Goal: Task Accomplishment & Management: Complete application form

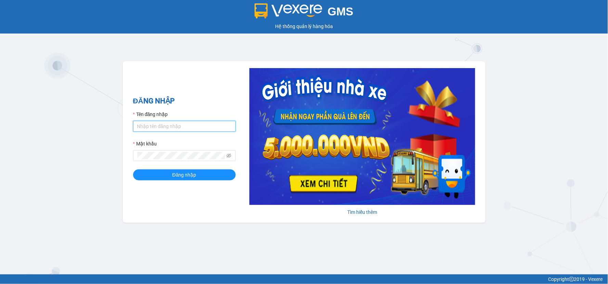
type input "minhsg.ttt"
click at [169, 128] on input "minhsg.ttt" at bounding box center [184, 126] width 103 height 11
click at [169, 127] on input "minhsg.ttt" at bounding box center [184, 126] width 103 height 11
click at [166, 128] on input "minhsg.ttt" at bounding box center [184, 126] width 103 height 11
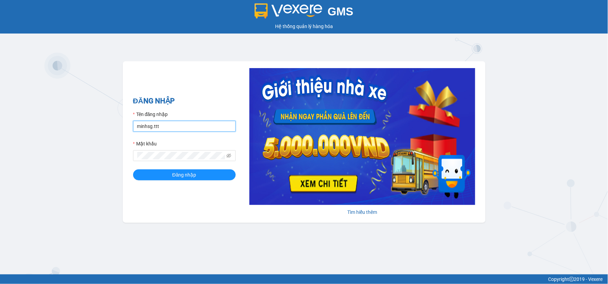
click at [166, 128] on input "minhsg.ttt" at bounding box center [184, 126] width 103 height 11
click at [227, 155] on icon "eye-invisible" at bounding box center [228, 156] width 5 height 4
type input "phansgg.ttt"
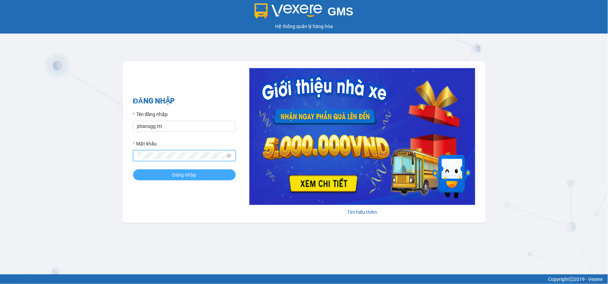
click at [182, 176] on span "Đăng nhập" at bounding box center [184, 175] width 24 height 8
click at [182, 176] on span "Đăng nhập" at bounding box center [188, 175] width 24 height 8
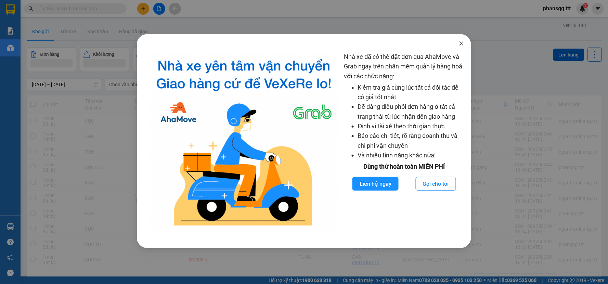
click at [463, 44] on icon "close" at bounding box center [461, 43] width 5 height 5
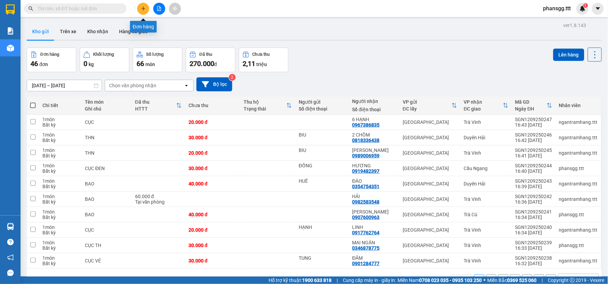
click at [145, 11] on button at bounding box center [143, 9] width 12 height 12
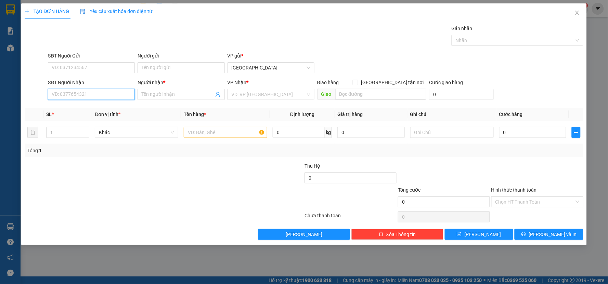
click at [106, 97] on input "SĐT Người Nhận" at bounding box center [91, 94] width 87 height 11
click at [98, 108] on div "0939595549 - PHONG" at bounding box center [91, 108] width 79 height 8
type input "0939595549"
type input "PHONG"
type input "0939595549"
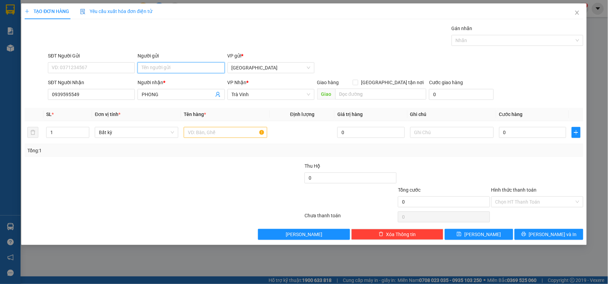
click at [151, 68] on input "Người gửi" at bounding box center [180, 67] width 87 height 11
type input "châu"
click at [189, 131] on input "text" at bounding box center [225, 132] width 83 height 11
type input "CỤC BAO FE"
click at [522, 133] on input "0" at bounding box center [532, 132] width 67 height 11
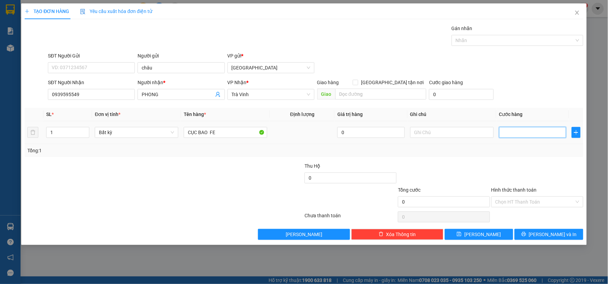
type input "3"
type input "30"
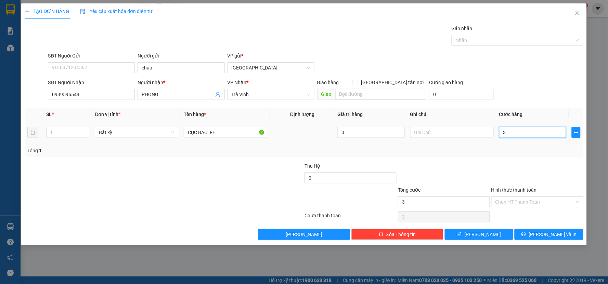
type input "30"
type input "3"
type input "0"
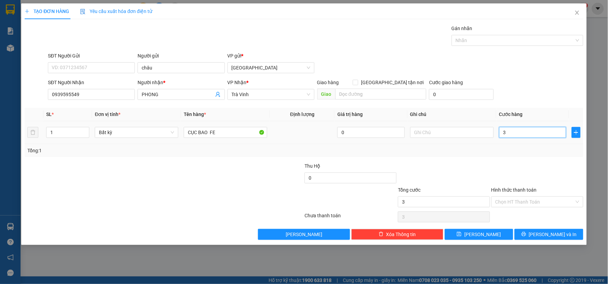
type input "0"
type input "2"
type input "20"
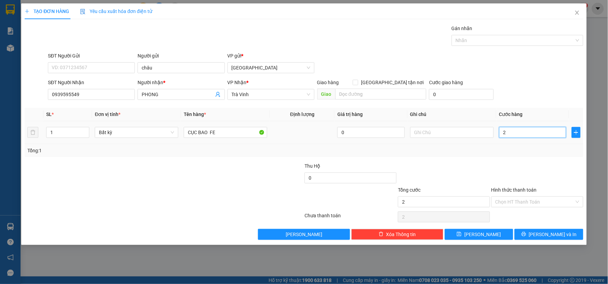
type input "20"
click at [517, 166] on div at bounding box center [536, 174] width 93 height 24
type input "20.000"
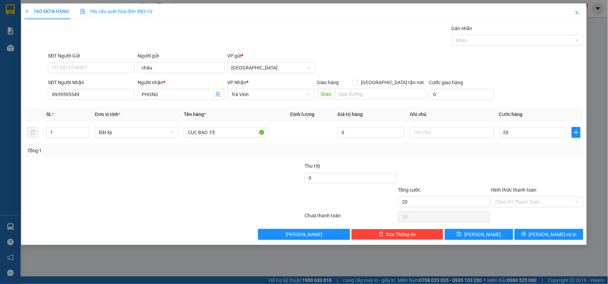
type input "20.000"
click at [544, 233] on span "[PERSON_NAME] và In" at bounding box center [553, 234] width 48 height 8
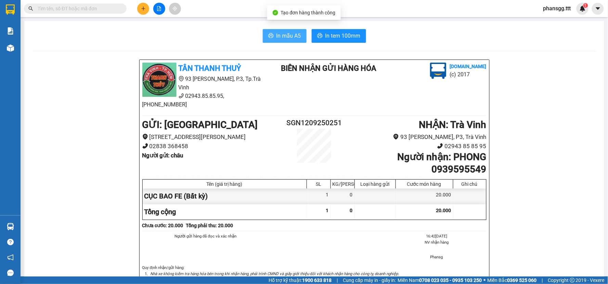
click at [287, 31] on button "In mẫu A5" at bounding box center [285, 36] width 44 height 14
click at [279, 40] on button "In mẫu A5" at bounding box center [285, 36] width 44 height 14
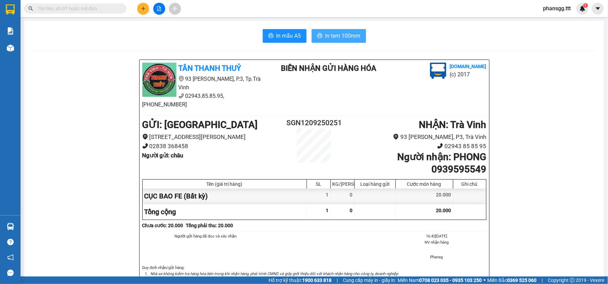
click at [325, 36] on span "In tem 100mm" at bounding box center [342, 35] width 35 height 9
click at [142, 3] on div at bounding box center [158, 9] width 51 height 12
click at [140, 7] on button at bounding box center [143, 9] width 12 height 12
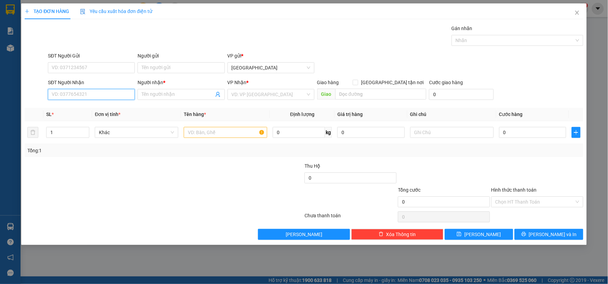
click at [107, 89] on input "SĐT Người Nhận" at bounding box center [91, 94] width 87 height 11
type input "0989430912"
click at [112, 103] on div "0989430912 - LỆ" at bounding box center [91, 108] width 87 height 11
type input "LỆ"
type input "CK"
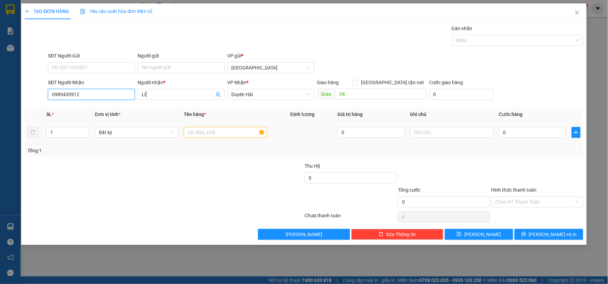
type input "0989430912"
click at [200, 137] on input "text" at bounding box center [225, 132] width 83 height 11
type input "BỌC"
click at [517, 131] on input "0" at bounding box center [532, 132] width 67 height 11
type input "3"
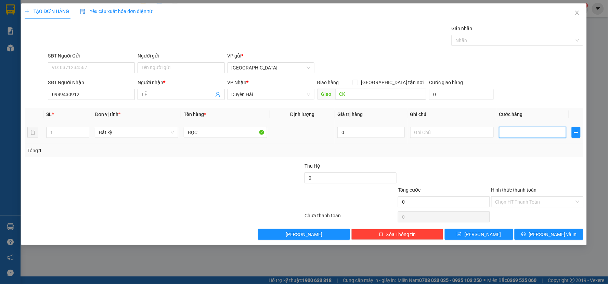
type input "3"
type input "30"
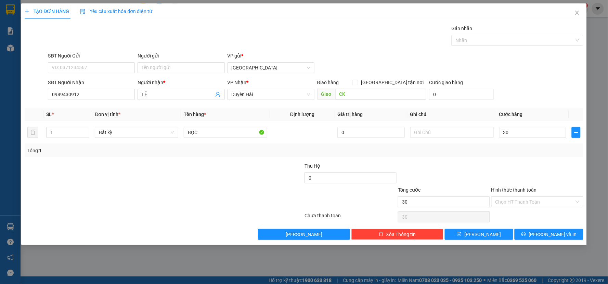
type input "30.000"
click at [522, 159] on div "Transit Pickup Surcharge Ids Transit Deliver Surcharge Ids Transit Deliver Surc…" at bounding box center [304, 132] width 558 height 215
drag, startPoint x: 535, startPoint y: 226, endPoint x: 536, endPoint y: 236, distance: 9.7
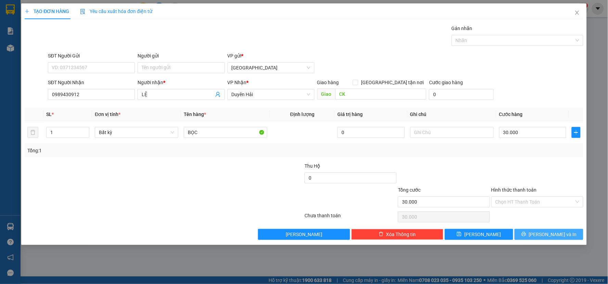
click at [535, 230] on div "Transit Pickup Surcharge Ids Transit Deliver Surcharge Ids Transit Deliver Surc…" at bounding box center [304, 132] width 558 height 215
click at [526, 236] on icon "printer" at bounding box center [523, 233] width 5 height 5
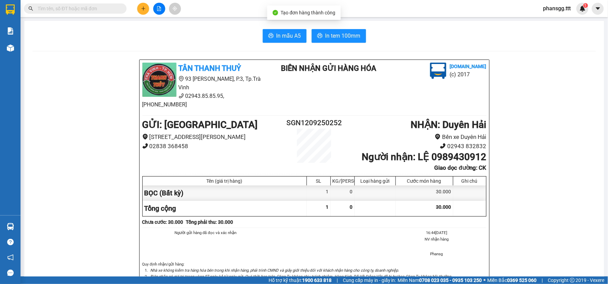
click at [27, 47] on div "In mẫu A5 In tem 100mm TÂN THANH THUỶ 93 [PERSON_NAME], P.3, Tp.Trà Vinh 02943.…" at bounding box center [314, 266] width 580 height 490
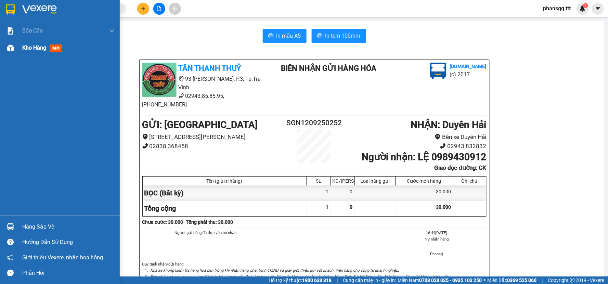
click at [16, 47] on div "Kho hàng mới" at bounding box center [60, 47] width 120 height 17
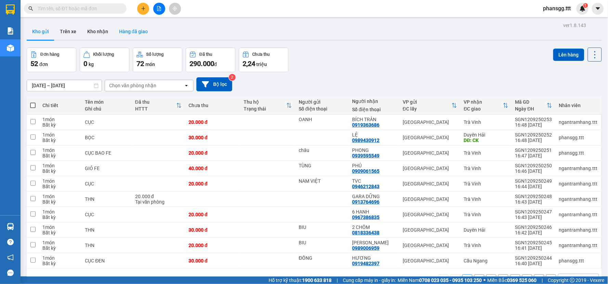
click at [125, 27] on button "Hàng đã giao" at bounding box center [134, 31] width 40 height 16
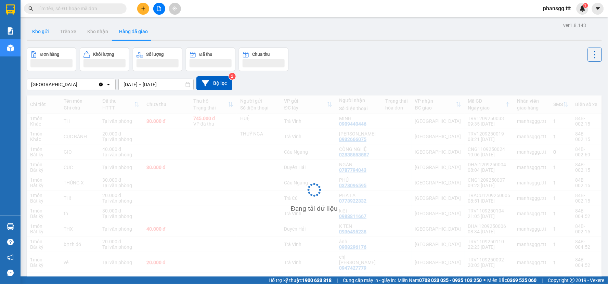
click at [43, 33] on button "Kho gửi" at bounding box center [41, 31] width 28 height 16
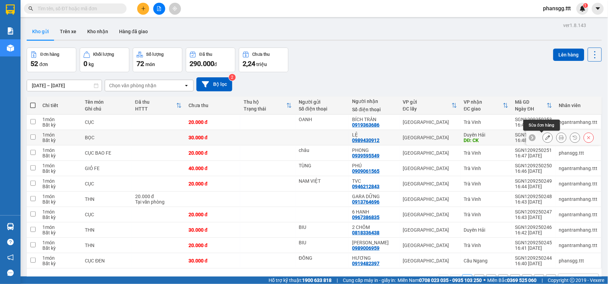
click at [556, 138] on button at bounding box center [561, 138] width 10 height 12
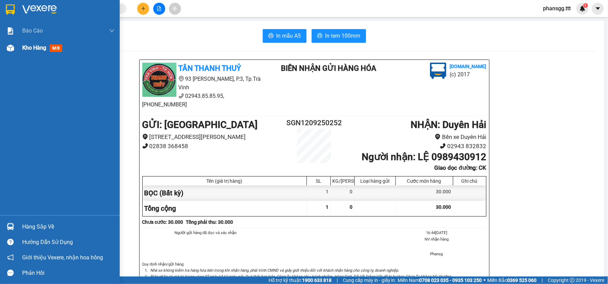
click at [10, 48] on img at bounding box center [10, 47] width 7 height 7
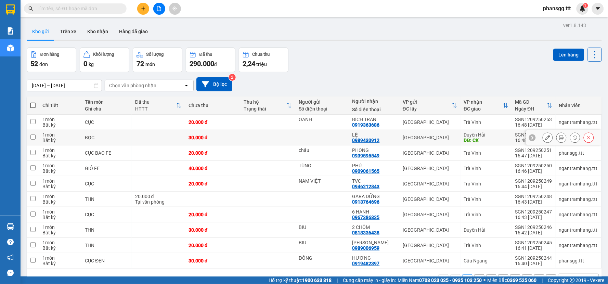
click at [543, 141] on button at bounding box center [548, 138] width 10 height 12
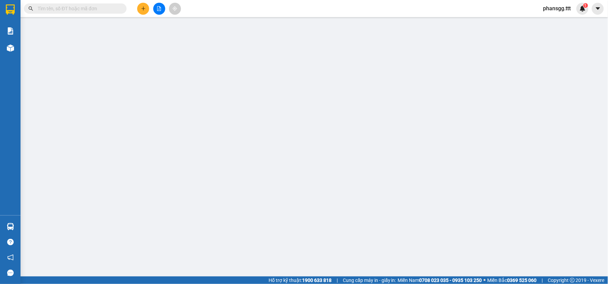
type input "0989430912"
type input "LỆ"
type input "CK"
type input "30.000"
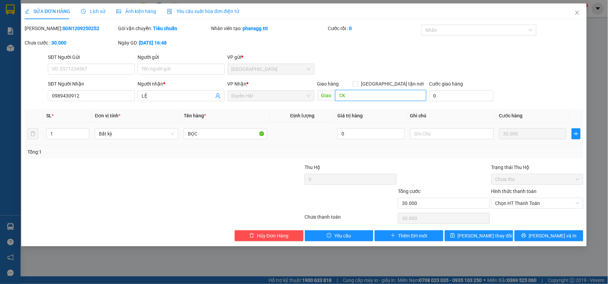
click at [353, 99] on input "CK" at bounding box center [380, 95] width 91 height 11
click at [208, 134] on input "BỌC" at bounding box center [225, 133] width 83 height 11
click at [533, 209] on div "Hình thức thanh toán Chọn HT Thanh Toán" at bounding box center [537, 199] width 92 height 24
click at [533, 205] on span "Chọn HT Thanh Toán" at bounding box center [537, 203] width 84 height 10
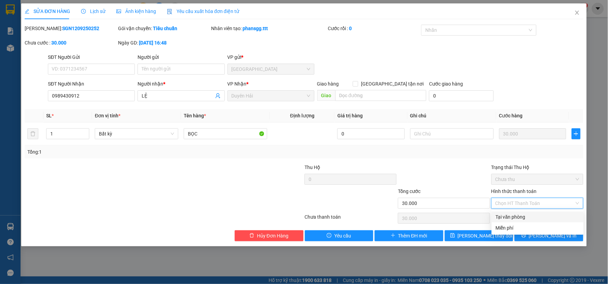
drag, startPoint x: 528, startPoint y: 213, endPoint x: 532, endPoint y: 224, distance: 11.5
click at [529, 214] on div "Tại văn phòng" at bounding box center [537, 217] width 84 height 8
type input "0"
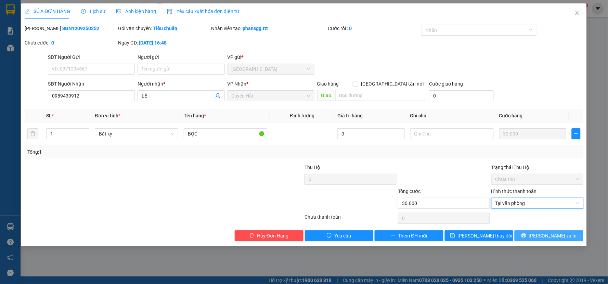
drag, startPoint x: 533, startPoint y: 237, endPoint x: 530, endPoint y: 230, distance: 7.2
click at [532, 236] on button "[PERSON_NAME] và In" at bounding box center [548, 235] width 69 height 11
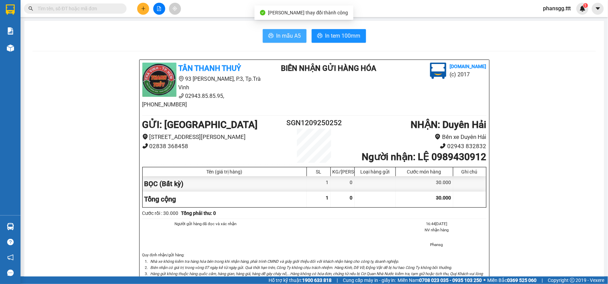
click at [289, 40] on span "In mẫu A5" at bounding box center [288, 35] width 25 height 9
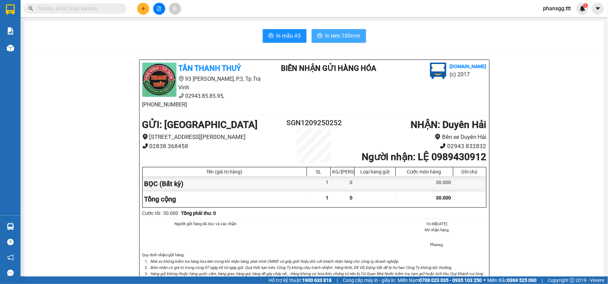
click at [330, 32] on span "In tem 100mm" at bounding box center [342, 35] width 35 height 9
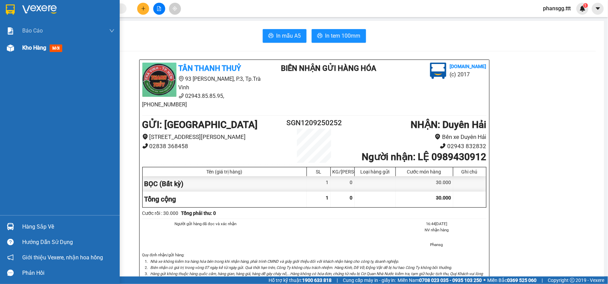
click at [18, 47] on div "Kho hàng mới" at bounding box center [60, 47] width 120 height 17
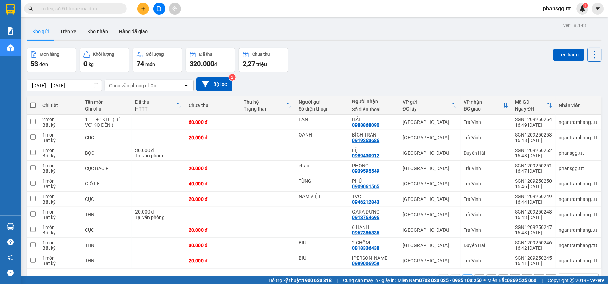
click at [143, 11] on button at bounding box center [143, 9] width 12 height 12
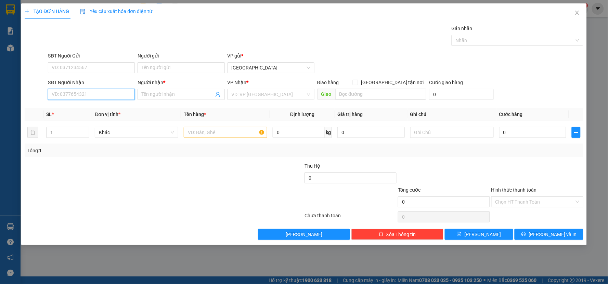
click at [67, 95] on input "SĐT Người Nhận" at bounding box center [91, 94] width 87 height 11
type input "0974411700"
click at [72, 115] on div "0974411700 0974411700 - THÀNH NIÊN" at bounding box center [91, 108] width 87 height 14
click at [74, 110] on th "SL *" at bounding box center [67, 114] width 49 height 13
click at [87, 97] on input "0974411700" at bounding box center [91, 94] width 87 height 11
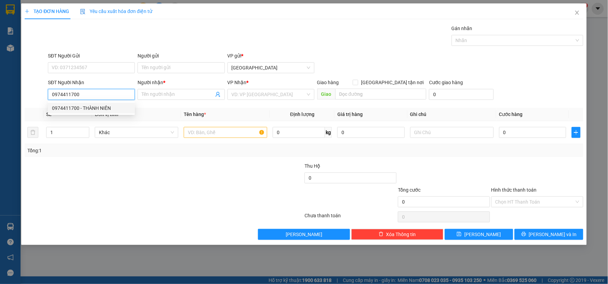
click at [77, 111] on div "0974411700 - THÀNH NIÊN" at bounding box center [91, 108] width 79 height 8
type input "THÀNH NIÊN"
click at [213, 134] on input "text" at bounding box center [225, 132] width 83 height 11
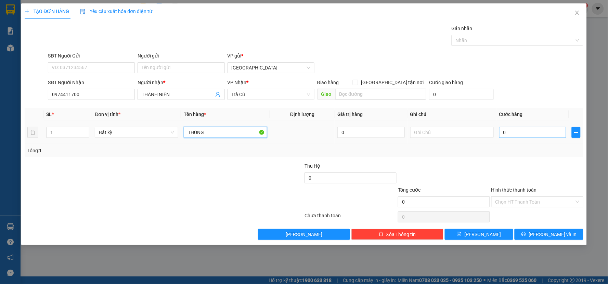
type input "THÙNG"
click at [508, 135] on input "0" at bounding box center [532, 132] width 67 height 11
type input "3"
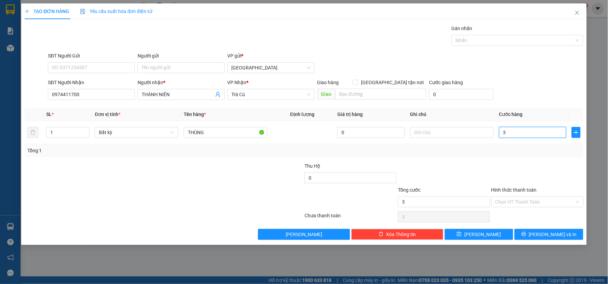
type input "30"
click at [459, 161] on div "Transit Pickup Surcharge Ids Transit Deliver Surcharge Ids Transit Deliver Surc…" at bounding box center [304, 132] width 558 height 215
type input "30.000"
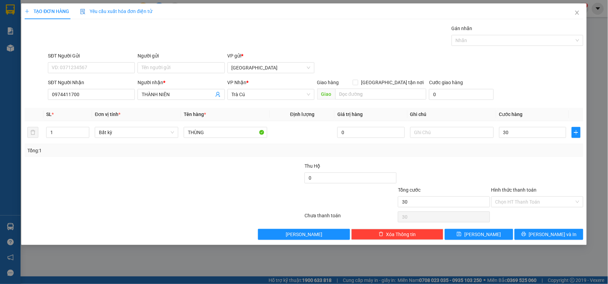
type input "30.000"
click at [224, 135] on input "THÙNG" at bounding box center [225, 132] width 83 height 11
type input "THÙNG ( BỂ VỠ KO ĐỀN )"
click at [194, 66] on input "Người gửi" at bounding box center [180, 67] width 87 height 11
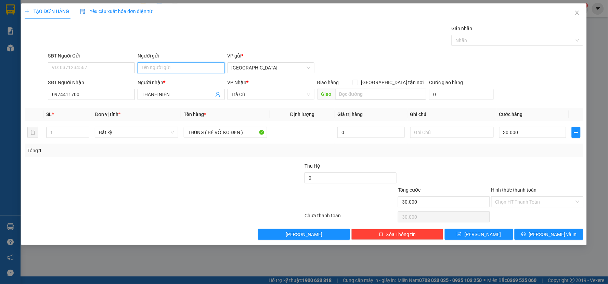
type input "X"
type input "CTY CƯỜNG PHÁT"
click at [522, 232] on button "[PERSON_NAME] và In" at bounding box center [548, 234] width 69 height 11
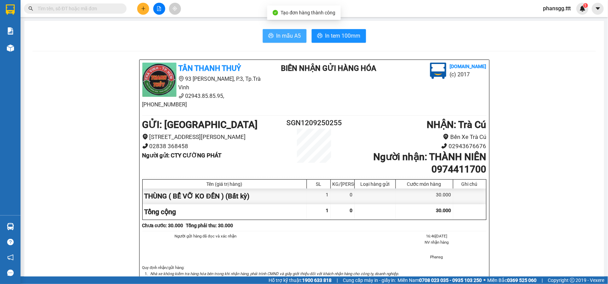
click at [281, 32] on span "In mẫu A5" at bounding box center [288, 35] width 25 height 9
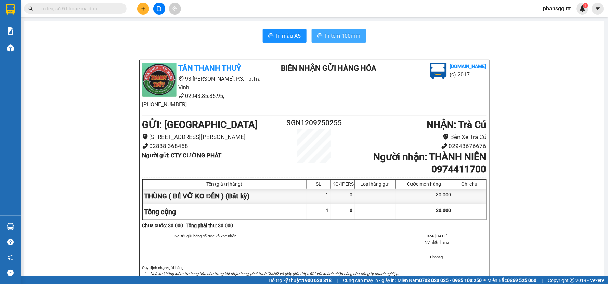
click at [319, 39] on button "In tem 100mm" at bounding box center [339, 36] width 54 height 14
click at [138, 6] on button at bounding box center [143, 9] width 12 height 12
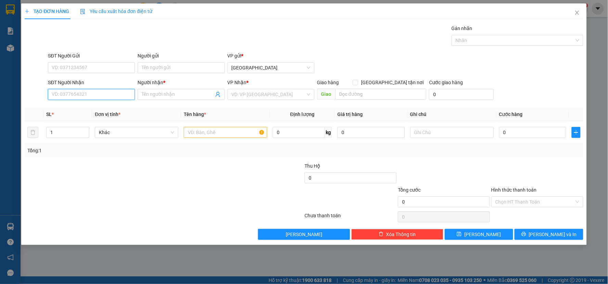
click at [107, 92] on input "SĐT Người Nhận" at bounding box center [91, 94] width 87 height 11
drag, startPoint x: 79, startPoint y: 107, endPoint x: 107, endPoint y: 117, distance: 29.7
click at [81, 108] on div "0746297979 - MK SỐ 1" at bounding box center [91, 108] width 79 height 8
type input "0746297979"
type input "MK SỐ 1"
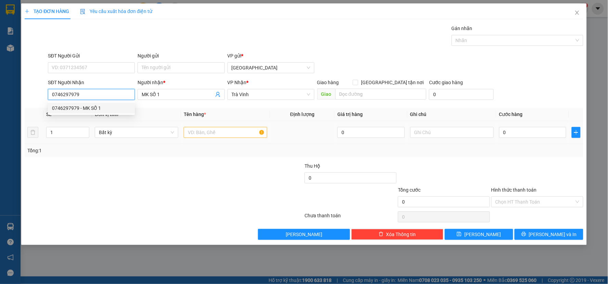
type input "0746297979"
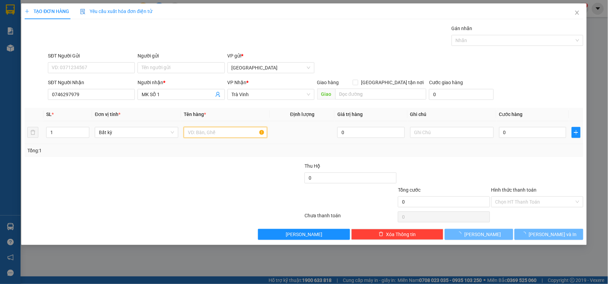
click at [193, 129] on input "text" at bounding box center [225, 132] width 83 height 11
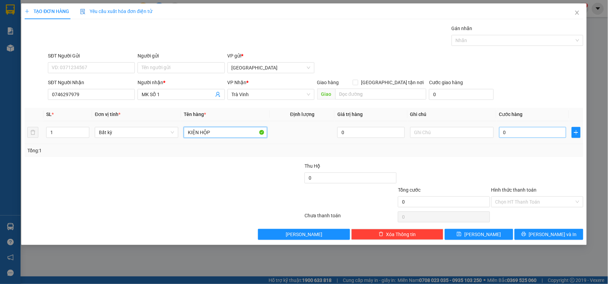
type input "KIỆN HỘP"
click at [504, 131] on input "0" at bounding box center [532, 132] width 67 height 11
type input "2"
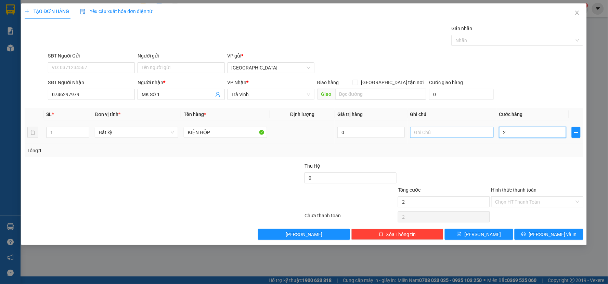
type input "20"
click at [488, 149] on div "Tổng: 1" at bounding box center [303, 151] width 553 height 8
type input "20.000"
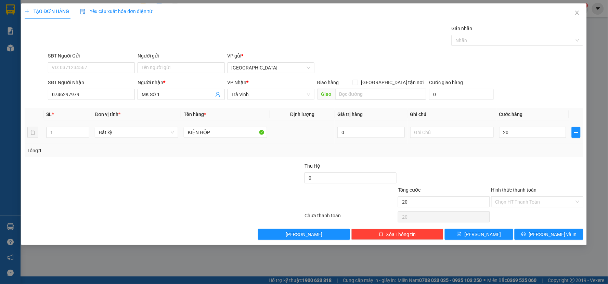
type input "20.000"
drag, startPoint x: 512, startPoint y: 201, endPoint x: 514, endPoint y: 217, distance: 16.9
click at [512, 201] on input "Hình thức thanh toán" at bounding box center [534, 202] width 79 height 10
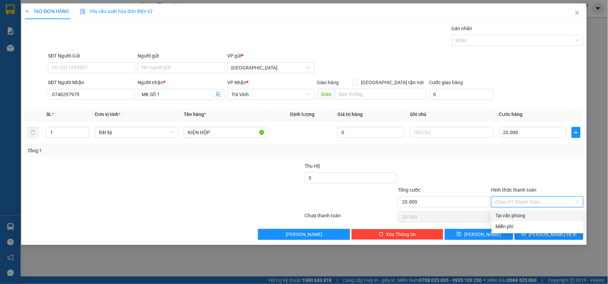
click at [514, 217] on div "Tại văn phòng" at bounding box center [537, 216] width 84 height 8
type input "0"
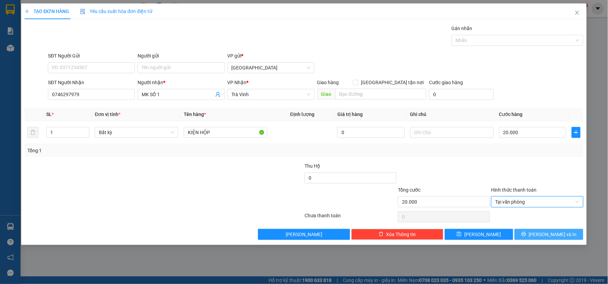
click at [522, 237] on button "[PERSON_NAME] và In" at bounding box center [548, 234] width 69 height 11
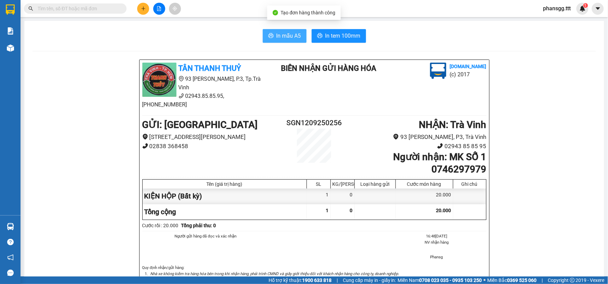
click at [276, 33] on span "In mẫu A5" at bounding box center [288, 35] width 25 height 9
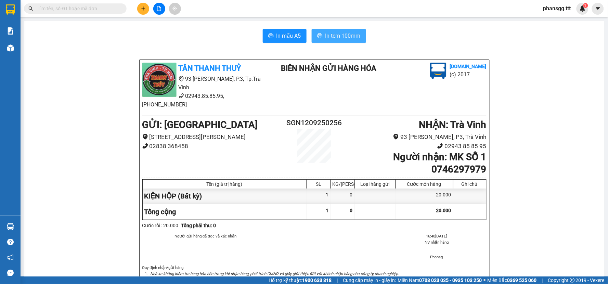
click at [341, 37] on span "In tem 100mm" at bounding box center [342, 35] width 35 height 9
drag, startPoint x: 224, startPoint y: 14, endPoint x: 214, endPoint y: 19, distance: 11.3
click at [223, 14] on div "Kết quả tìm kiếm ( 0 ) Bộ lọc No Data phansgg.ttt 1" at bounding box center [304, 8] width 608 height 17
click at [142, 7] on icon "plus" at bounding box center [143, 8] width 5 height 5
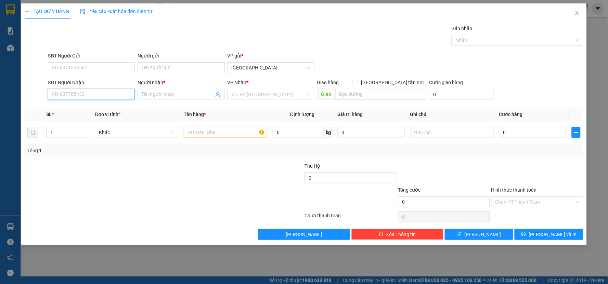
click at [80, 91] on input "SĐT Người Nhận" at bounding box center [91, 94] width 87 height 11
click at [87, 108] on div "0907482838 - [PERSON_NAME]" at bounding box center [91, 108] width 79 height 8
type input "0907482838"
type input "[PERSON_NAME]"
type input "0907482838"
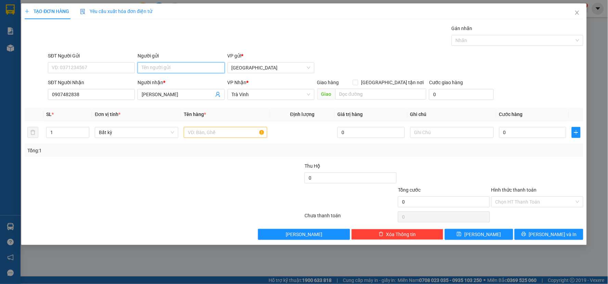
click at [182, 68] on input "Người gửi" at bounding box center [180, 67] width 87 height 11
type input "EM NGÂN"
click at [205, 131] on input "text" at bounding box center [225, 132] width 83 height 11
type input "G"
type input "HỘP LỚN"
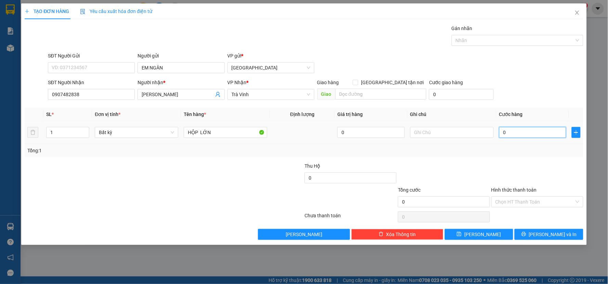
click at [531, 132] on input "0" at bounding box center [532, 132] width 67 height 11
type input "2"
type input "20"
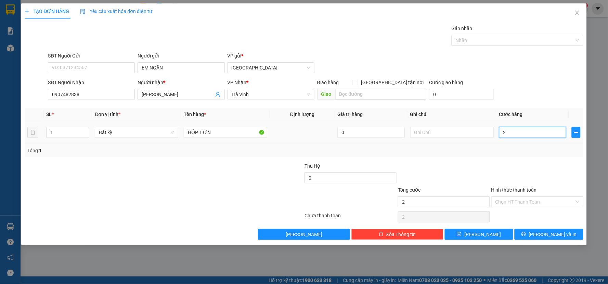
type input "20"
click at [563, 183] on div at bounding box center [536, 174] width 93 height 24
type input "20.000"
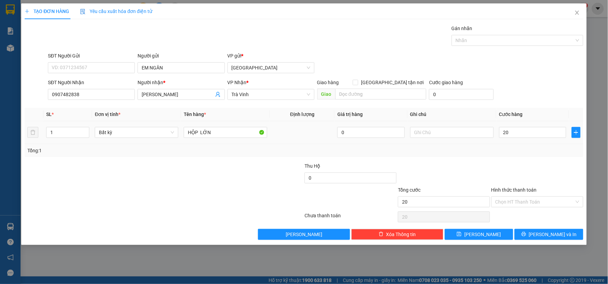
type input "20.000"
drag, startPoint x: 559, startPoint y: 241, endPoint x: 530, endPoint y: 198, distance: 51.3
click at [558, 241] on div "TẠO ĐƠN HÀNG Yêu cầu xuất hóa đơn điện tử Transit Pickup Surcharge Ids Transit …" at bounding box center [303, 123] width 565 height 241
click at [525, 221] on div "Chọn HT Thanh Toán" at bounding box center [536, 217] width 93 height 14
drag, startPoint x: 528, startPoint y: 231, endPoint x: 529, endPoint y: 227, distance: 4.2
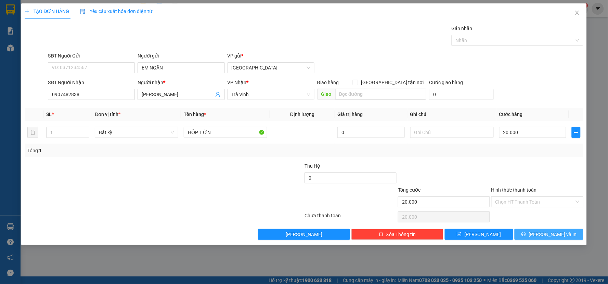
click at [528, 231] on button "[PERSON_NAME] và In" at bounding box center [548, 234] width 69 height 11
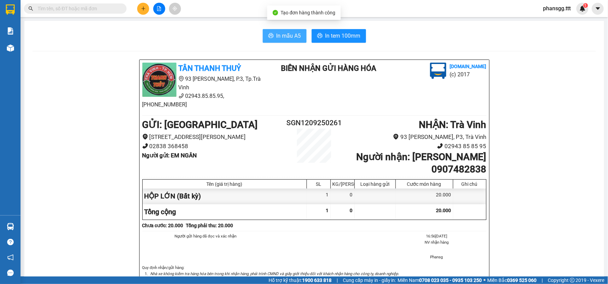
click at [281, 41] on button "In mẫu A5" at bounding box center [285, 36] width 44 height 14
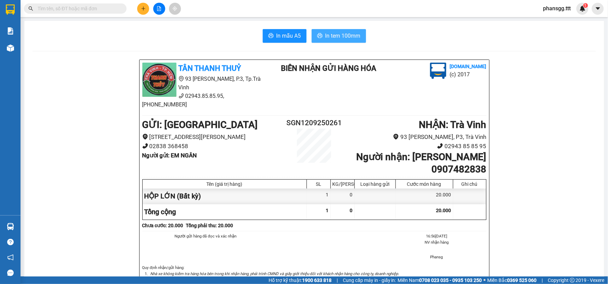
click at [331, 36] on span "In tem 100mm" at bounding box center [342, 35] width 35 height 9
click at [141, 10] on icon "plus" at bounding box center [143, 8] width 5 height 5
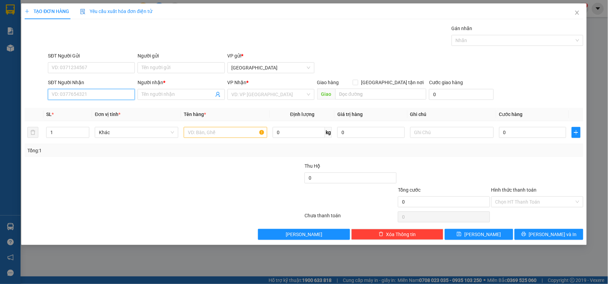
click at [78, 97] on input "SĐT Người Nhận" at bounding box center [91, 94] width 87 height 11
click at [80, 97] on input "0966246" at bounding box center [91, 94] width 87 height 11
drag, startPoint x: 87, startPoint y: 105, endPoint x: 96, endPoint y: 111, distance: 10.8
click at [89, 106] on div "0966246808 - CHẾ LÁNG" at bounding box center [91, 108] width 79 height 8
type input "0966246808"
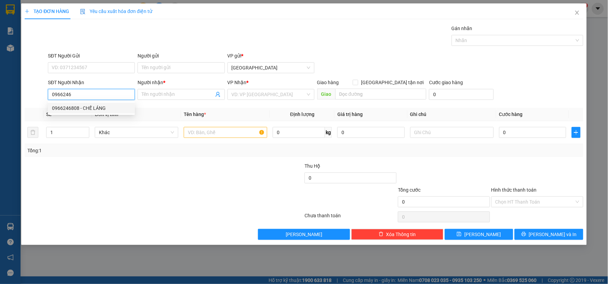
type input "CHẾ LÁNG"
type input "0966246808"
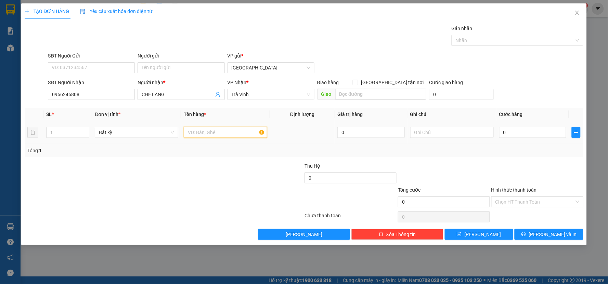
click at [214, 135] on input "text" at bounding box center [225, 132] width 83 height 11
type input "CỤC ĐEN"
click at [537, 131] on input "0" at bounding box center [532, 132] width 67 height 11
type input "2"
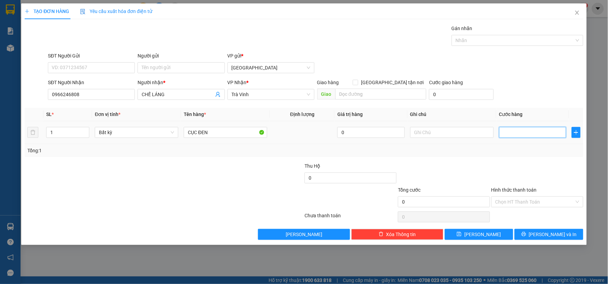
type input "2"
type input "20"
click at [545, 232] on span "[PERSON_NAME] và In" at bounding box center [553, 234] width 48 height 8
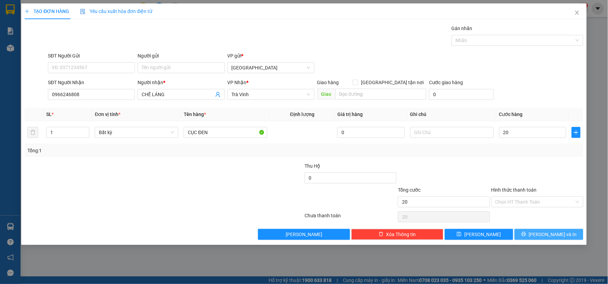
type input "20.000"
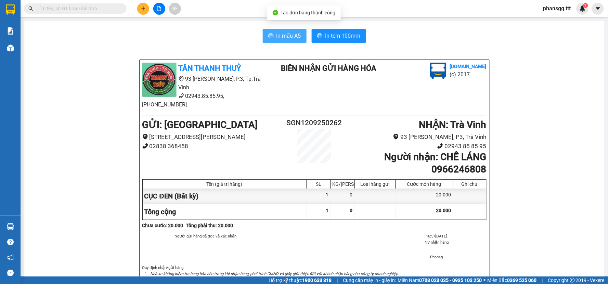
click at [277, 35] on span "In mẫu A5" at bounding box center [288, 35] width 25 height 9
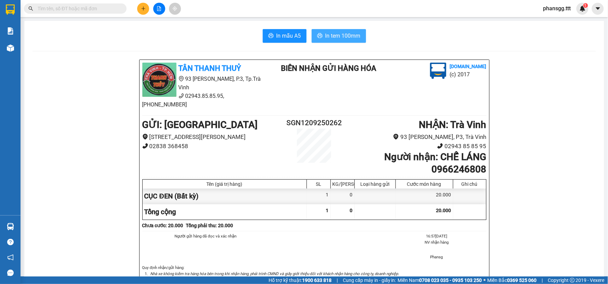
click at [326, 36] on span "In tem 100mm" at bounding box center [342, 35] width 35 height 9
click at [149, 9] on button at bounding box center [143, 9] width 12 height 12
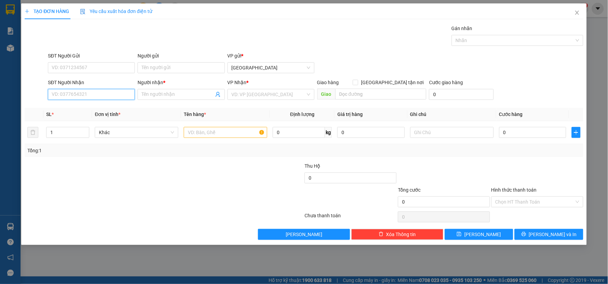
click at [96, 95] on input "SĐT Người Nhận" at bounding box center [91, 94] width 87 height 11
click at [208, 132] on input "text" at bounding box center [225, 132] width 83 height 11
click at [114, 91] on input "SĐT Người Nhận" at bounding box center [91, 94] width 87 height 11
type input "0395653954"
click at [102, 107] on div "0395653954 - [GEOGRAPHIC_DATA]" at bounding box center [91, 108] width 79 height 8
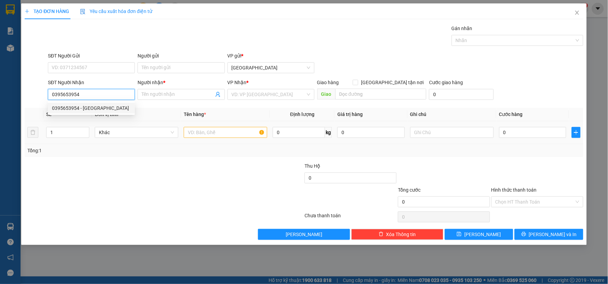
type input "VĨNH KHANG"
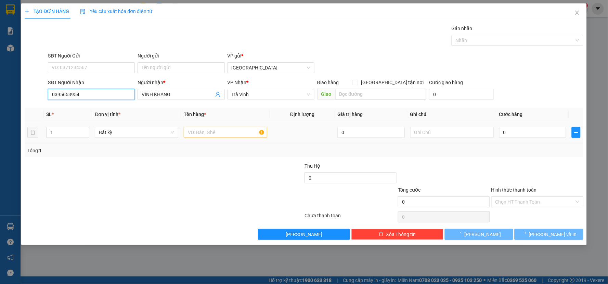
type input "0395653954"
click at [207, 140] on td at bounding box center [225, 132] width 89 height 23
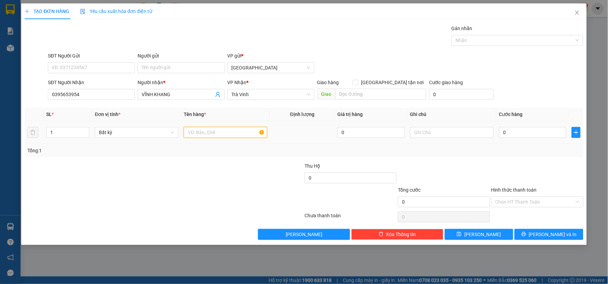
click at [205, 135] on input "text" at bounding box center [225, 132] width 83 height 11
type input "THN"
click at [510, 133] on input "0" at bounding box center [532, 132] width 67 height 11
click at [501, 163] on div at bounding box center [536, 174] width 93 height 24
type input "0"
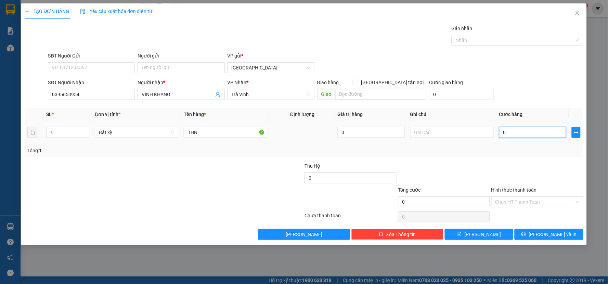
click at [523, 133] on input "0" at bounding box center [532, 132] width 67 height 11
type input "2"
type input "20"
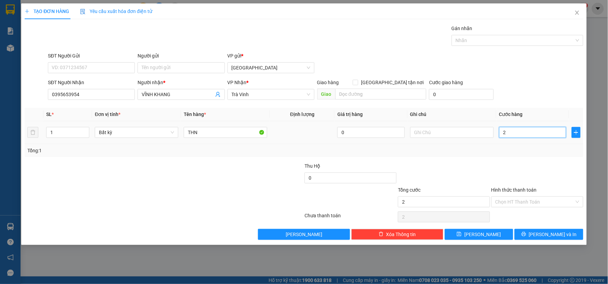
type input "20"
click at [508, 151] on div "Tổng: 1" at bounding box center [303, 151] width 553 height 8
type input "20.000"
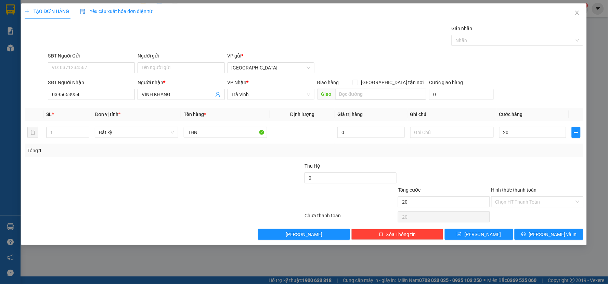
type input "20.000"
click at [528, 231] on button "[PERSON_NAME] và In" at bounding box center [548, 234] width 69 height 11
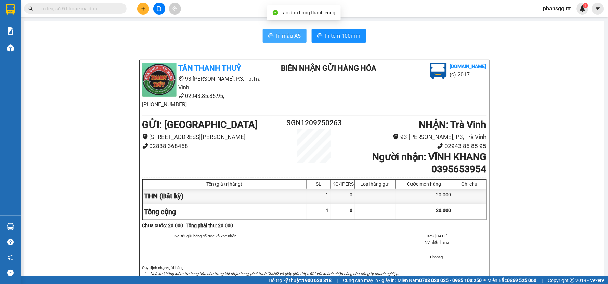
click at [276, 35] on span "In mẫu A5" at bounding box center [288, 35] width 25 height 9
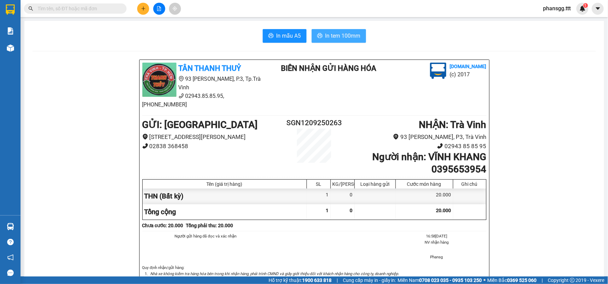
click at [326, 38] on span "In tem 100mm" at bounding box center [342, 35] width 35 height 9
click at [108, 12] on input "text" at bounding box center [78, 9] width 81 height 8
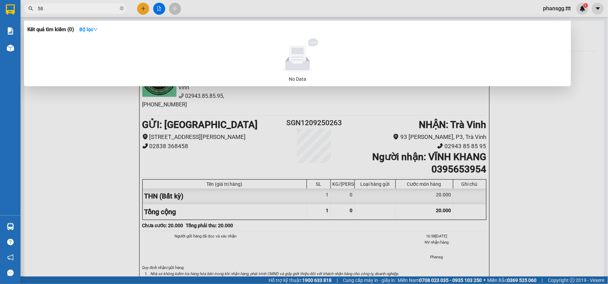
type input "5"
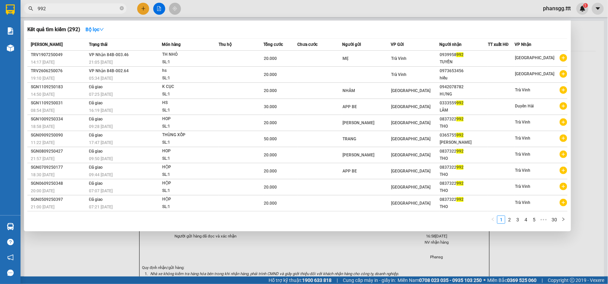
type input "992"
click at [125, 8] on span "992" at bounding box center [75, 8] width 103 height 10
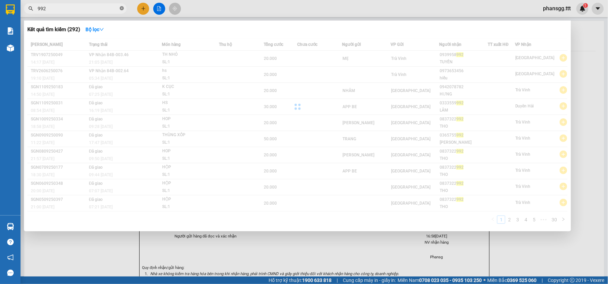
click at [123, 8] on icon "close-circle" at bounding box center [122, 8] width 4 height 4
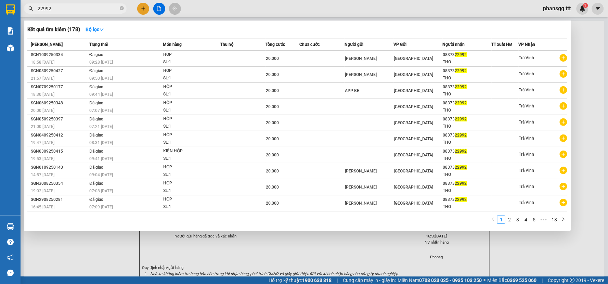
type input "22992"
click at [143, 9] on div at bounding box center [304, 142] width 608 height 284
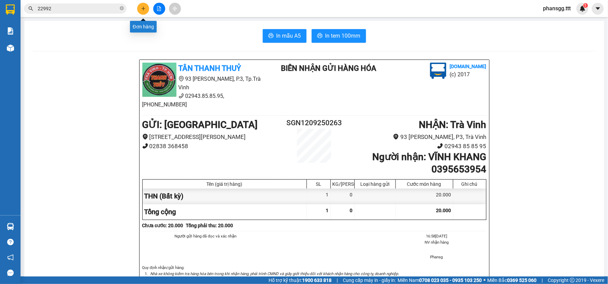
click at [143, 9] on icon "plus" at bounding box center [143, 8] width 0 height 4
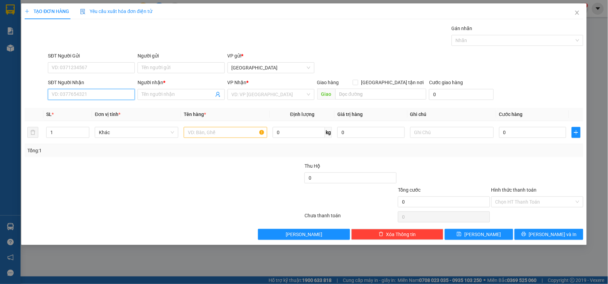
click at [94, 97] on input "SĐT Người Nhận" at bounding box center [91, 94] width 87 height 11
click at [97, 108] on div "0837322992 - THO" at bounding box center [91, 108] width 79 height 8
type input "0837322992"
type input "THO"
type input "0837322992"
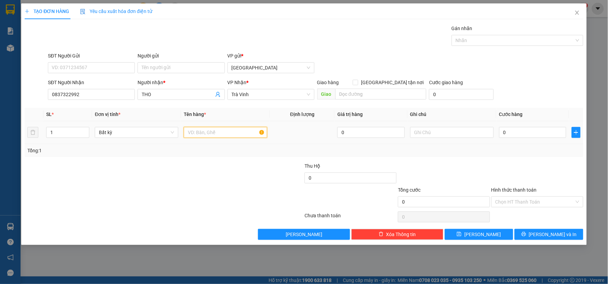
click at [193, 133] on input "text" at bounding box center [225, 132] width 83 height 11
type input "HỘP"
click at [515, 129] on input "0" at bounding box center [532, 132] width 67 height 11
type input "2"
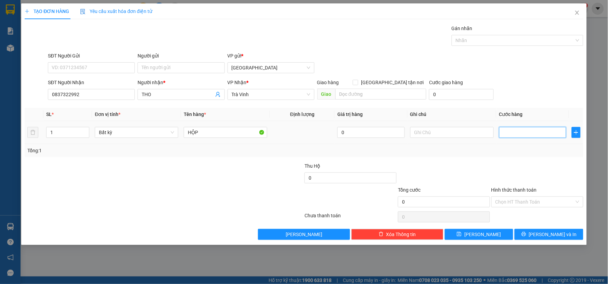
type input "2"
type input "20"
click at [520, 169] on div at bounding box center [536, 174] width 93 height 24
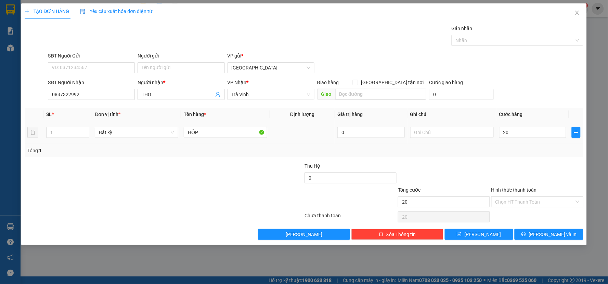
type input "20.000"
drag, startPoint x: 520, startPoint y: 199, endPoint x: 519, endPoint y: 206, distance: 6.6
click at [520, 199] on input "Hình thức thanh toán" at bounding box center [534, 202] width 79 height 10
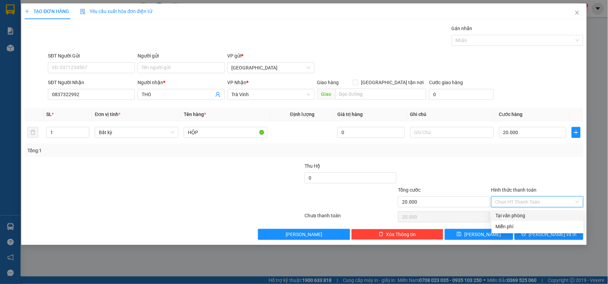
click at [518, 215] on div "Tại văn phòng" at bounding box center [537, 216] width 84 height 8
type input "0"
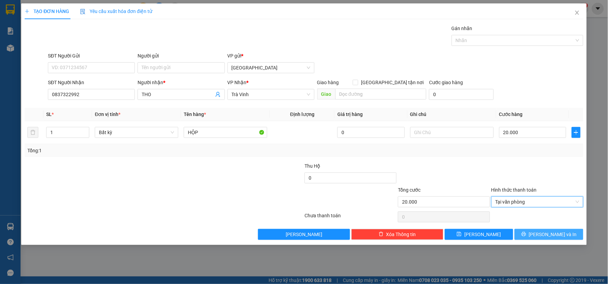
click at [522, 231] on button "[PERSON_NAME] và In" at bounding box center [548, 234] width 69 height 11
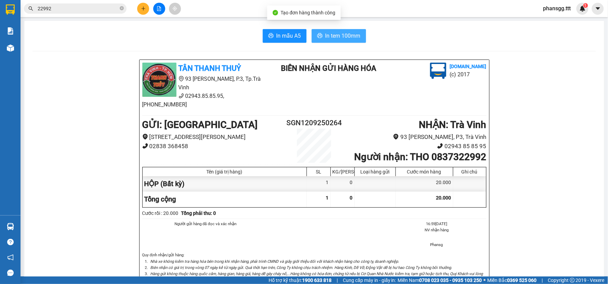
click at [317, 40] on button "In tem 100mm" at bounding box center [339, 36] width 54 height 14
click at [120, 8] on icon "close-circle" at bounding box center [122, 8] width 4 height 4
click at [144, 9] on icon "plus" at bounding box center [143, 8] width 4 height 0
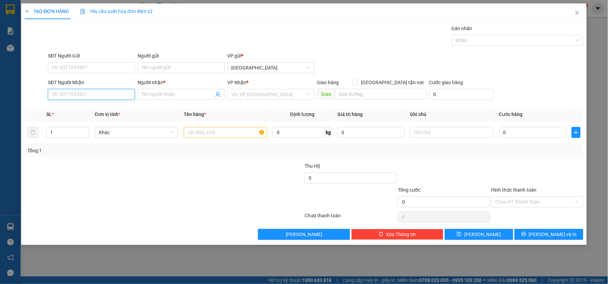
click at [69, 96] on input "SĐT Người Nhận" at bounding box center [91, 94] width 87 height 11
click at [72, 110] on div "0913133309 - [PERSON_NAME]" at bounding box center [91, 108] width 79 height 8
type input "0913133309"
type input "XUÂN KÝ"
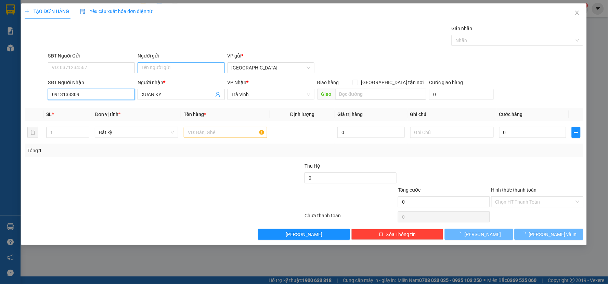
type input "0913133309"
click at [177, 67] on input "Người gửi" at bounding box center [180, 67] width 87 height 11
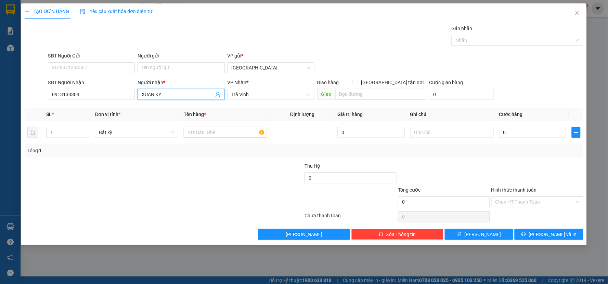
click at [161, 94] on input "XUÂN KÝ" at bounding box center [178, 95] width 72 height 8
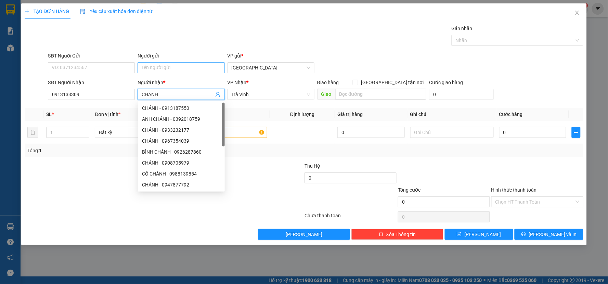
type input "CHÁNH"
click at [174, 65] on input "Người gửi" at bounding box center [180, 67] width 87 height 11
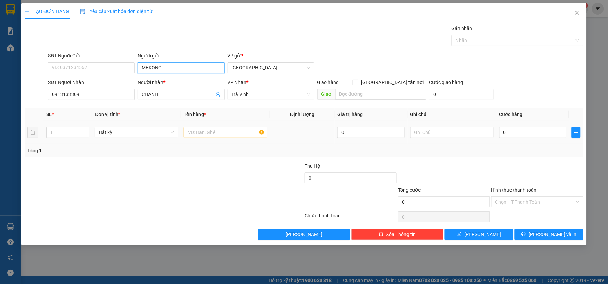
type input "MEKONG"
click at [238, 133] on input "text" at bounding box center [225, 132] width 83 height 11
type input "R"
type input "THÙNG"
click at [525, 134] on input "0" at bounding box center [532, 132] width 67 height 11
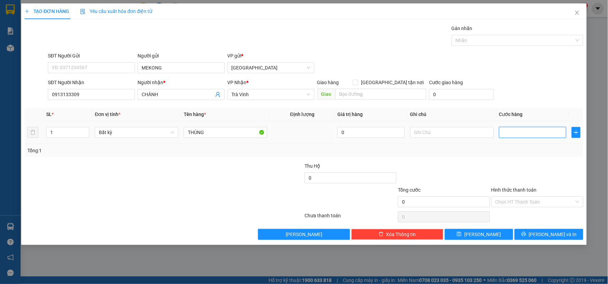
type input "3"
type input "30"
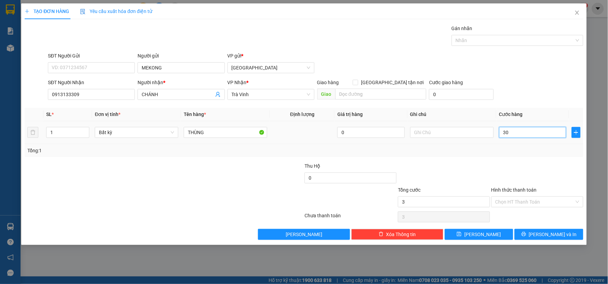
type input "30"
click at [503, 156] on div "Tổng: 1" at bounding box center [304, 150] width 558 height 13
type input "30.000"
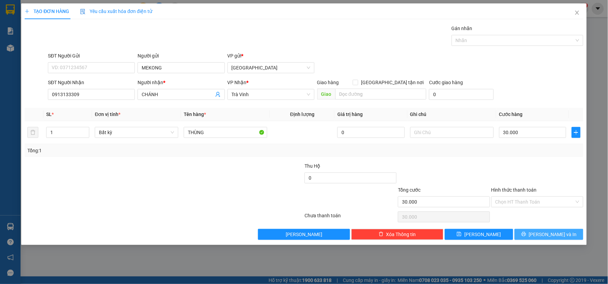
click at [534, 235] on button "[PERSON_NAME] và In" at bounding box center [548, 234] width 69 height 11
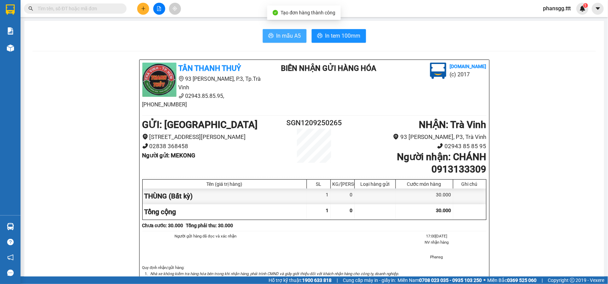
click at [279, 42] on button "In mẫu A5" at bounding box center [285, 36] width 44 height 14
click at [278, 37] on span "In mẫu A5" at bounding box center [288, 35] width 25 height 9
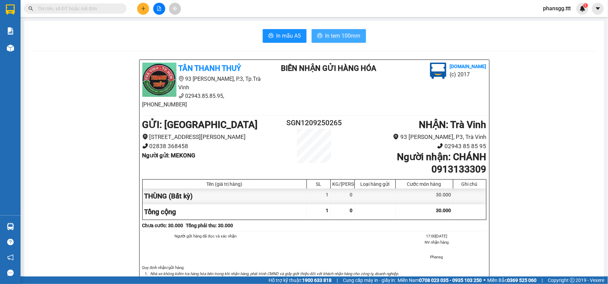
click at [312, 35] on button "In tem 100mm" at bounding box center [339, 36] width 54 height 14
click at [142, 8] on icon "plus" at bounding box center [143, 8] width 5 height 5
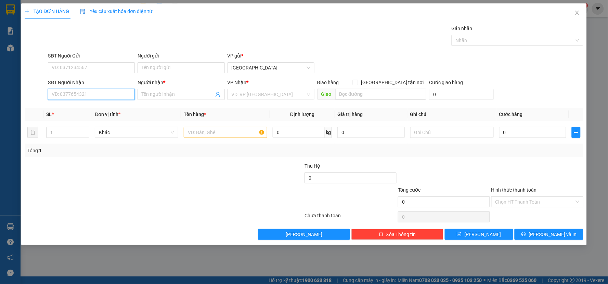
drag, startPoint x: 103, startPoint y: 94, endPoint x: 107, endPoint y: 96, distance: 4.1
click at [107, 96] on input "SĐT Người Nhận" at bounding box center [91, 94] width 87 height 11
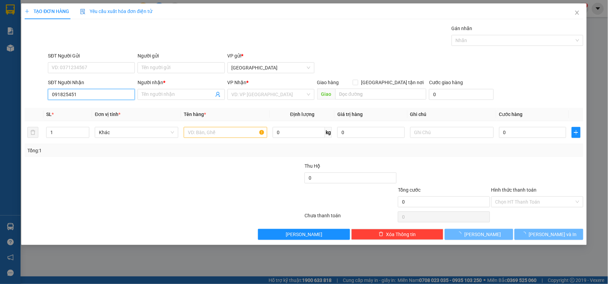
type input "0918254519"
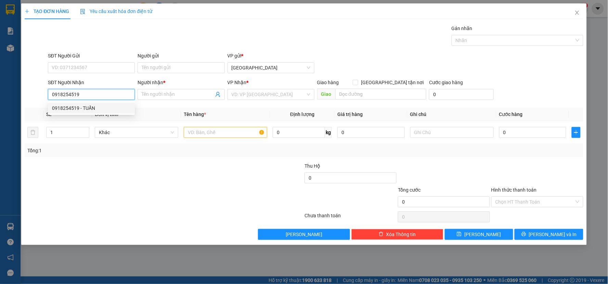
click at [122, 107] on div "0918254519 - TUẤN" at bounding box center [91, 108] width 79 height 8
type input "TUẤN"
type input "0918254519"
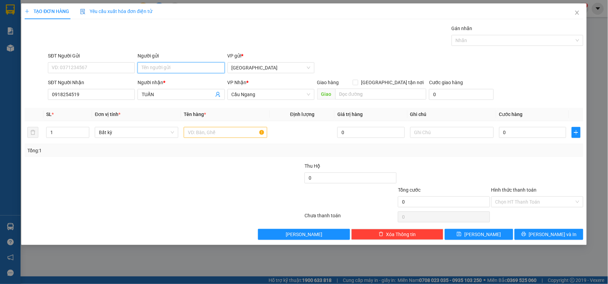
click at [173, 72] on input "Người gửi" at bounding box center [180, 67] width 87 height 11
click at [166, 67] on input "KKHAHA" at bounding box center [180, 67] width 87 height 11
type input "KHAHA"
click at [193, 132] on input "text" at bounding box center [225, 132] width 83 height 11
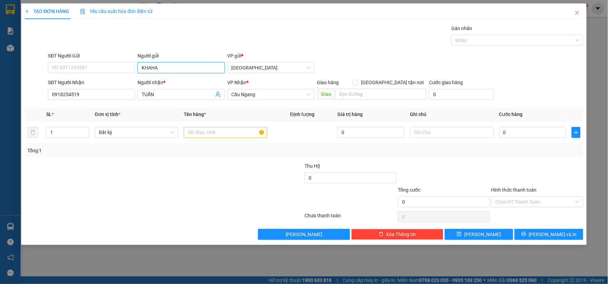
click at [175, 63] on input "KHAHA" at bounding box center [180, 67] width 87 height 11
drag, startPoint x: 209, startPoint y: 141, endPoint x: 207, endPoint y: 131, distance: 10.1
click at [208, 138] on td at bounding box center [225, 132] width 89 height 23
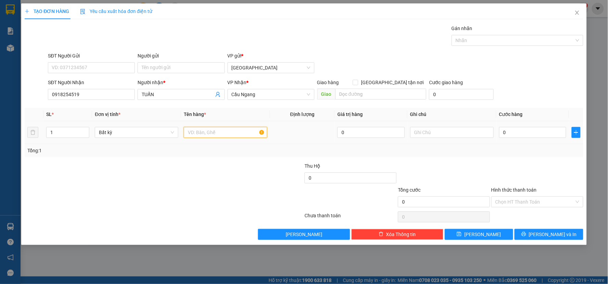
click at [207, 131] on input "text" at bounding box center [225, 132] width 83 height 11
type input "CỤC"
click at [512, 129] on input "0" at bounding box center [532, 132] width 67 height 11
type input "3"
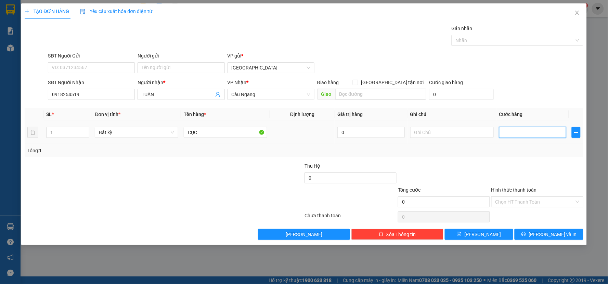
type input "3"
type input "30"
click at [510, 141] on td "30" at bounding box center [532, 132] width 73 height 23
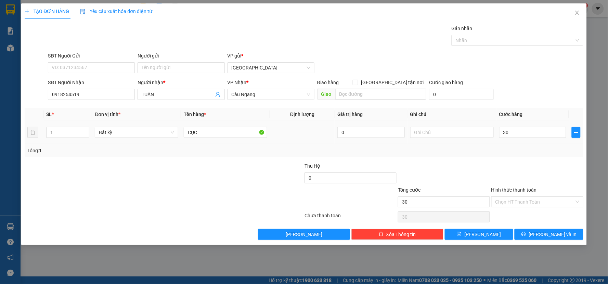
type input "30.000"
click at [528, 229] on button "[PERSON_NAME] và In" at bounding box center [548, 234] width 69 height 11
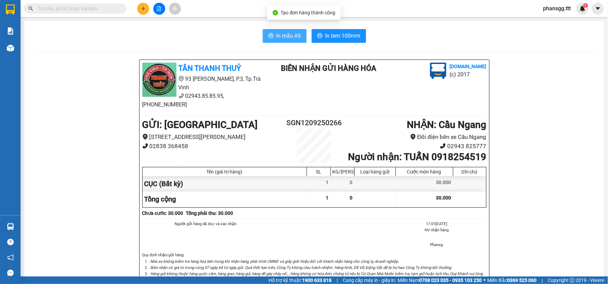
click at [276, 40] on button "In mẫu A5" at bounding box center [285, 36] width 44 height 14
click at [328, 23] on div "In mẫu A5 In tem 100mm TÂN THANH THUỶ 93 [PERSON_NAME], P.3, Tp.Trà Vinh 02943.…" at bounding box center [314, 253] width 580 height 465
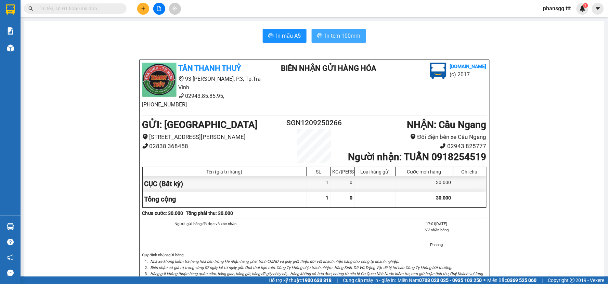
click at [325, 35] on span "In tem 100mm" at bounding box center [342, 35] width 35 height 9
click at [148, 3] on div at bounding box center [158, 9] width 51 height 12
click at [142, 8] on icon "plus" at bounding box center [143, 8] width 5 height 5
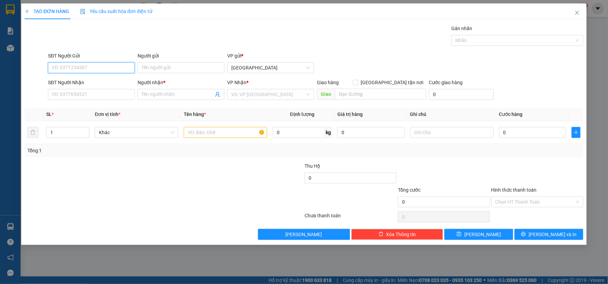
click at [71, 84] on div "SĐT Người Nhận" at bounding box center [91, 83] width 87 height 8
click at [71, 89] on input "SĐT Người Nhận" at bounding box center [91, 94] width 87 height 11
click at [68, 98] on input "SĐT Người Nhận" at bounding box center [91, 94] width 87 height 11
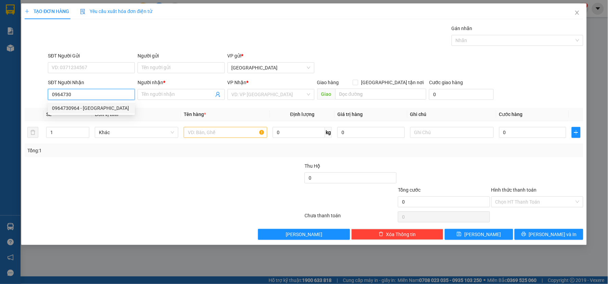
click at [64, 108] on div "0964730964 - [GEOGRAPHIC_DATA]" at bounding box center [91, 108] width 79 height 8
type input "0964730964"
type input "[GEOGRAPHIC_DATA]"
type input "0964730964"
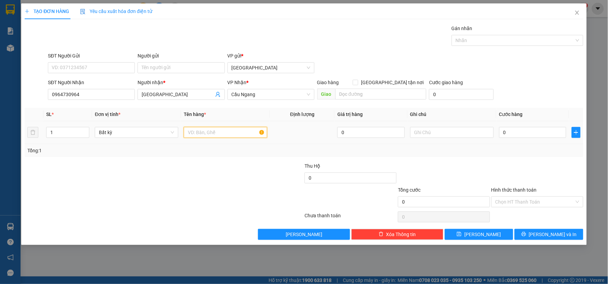
click at [202, 134] on input "text" at bounding box center [225, 132] width 83 height 11
type input "HỘP"
click at [505, 134] on input "0" at bounding box center [532, 132] width 67 height 11
type input "3"
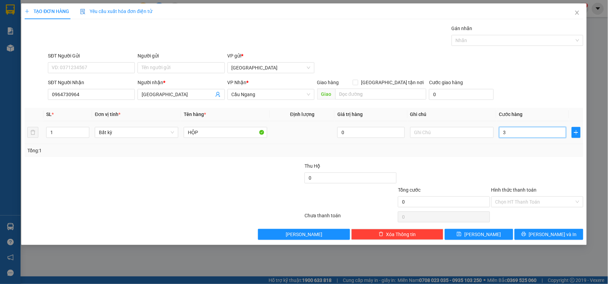
type input "3"
type input "0"
type input "2"
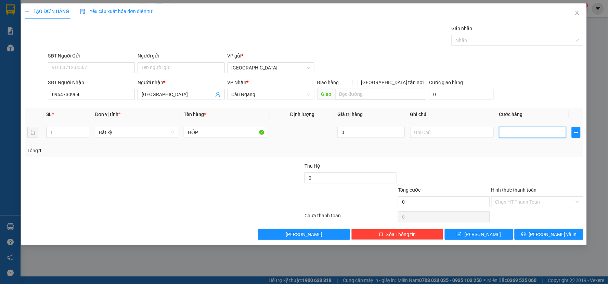
type input "2"
type input "20"
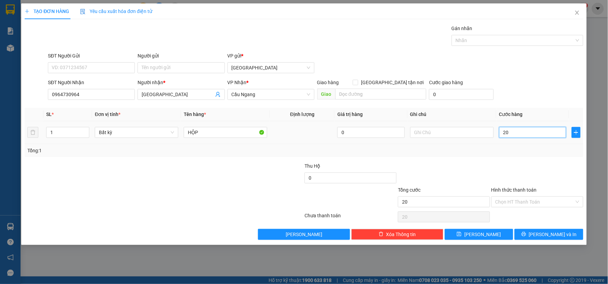
type input "20"
click at [503, 136] on input "20" at bounding box center [532, 132] width 67 height 11
type input "20.000"
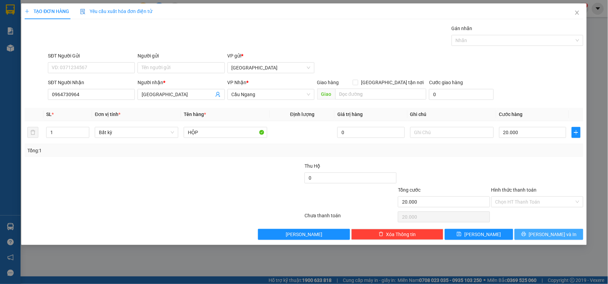
click at [531, 234] on button "[PERSON_NAME] và In" at bounding box center [548, 234] width 69 height 11
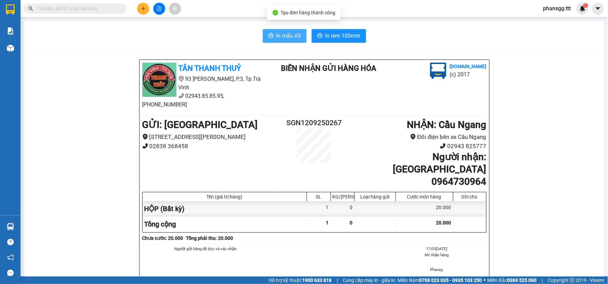
click at [276, 33] on span "In mẫu A5" at bounding box center [288, 35] width 25 height 9
click at [291, 35] on span "In mẫu A5" at bounding box center [288, 35] width 25 height 9
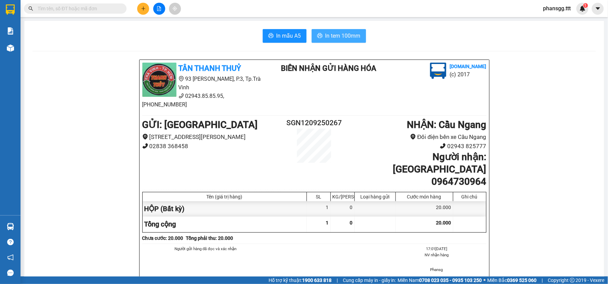
click at [334, 35] on span "In tem 100mm" at bounding box center [342, 35] width 35 height 9
click at [140, 5] on button at bounding box center [143, 9] width 12 height 12
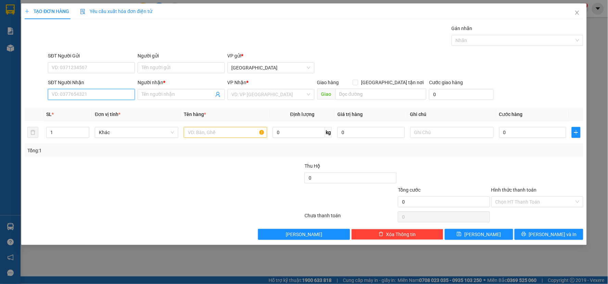
click at [78, 98] on input "SĐT Người Nhận" at bounding box center [91, 94] width 87 height 11
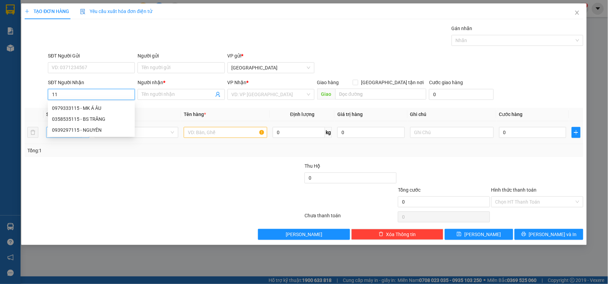
type input "1"
type input "0908399115"
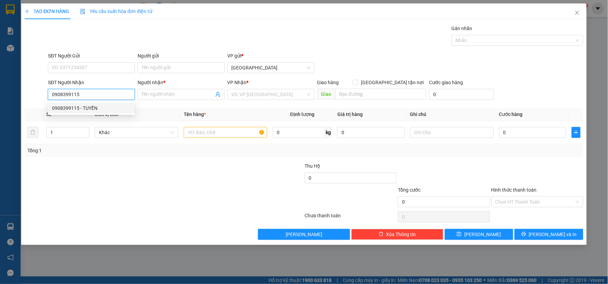
click at [101, 111] on div "0908399115 - TUYỀN" at bounding box center [91, 108] width 79 height 8
type input "TUYỀN"
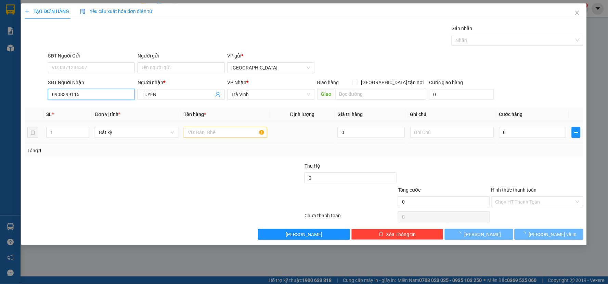
type input "0908399115"
click at [204, 132] on input "text" at bounding box center [225, 132] width 83 height 11
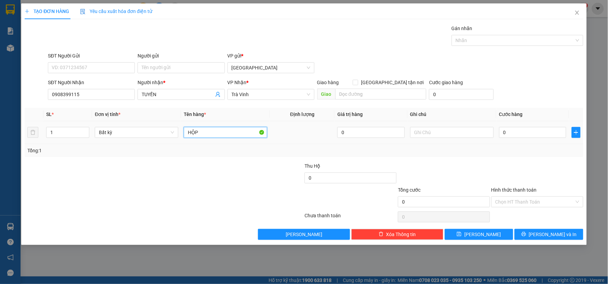
type input "HỘP"
drag, startPoint x: 514, startPoint y: 124, endPoint x: 512, endPoint y: 130, distance: 5.7
click at [514, 127] on td "0" at bounding box center [532, 132] width 73 height 23
click at [512, 131] on input "0" at bounding box center [532, 132] width 67 height 11
type input "2"
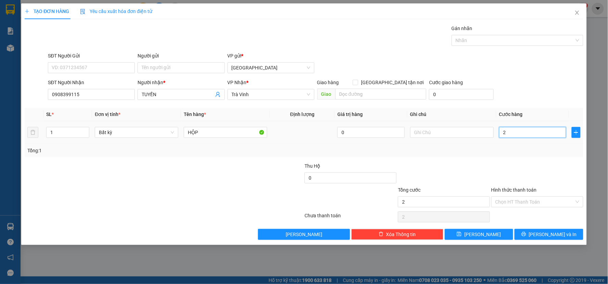
type input "2"
type input "20"
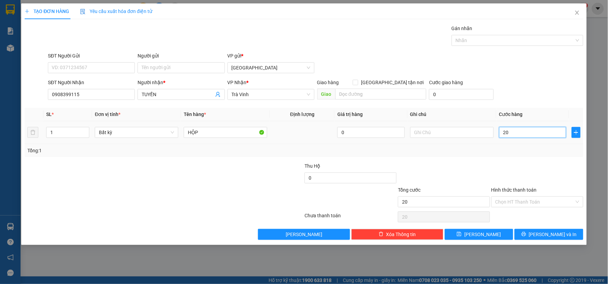
type input "20"
click at [510, 136] on input "20" at bounding box center [532, 132] width 67 height 11
drag, startPoint x: 510, startPoint y: 199, endPoint x: 510, endPoint y: 206, distance: 6.5
click at [510, 199] on input "Hình thức thanh toán" at bounding box center [534, 202] width 79 height 10
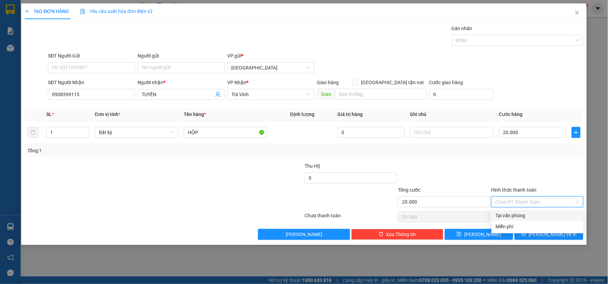
click at [510, 212] on div "Tại văn phòng" at bounding box center [537, 216] width 84 height 8
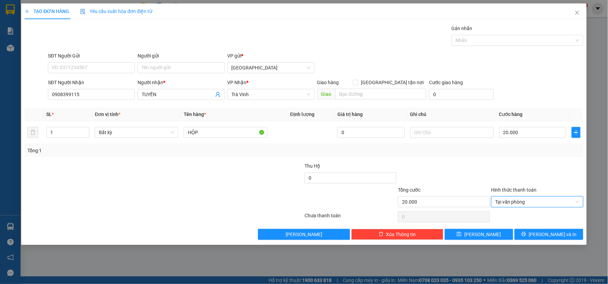
click at [519, 227] on div "Transit Pickup Surcharge Ids Transit Deliver Surcharge Ids Transit Deliver Surc…" at bounding box center [304, 132] width 558 height 215
click at [521, 228] on div "Transit Pickup Surcharge Ids Transit Deliver Surcharge Ids Transit Deliver Surc…" at bounding box center [304, 132] width 558 height 215
drag, startPoint x: 516, startPoint y: 227, endPoint x: 507, endPoint y: 213, distance: 17.1
click at [517, 228] on div "Transit Pickup Surcharge Ids Transit Deliver Surcharge Ids Transit Deliver Surc…" at bounding box center [304, 132] width 558 height 215
click at [546, 233] on span "[PERSON_NAME] và In" at bounding box center [553, 234] width 48 height 8
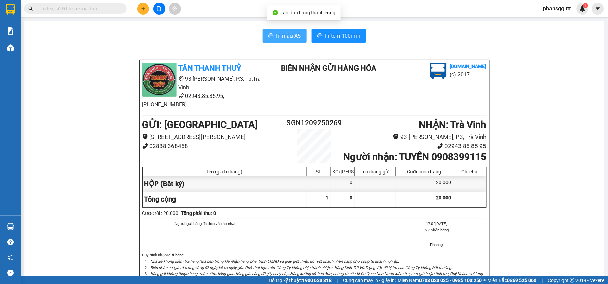
click at [276, 32] on span "In mẫu A5" at bounding box center [288, 35] width 25 height 9
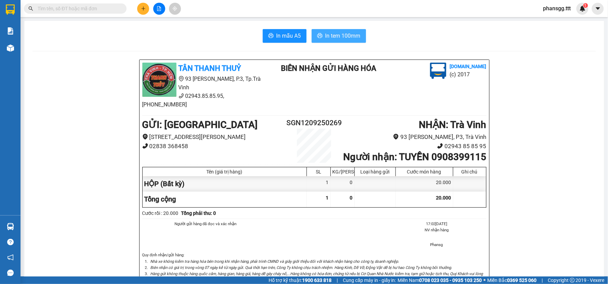
click at [329, 31] on button "In tem 100mm" at bounding box center [339, 36] width 54 height 14
click at [143, 8] on icon "plus" at bounding box center [143, 8] width 0 height 4
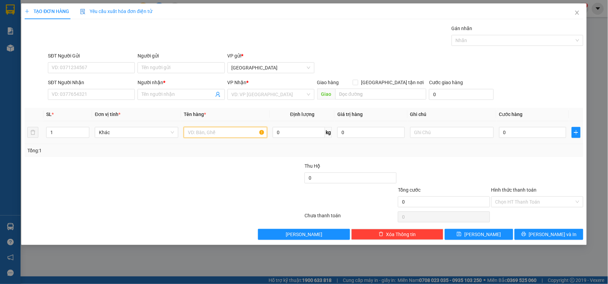
click at [224, 131] on input "text" at bounding box center [225, 132] width 83 height 11
click at [107, 98] on input "SĐT Người Nhận" at bounding box center [91, 94] width 87 height 11
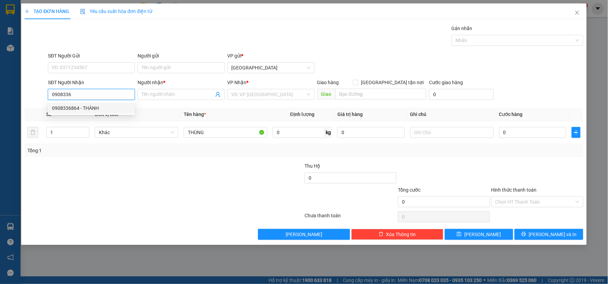
drag, startPoint x: 81, startPoint y: 105, endPoint x: 86, endPoint y: 103, distance: 5.2
click at [81, 105] on div "0908336864 - THÀNH" at bounding box center [91, 108] width 79 height 8
click at [146, 68] on input "Người gửi" at bounding box center [180, 67] width 87 height 11
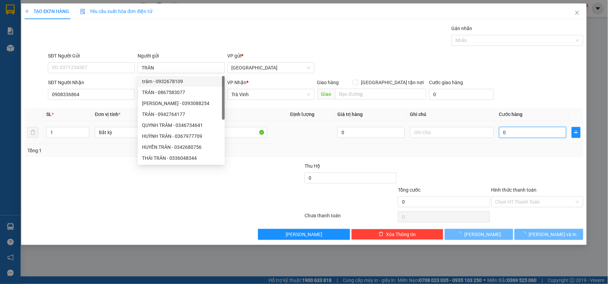
click at [521, 135] on input "0" at bounding box center [532, 132] width 67 height 11
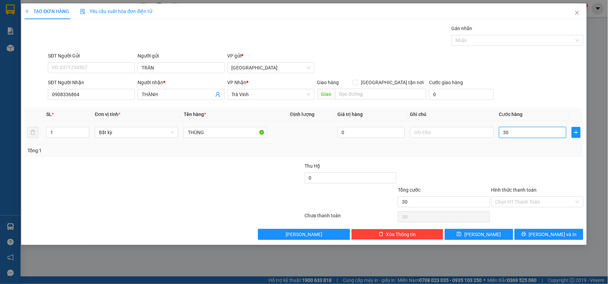
drag, startPoint x: 520, startPoint y: 136, endPoint x: 518, endPoint y: 150, distance: 14.4
click at [520, 137] on input "30" at bounding box center [532, 132] width 67 height 11
click at [518, 151] on div "Tổng: 1" at bounding box center [303, 151] width 553 height 8
click at [531, 235] on button "[PERSON_NAME] và In" at bounding box center [548, 234] width 69 height 11
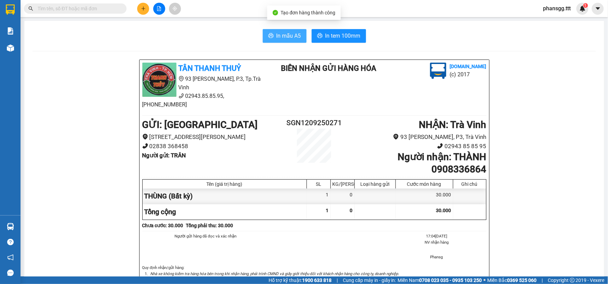
click at [268, 33] on icon "printer" at bounding box center [270, 35] width 5 height 5
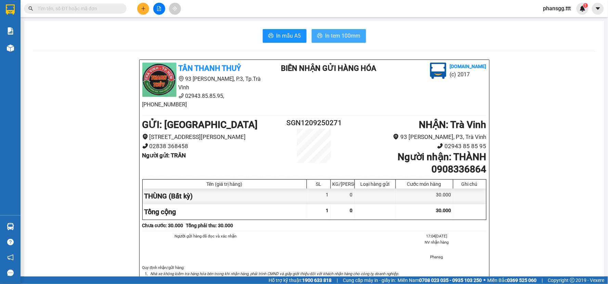
click at [337, 39] on span "In tem 100mm" at bounding box center [342, 35] width 35 height 9
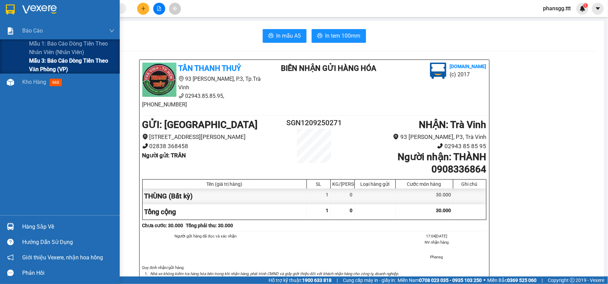
click at [19, 63] on div "Mẫu 3: Báo cáo dòng tiền theo văn phòng (VP)" at bounding box center [60, 64] width 120 height 17
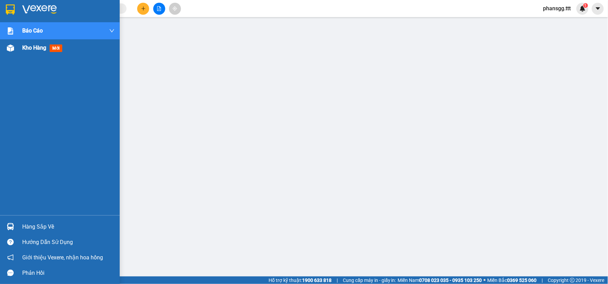
click at [21, 46] on div "Kho hàng mới" at bounding box center [60, 47] width 120 height 17
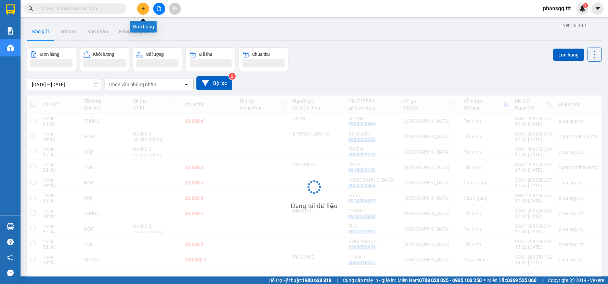
click at [146, 8] on button at bounding box center [143, 9] width 12 height 12
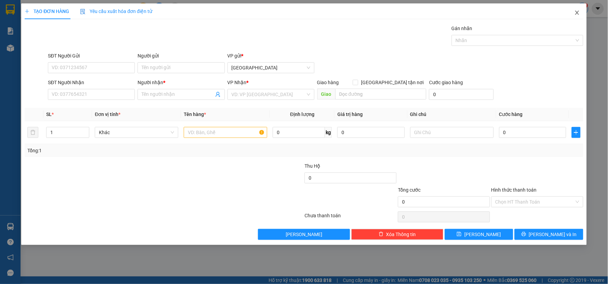
drag, startPoint x: 568, startPoint y: 9, endPoint x: 577, endPoint y: 11, distance: 9.1
click at [573, 16] on span "Close" at bounding box center [576, 12] width 19 height 19
click at [577, 11] on div "1" at bounding box center [582, 9] width 12 height 12
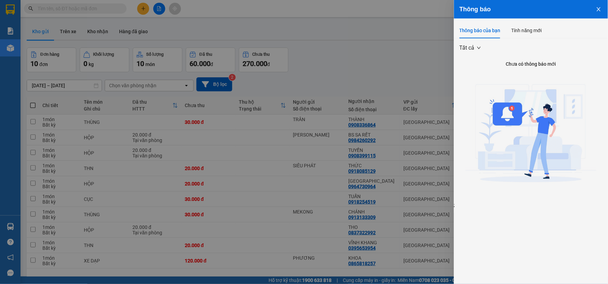
click at [392, 72] on div at bounding box center [304, 142] width 608 height 284
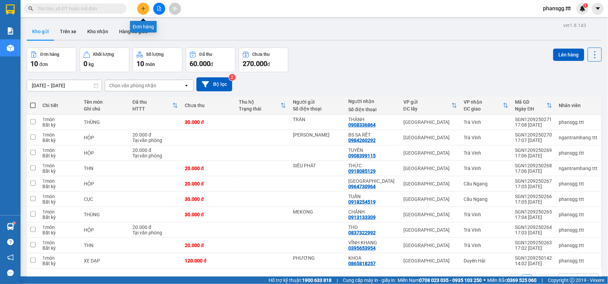
click at [141, 7] on icon "plus" at bounding box center [143, 8] width 5 height 5
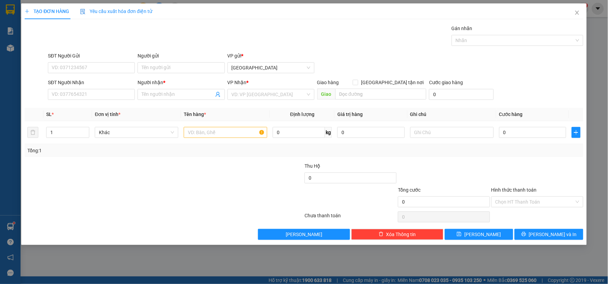
click at [94, 103] on div "Transit Pickup Surcharge Ids Transit Deliver Surcharge Ids Transit Deliver Surc…" at bounding box center [304, 132] width 558 height 215
click at [98, 91] on input "SĐT Người Nhận" at bounding box center [91, 94] width 87 height 11
click at [110, 110] on div "0918704645 - [PERSON_NAME]" at bounding box center [91, 108] width 79 height 8
click at [203, 137] on input "text" at bounding box center [225, 132] width 83 height 11
click at [83, 129] on span "Increase Value" at bounding box center [85, 130] width 8 height 6
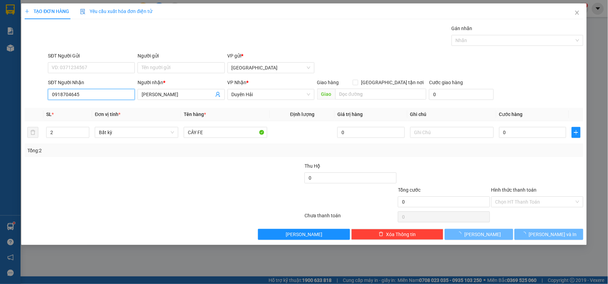
click at [93, 96] on input "0918704645" at bounding box center [91, 94] width 87 height 11
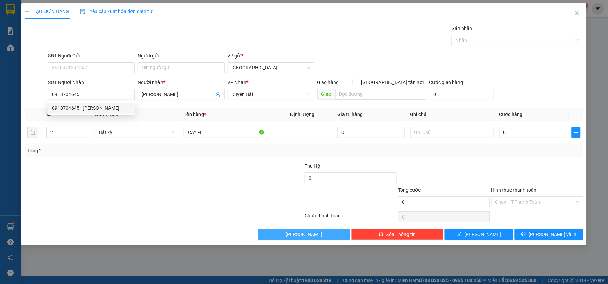
click at [329, 234] on button "[PERSON_NAME]" at bounding box center [304, 234] width 92 height 11
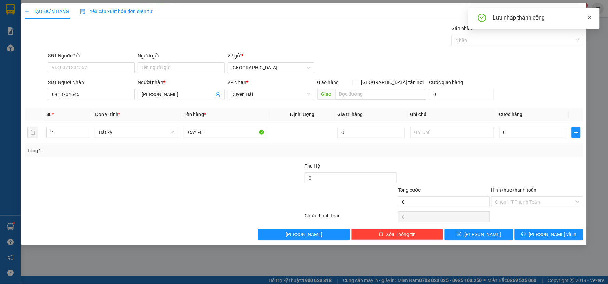
click at [590, 19] on icon "close" at bounding box center [589, 17] width 5 height 5
click at [570, 11] on span "Close" at bounding box center [576, 12] width 19 height 19
click at [573, 11] on span "phansgg.ttt" at bounding box center [557, 8] width 39 height 9
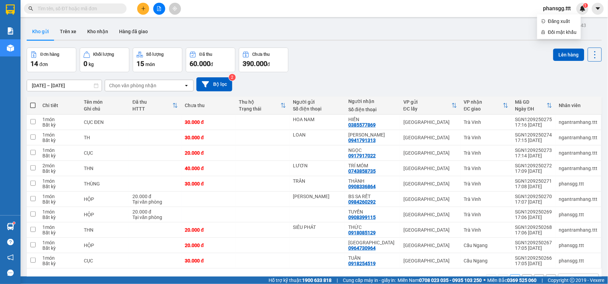
click at [75, 10] on input "text" at bounding box center [78, 9] width 81 height 8
paste input "0918704645"
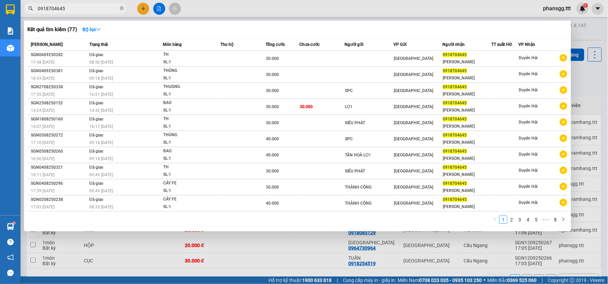
click at [141, 7] on div at bounding box center [304, 142] width 608 height 284
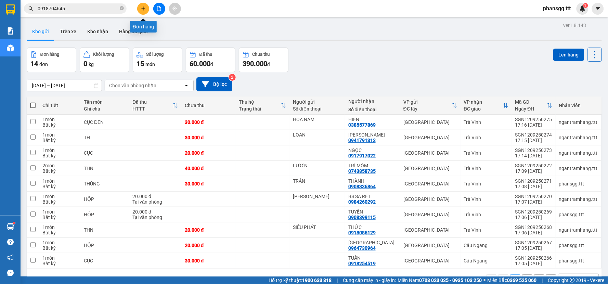
click at [141, 7] on icon "plus" at bounding box center [143, 8] width 5 height 5
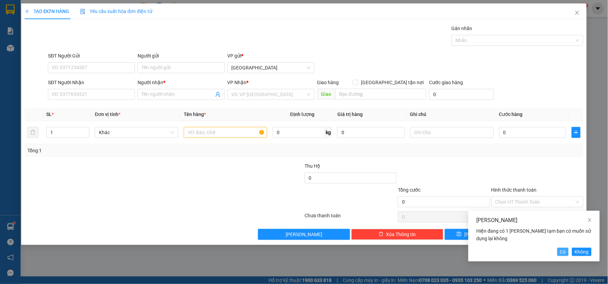
click at [562, 251] on span "Có" at bounding box center [563, 252] width 6 height 8
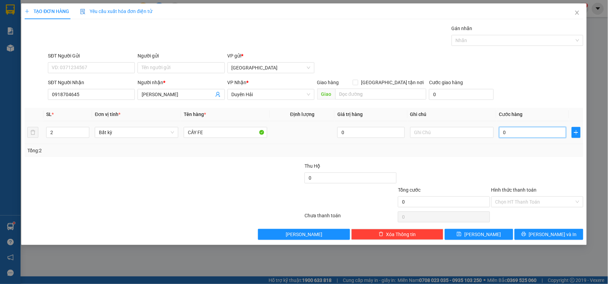
click at [518, 129] on input "0" at bounding box center [532, 132] width 67 height 11
click at [501, 164] on div at bounding box center [536, 174] width 93 height 24
click at [541, 235] on button "[PERSON_NAME] và In" at bounding box center [548, 234] width 69 height 11
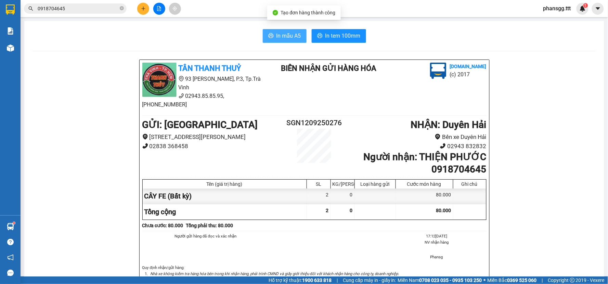
click at [269, 31] on button "In mẫu A5" at bounding box center [285, 36] width 44 height 14
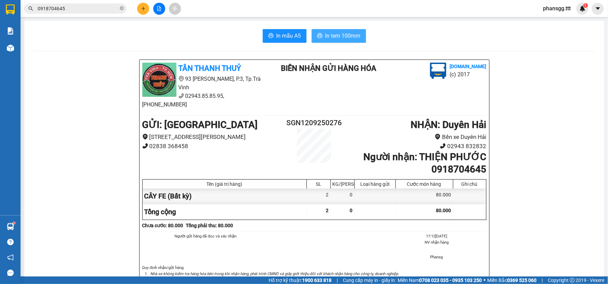
click at [321, 35] on button "In tem 100mm" at bounding box center [339, 36] width 54 height 14
click at [122, 8] on icon "close-circle" at bounding box center [122, 8] width 4 height 4
click at [145, 8] on icon "plus" at bounding box center [143, 8] width 5 height 5
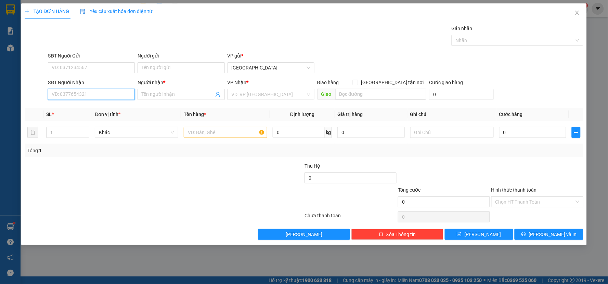
click at [80, 91] on input "SĐT Người Nhận" at bounding box center [91, 94] width 87 height 11
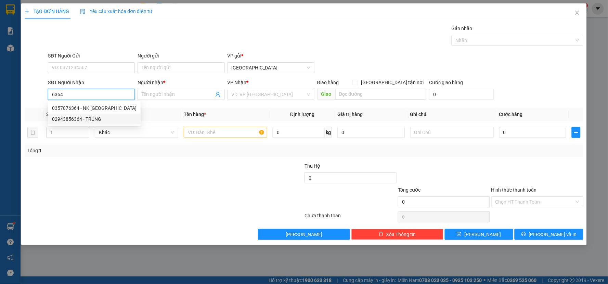
click at [101, 118] on div "02943856364 - TRUNG" at bounding box center [94, 119] width 84 height 8
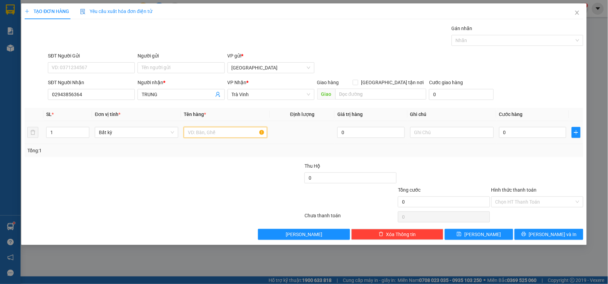
click at [195, 134] on input "text" at bounding box center [225, 132] width 83 height 11
click at [530, 130] on input "0" at bounding box center [532, 132] width 67 height 11
drag, startPoint x: 526, startPoint y: 167, endPoint x: 520, endPoint y: 205, distance: 38.8
click at [526, 168] on div at bounding box center [536, 174] width 93 height 24
click at [517, 233] on button "[PERSON_NAME] và In" at bounding box center [548, 234] width 69 height 11
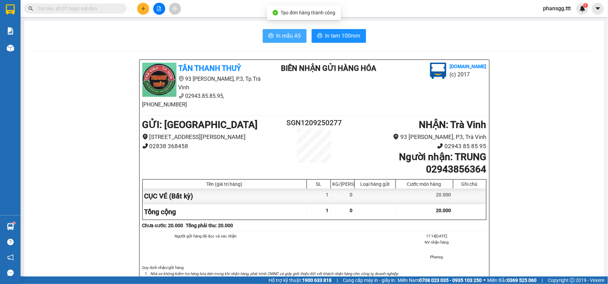
click at [294, 33] on span "In mẫu A5" at bounding box center [288, 35] width 25 height 9
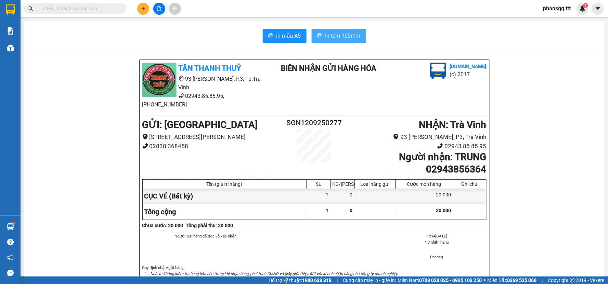
click at [317, 36] on icon "printer" at bounding box center [319, 35] width 5 height 5
click at [146, 9] on button at bounding box center [143, 9] width 12 height 12
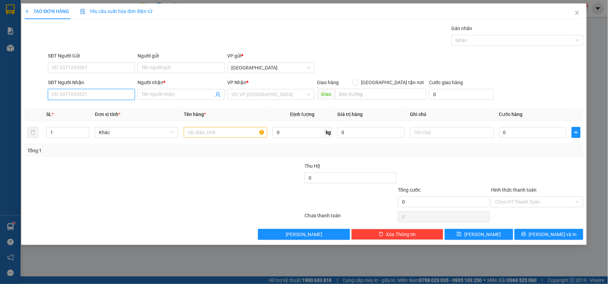
click at [103, 94] on input "SĐT Người Nhận" at bounding box center [91, 94] width 87 height 11
click at [85, 108] on div "0966900997 - ĐẦM" at bounding box center [91, 108] width 79 height 8
click at [215, 133] on input "text" at bounding box center [225, 132] width 83 height 11
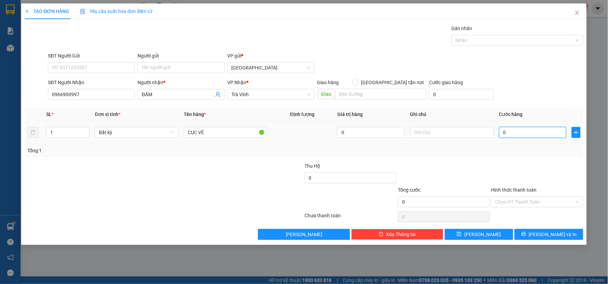
click at [529, 131] on input "0" at bounding box center [532, 132] width 67 height 11
click at [525, 158] on div "Transit Pickup Surcharge Ids Transit Deliver Surcharge Ids Transit Deliver Surc…" at bounding box center [304, 132] width 558 height 215
click at [526, 236] on icon "printer" at bounding box center [523, 234] width 4 height 4
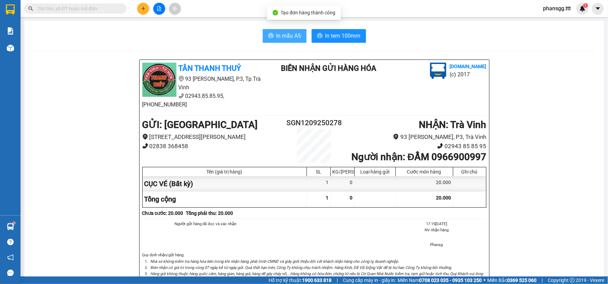
click at [270, 34] on icon "printer" at bounding box center [270, 35] width 5 height 5
click at [334, 40] on span "In tem 100mm" at bounding box center [342, 35] width 35 height 9
click at [144, 12] on button at bounding box center [143, 9] width 12 height 12
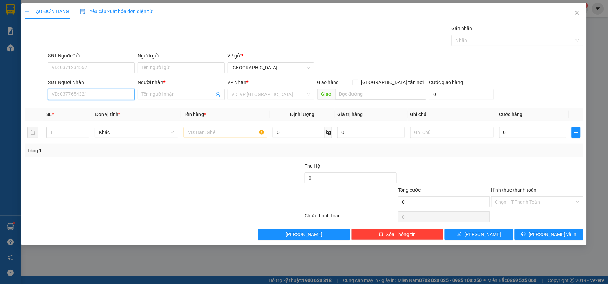
click at [80, 90] on input "SĐT Người Nhận" at bounding box center [91, 94] width 87 height 11
drag, startPoint x: 85, startPoint y: 108, endPoint x: 97, endPoint y: 105, distance: 12.9
click at [85, 108] on div "0919402304 - [PERSON_NAME]" at bounding box center [91, 108] width 79 height 8
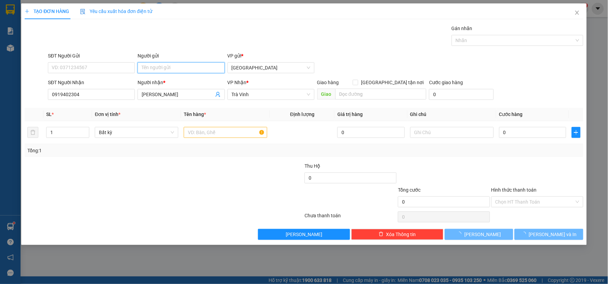
click at [155, 66] on input "Người gửi" at bounding box center [180, 67] width 87 height 11
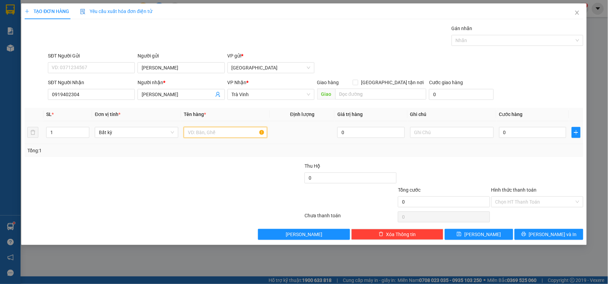
click at [234, 129] on input "text" at bounding box center [225, 132] width 83 height 11
click at [542, 135] on input "0" at bounding box center [532, 132] width 67 height 11
click at [540, 155] on div "Tổng: 1" at bounding box center [304, 150] width 558 height 13
click at [522, 229] on button "[PERSON_NAME] và In" at bounding box center [548, 234] width 69 height 11
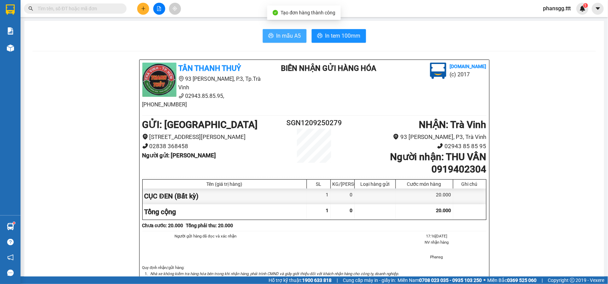
click at [292, 40] on span "In mẫu A5" at bounding box center [288, 35] width 25 height 9
click at [276, 32] on span "In mẫu A5" at bounding box center [288, 35] width 25 height 9
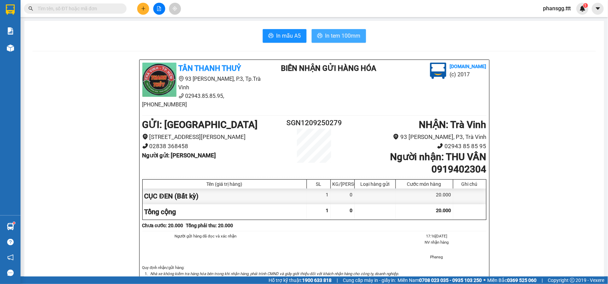
click at [349, 36] on span "In tem 100mm" at bounding box center [342, 35] width 35 height 9
click at [144, 8] on icon "plus" at bounding box center [143, 8] width 5 height 5
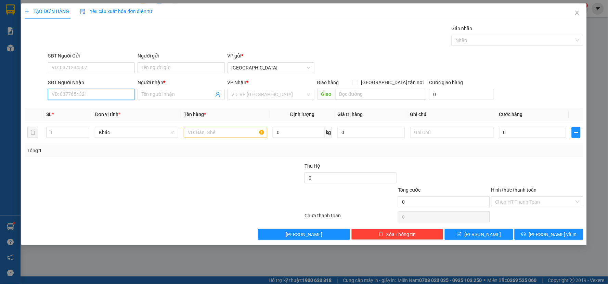
click at [92, 89] on input "SĐT Người Nhận" at bounding box center [91, 94] width 87 height 11
click at [89, 104] on div "0969692929 - [PERSON_NAME]" at bounding box center [91, 108] width 79 height 8
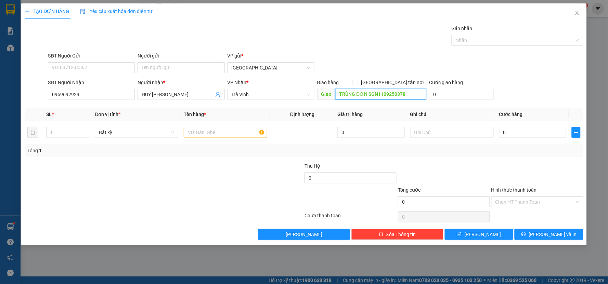
click at [409, 93] on input "TRÙNG ĐƠN SGN1109250378" at bounding box center [380, 94] width 91 height 11
click at [192, 136] on input "text" at bounding box center [225, 132] width 83 height 11
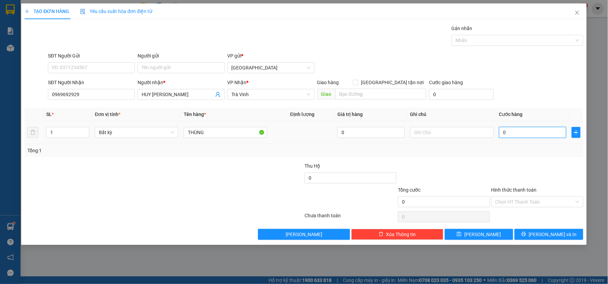
click at [515, 134] on input "0" at bounding box center [532, 132] width 67 height 11
click at [512, 148] on div "SL * Đơn vị tính * Tên hàng * Định lượng Giá trị hàng Ghi chú Cước hàng 1 Bất k…" at bounding box center [304, 132] width 558 height 49
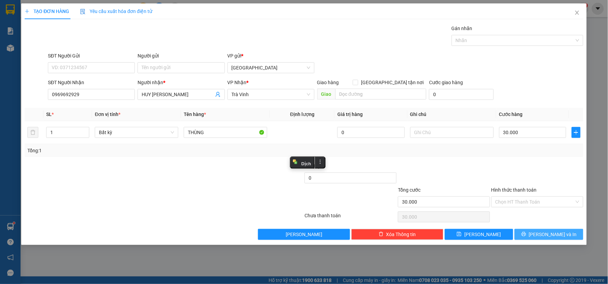
click at [529, 232] on button "[PERSON_NAME] và In" at bounding box center [548, 234] width 69 height 11
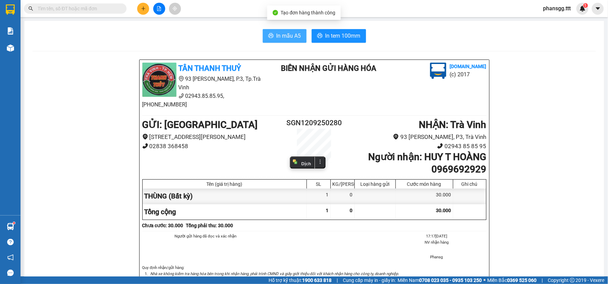
click at [287, 29] on button "In mẫu A5" at bounding box center [285, 36] width 44 height 14
click at [302, 34] on button "In mẫu A5" at bounding box center [285, 36] width 44 height 14
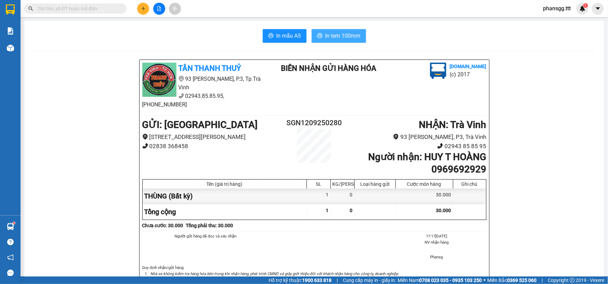
click at [341, 37] on span "In tem 100mm" at bounding box center [342, 35] width 35 height 9
click at [137, 7] on button at bounding box center [143, 9] width 12 height 12
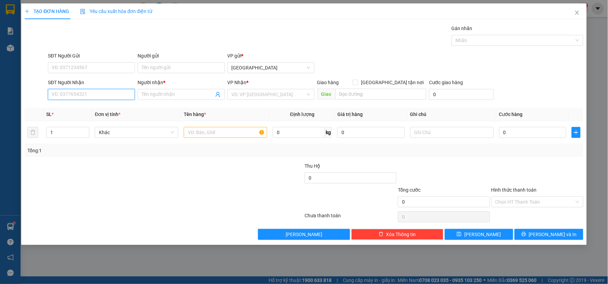
click at [103, 89] on input "SĐT Người Nhận" at bounding box center [91, 94] width 87 height 11
drag, startPoint x: 96, startPoint y: 106, endPoint x: 134, endPoint y: 120, distance: 39.9
click at [96, 107] on div "0908710799 - HÙNG" at bounding box center [91, 108] width 79 height 8
click at [172, 68] on input "Người gửi" at bounding box center [180, 67] width 87 height 11
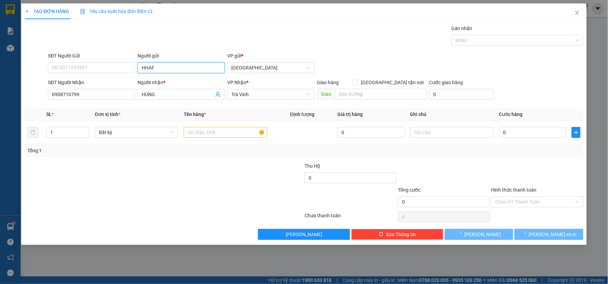
click at [172, 68] on input "HHAF" at bounding box center [180, 67] width 87 height 11
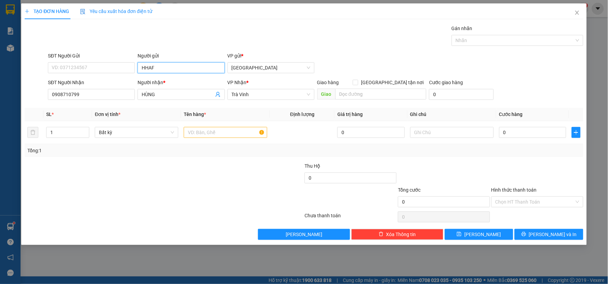
click at [172, 68] on input "HHAF" at bounding box center [180, 67] width 87 height 11
drag, startPoint x: 221, startPoint y: 134, endPoint x: 234, endPoint y: 142, distance: 14.3
click at [225, 136] on input "text" at bounding box center [225, 132] width 83 height 11
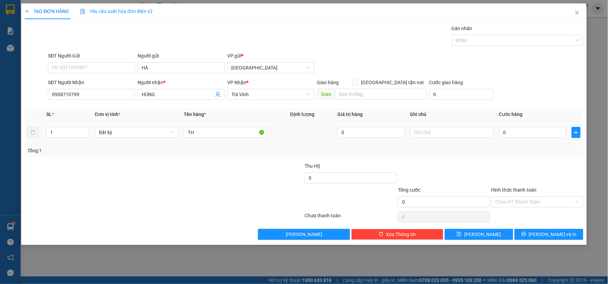
click at [535, 142] on td "0" at bounding box center [532, 132] width 73 height 23
click at [536, 131] on input "0" at bounding box center [532, 132] width 67 height 11
click at [522, 168] on div at bounding box center [536, 174] width 93 height 24
drag, startPoint x: 534, startPoint y: 222, endPoint x: 533, endPoint y: 227, distance: 5.9
click at [534, 223] on div "Chọn HT Thanh Toán" at bounding box center [536, 217] width 93 height 14
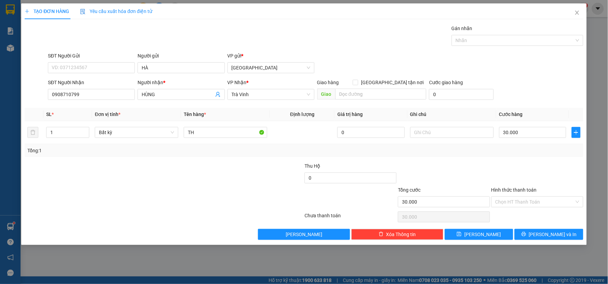
click at [533, 227] on div "Transit Pickup Surcharge Ids Transit Deliver Surcharge Ids Transit Deliver Surc…" at bounding box center [304, 132] width 558 height 215
click at [533, 229] on button "[PERSON_NAME] và In" at bounding box center [548, 234] width 69 height 11
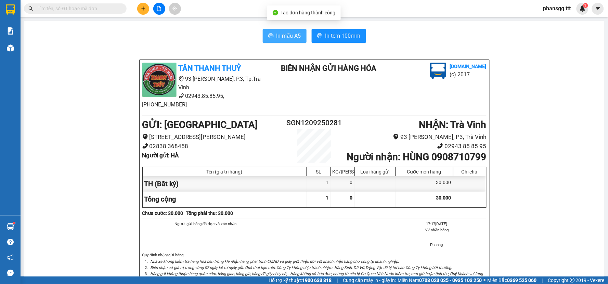
click at [276, 35] on span "In mẫu A5" at bounding box center [288, 35] width 25 height 9
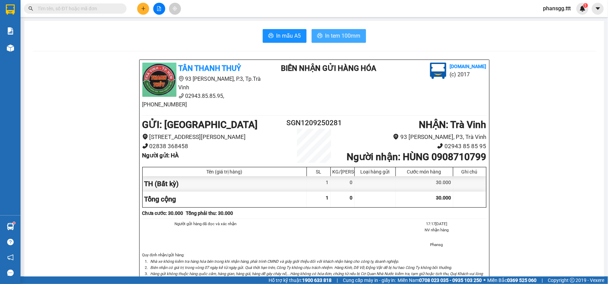
click at [348, 39] on span "In tem 100mm" at bounding box center [342, 35] width 35 height 9
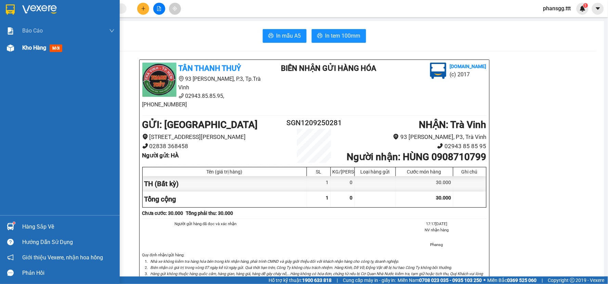
click at [12, 52] on div at bounding box center [10, 48] width 12 height 12
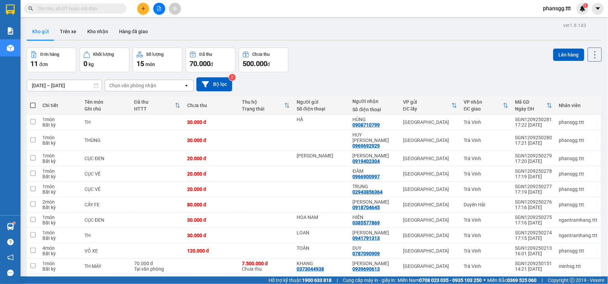
click at [145, 9] on icon "plus" at bounding box center [143, 8] width 5 height 5
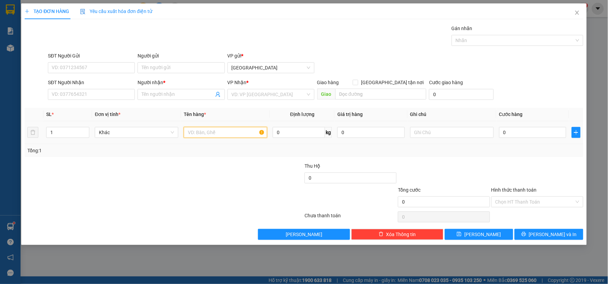
click at [190, 131] on input "text" at bounding box center [225, 132] width 83 height 11
click at [91, 92] on input "SĐT Người Nhận" at bounding box center [91, 94] width 87 height 11
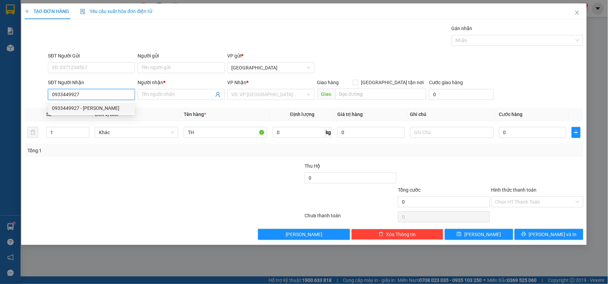
click at [82, 107] on div "0933449927 - [PERSON_NAME]" at bounding box center [91, 108] width 79 height 8
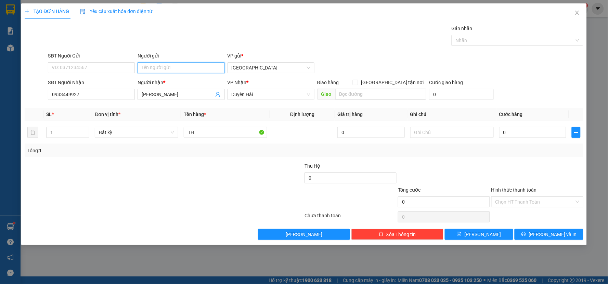
click at [194, 65] on input "Người gửi" at bounding box center [180, 67] width 87 height 11
click at [521, 131] on input "0" at bounding box center [532, 132] width 67 height 11
click at [510, 174] on div at bounding box center [536, 174] width 93 height 24
click at [529, 242] on div "TẠO ĐƠN HÀNG Yêu cầu xuất hóa đơn điện tử Transit Pickup Surcharge Ids Transit …" at bounding box center [303, 123] width 565 height 241
drag, startPoint x: 553, startPoint y: 242, endPoint x: 545, endPoint y: 230, distance: 13.6
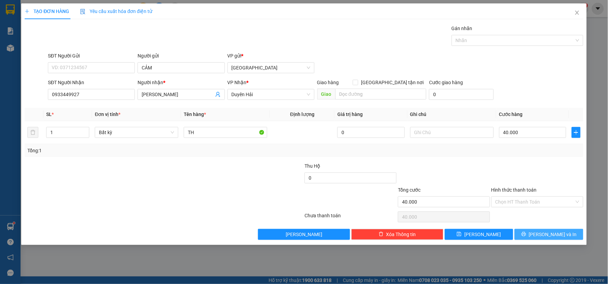
click at [552, 241] on div "TẠO ĐƠN HÀNG Yêu cầu xuất hóa đơn điện tử Transit Pickup Surcharge Ids Transit …" at bounding box center [303, 123] width 565 height 241
click at [545, 230] on button "[PERSON_NAME] và In" at bounding box center [548, 234] width 69 height 11
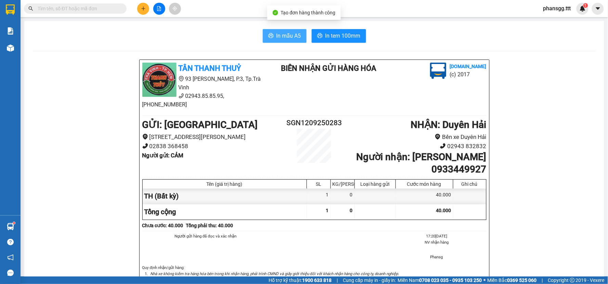
click at [286, 39] on span "In mẫu A5" at bounding box center [288, 35] width 25 height 9
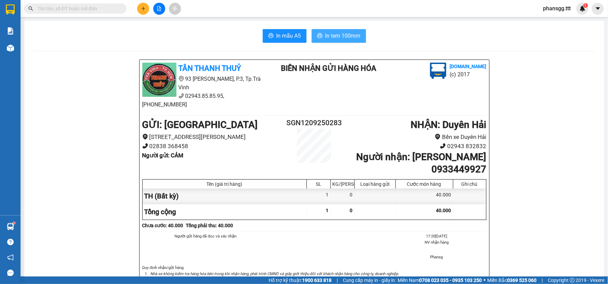
click at [330, 42] on button "In tem 100mm" at bounding box center [339, 36] width 54 height 14
click at [140, 9] on button at bounding box center [143, 9] width 12 height 12
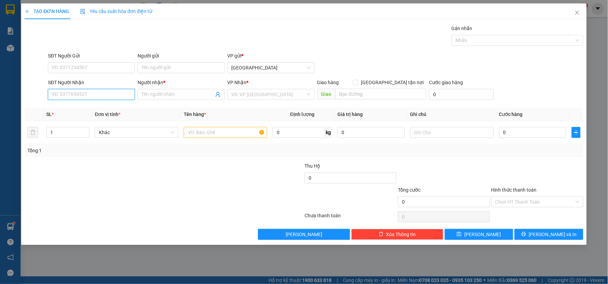
click at [105, 91] on input "SĐT Người Nhận" at bounding box center [91, 94] width 87 height 11
click at [91, 115] on div "02943833015 - MẠNH" at bounding box center [91, 119] width 87 height 11
click at [196, 129] on input "text" at bounding box center [225, 132] width 83 height 11
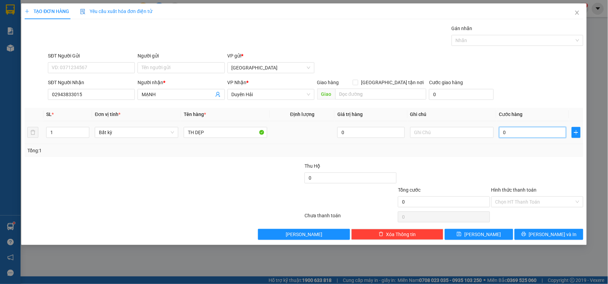
click at [526, 135] on input "0" at bounding box center [532, 132] width 67 height 11
click at [521, 154] on div "Tổng: 1" at bounding box center [304, 150] width 558 height 13
click at [521, 132] on input "0" at bounding box center [532, 132] width 67 height 11
click at [512, 147] on div "Tổng: 1" at bounding box center [303, 151] width 553 height 8
click at [532, 234] on button "[PERSON_NAME] và In" at bounding box center [548, 234] width 69 height 11
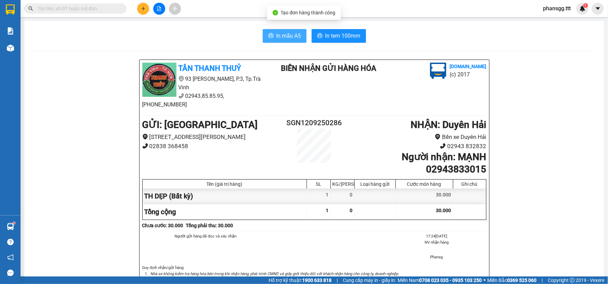
click at [276, 33] on span "In mẫu A5" at bounding box center [288, 35] width 25 height 9
click at [276, 40] on span "In mẫu A5" at bounding box center [288, 35] width 25 height 9
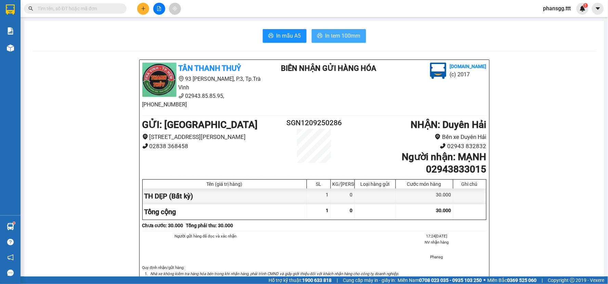
click at [330, 37] on span "In tem 100mm" at bounding box center [342, 35] width 35 height 9
click at [143, 9] on icon "plus" at bounding box center [143, 8] width 0 height 4
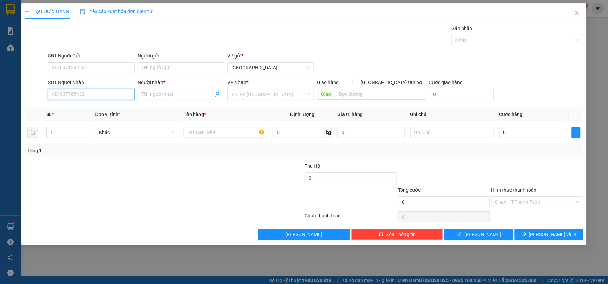
click at [100, 94] on input "SĐT Người Nhận" at bounding box center [91, 94] width 87 height 11
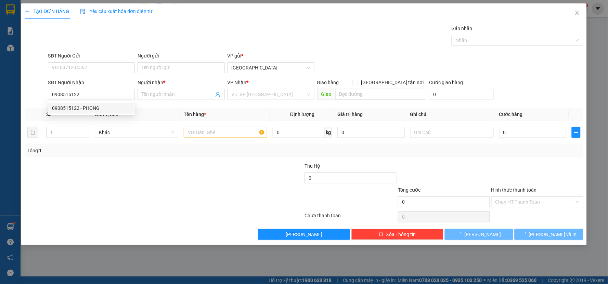
drag, startPoint x: 102, startPoint y: 117, endPoint x: 101, endPoint y: 114, distance: 3.6
click at [101, 116] on span "Đơn vị tính *" at bounding box center [108, 113] width 26 height 5
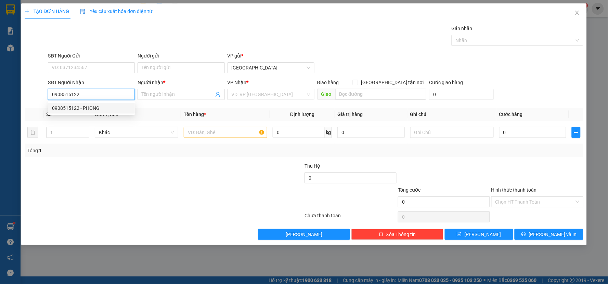
click at [101, 105] on body "Kết quả tìm kiếm ( 77 ) Bộ lọc Mã ĐH Trạng thái Món hàng Thu hộ Tổng cước Chưa …" at bounding box center [304, 142] width 608 height 284
click at [106, 96] on input "0908515122" at bounding box center [91, 94] width 87 height 11
click at [103, 107] on div "0908515122 - PHONG" at bounding box center [91, 108] width 79 height 8
click at [213, 128] on input "text" at bounding box center [225, 132] width 83 height 11
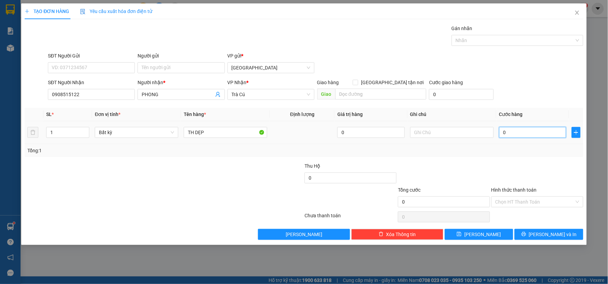
click at [531, 135] on input "0" at bounding box center [532, 132] width 67 height 11
click at [517, 162] on div "Transit Pickup Surcharge Ids Transit Deliver Surcharge Ids Transit Deliver Surc…" at bounding box center [304, 132] width 558 height 215
click at [530, 235] on button "[PERSON_NAME] và In" at bounding box center [548, 234] width 69 height 11
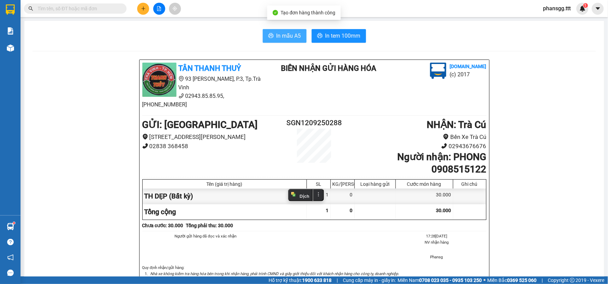
click at [272, 35] on button "In mẫu A5" at bounding box center [285, 36] width 44 height 14
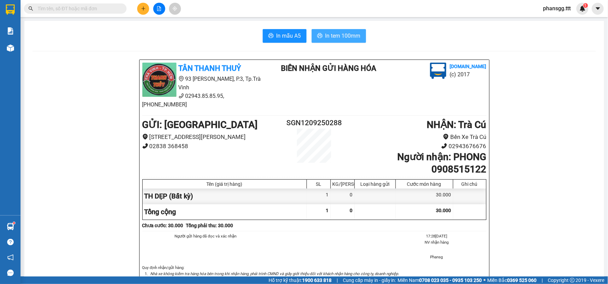
click at [327, 31] on button "In tem 100mm" at bounding box center [339, 36] width 54 height 14
click at [143, 2] on div "Kết quả tìm kiếm ( 77 ) Bộ lọc Mã ĐH Trạng thái Món hàng Thu hộ Tổng cước Chưa …" at bounding box center [304, 8] width 608 height 17
click at [142, 6] on icon "plus" at bounding box center [143, 8] width 5 height 5
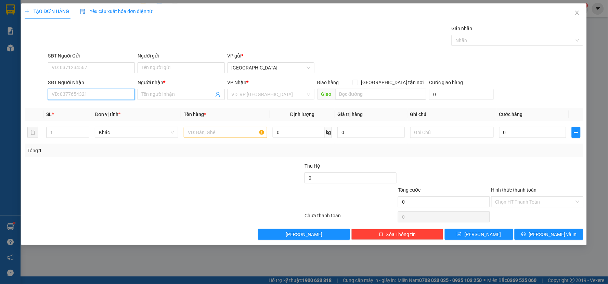
click at [108, 92] on input "SĐT Người Nhận" at bounding box center [91, 94] width 87 height 11
click at [65, 97] on input "SĐT Người Nhận" at bounding box center [91, 94] width 87 height 11
click at [60, 94] on input "0335711409" at bounding box center [91, 94] width 87 height 11
click at [158, 91] on input "Người nhận *" at bounding box center [178, 95] width 72 height 8
click at [102, 94] on input "0335711409" at bounding box center [91, 94] width 87 height 11
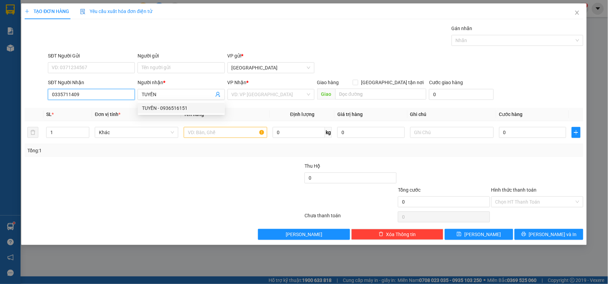
click at [102, 94] on input "0335711409" at bounding box center [91, 94] width 87 height 11
click at [261, 98] on input "search" at bounding box center [268, 94] width 74 height 10
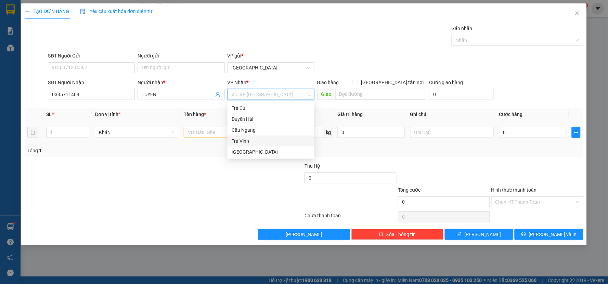
drag, startPoint x: 250, startPoint y: 139, endPoint x: 187, endPoint y: 122, distance: 65.0
click at [250, 139] on div "Trà Vinh" at bounding box center [270, 141] width 79 height 8
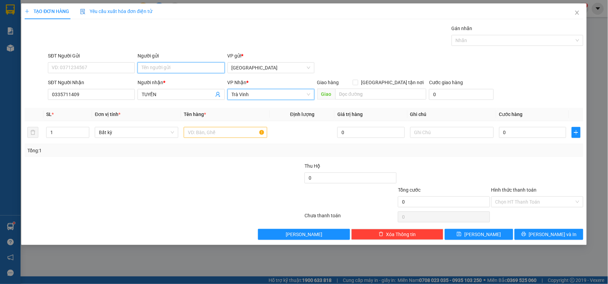
click at [154, 67] on input "Người gửi" at bounding box center [180, 67] width 87 height 11
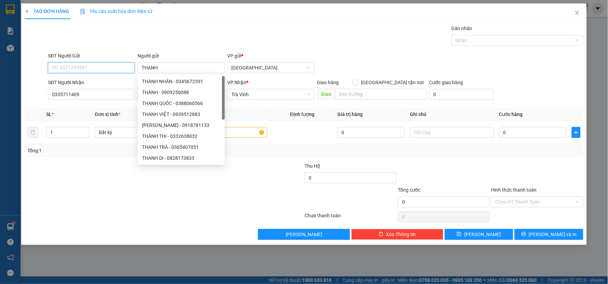
click at [107, 66] on input "SĐT Người Gửi" at bounding box center [91, 67] width 87 height 11
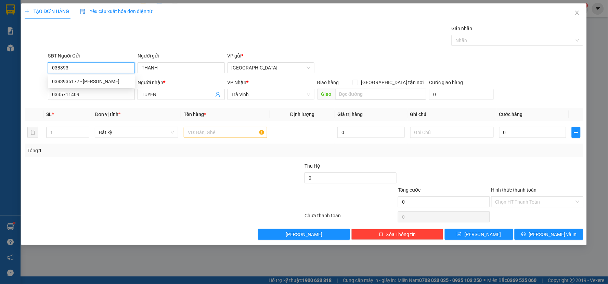
click at [107, 78] on div "0383935177 - [PERSON_NAME]" at bounding box center [91, 82] width 79 height 8
click at [196, 137] on input "text" at bounding box center [225, 132] width 83 height 11
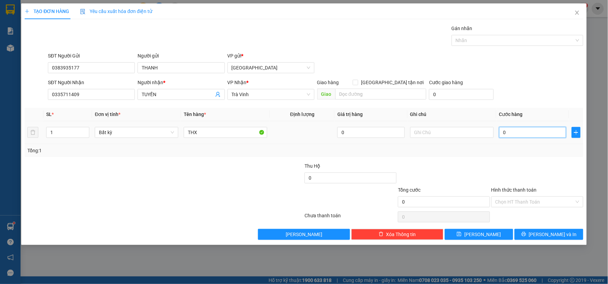
click at [510, 131] on input "0" at bounding box center [532, 132] width 67 height 11
click at [512, 156] on div "Tổng: 1" at bounding box center [304, 150] width 558 height 13
click at [363, 178] on input "0" at bounding box center [350, 177] width 92 height 11
click at [363, 158] on div "Transit Pickup Surcharge Ids Transit Deliver Surcharge Ids Transit Deliver Surc…" at bounding box center [304, 132] width 558 height 215
click at [525, 234] on button "[PERSON_NAME] và In" at bounding box center [548, 234] width 69 height 11
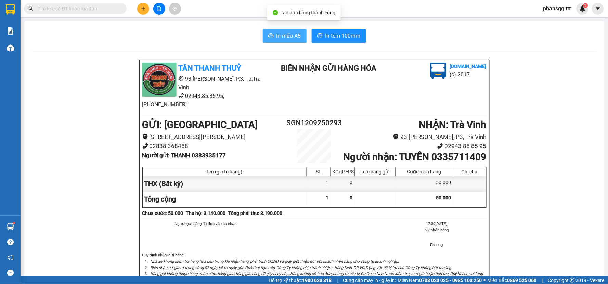
click at [276, 32] on span "In mẫu A5" at bounding box center [288, 35] width 25 height 9
click at [343, 43] on div "In mẫu A5 In tem 100mm TÂN THANH THUỶ 93 [PERSON_NAME], P.3, Tp.Trà Vinh 02943.…" at bounding box center [314, 267] width 580 height 492
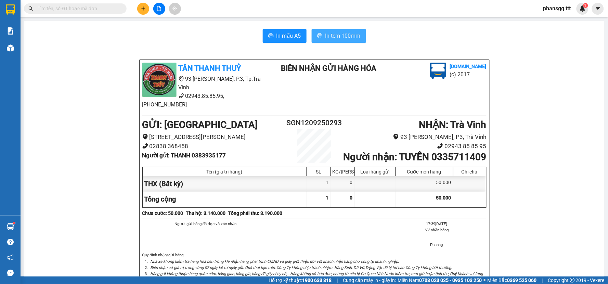
click at [343, 34] on span "In tem 100mm" at bounding box center [342, 35] width 35 height 9
click at [145, 12] on button at bounding box center [143, 9] width 12 height 12
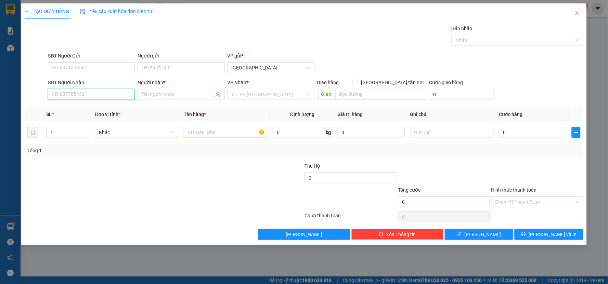
click at [67, 96] on input "SĐT Người Nhận" at bounding box center [91, 94] width 87 height 11
click at [79, 105] on div "0335711409 - TUYỀN" at bounding box center [91, 108] width 79 height 8
click at [187, 70] on input "Người gửi" at bounding box center [180, 67] width 87 height 11
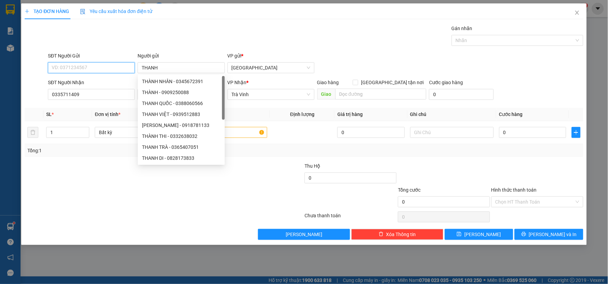
click at [133, 69] on input "SĐT Người Gửi" at bounding box center [91, 67] width 87 height 11
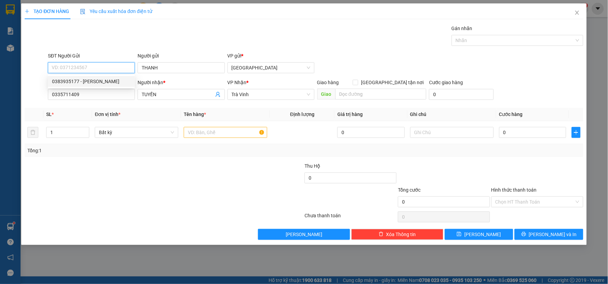
click at [117, 80] on div "0383935177 - [PERSON_NAME]" at bounding box center [91, 82] width 79 height 8
click at [196, 129] on input "text" at bounding box center [225, 132] width 83 height 11
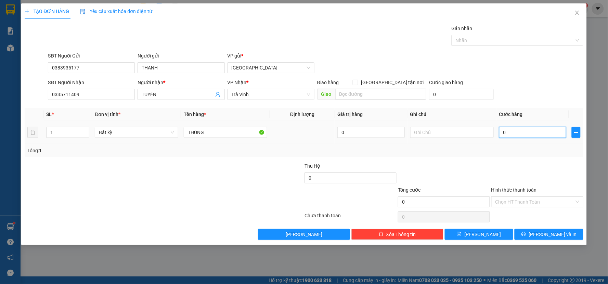
click at [507, 131] on input "0" at bounding box center [532, 132] width 67 height 11
click at [251, 93] on span "Trà Vinh" at bounding box center [270, 94] width 79 height 10
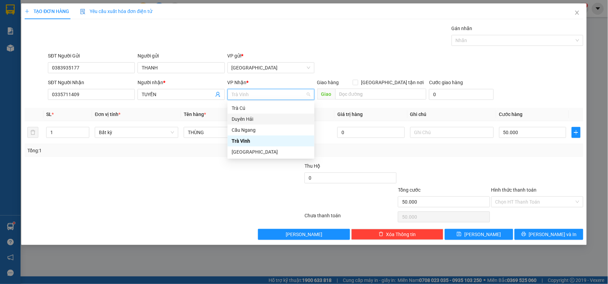
click at [241, 119] on div "Duyên Hải" at bounding box center [270, 119] width 79 height 8
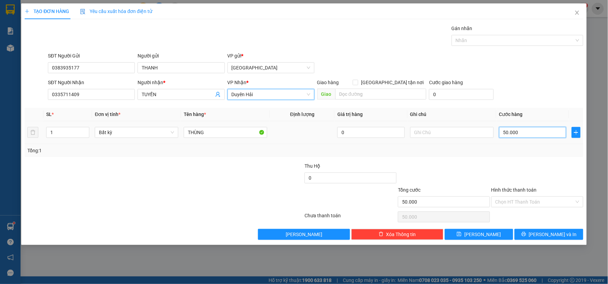
click at [528, 128] on input "50.000" at bounding box center [532, 132] width 67 height 11
click at [538, 137] on input "0" at bounding box center [532, 132] width 67 height 11
click at [535, 156] on div "Tổng: 1" at bounding box center [304, 150] width 558 height 13
click at [321, 176] on input "0" at bounding box center [350, 177] width 92 height 11
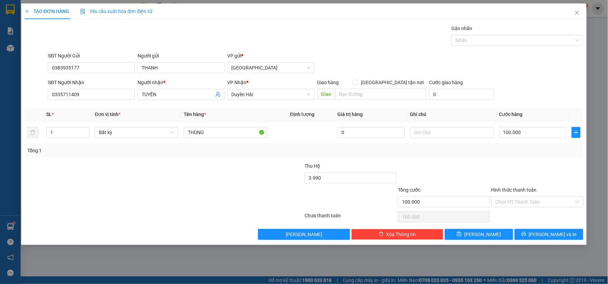
click at [324, 156] on div "Tổng: 1" at bounding box center [304, 150] width 558 height 13
click at [534, 230] on button "[PERSON_NAME] và In" at bounding box center [548, 234] width 69 height 11
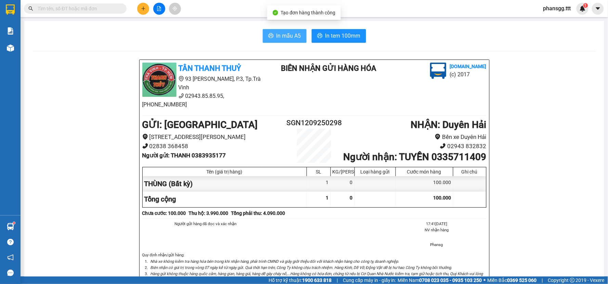
click at [277, 38] on span "In mẫu A5" at bounding box center [288, 35] width 25 height 9
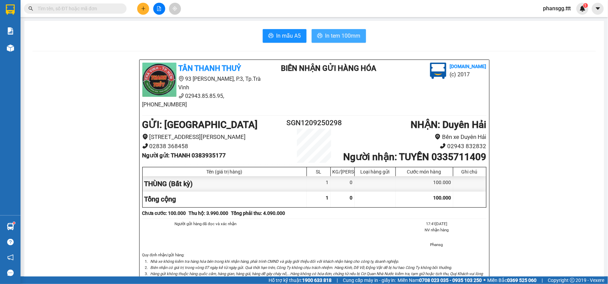
click at [320, 31] on button "In tem 100mm" at bounding box center [339, 36] width 54 height 14
click at [141, 6] on icon "plus" at bounding box center [143, 8] width 5 height 5
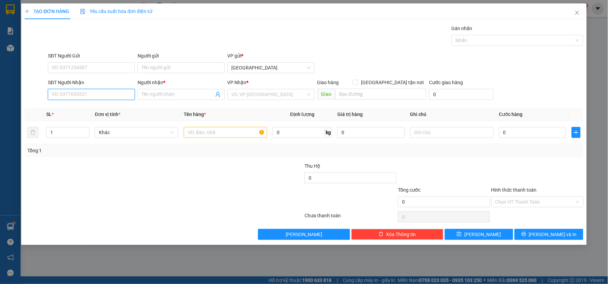
click at [97, 94] on input "SĐT Người Nhận" at bounding box center [91, 94] width 87 height 11
click at [104, 107] on div "0919723773 - TÚ" at bounding box center [91, 108] width 79 height 8
click at [87, 129] on span "up" at bounding box center [85, 131] width 4 height 4
click at [191, 134] on input "text" at bounding box center [225, 132] width 83 height 11
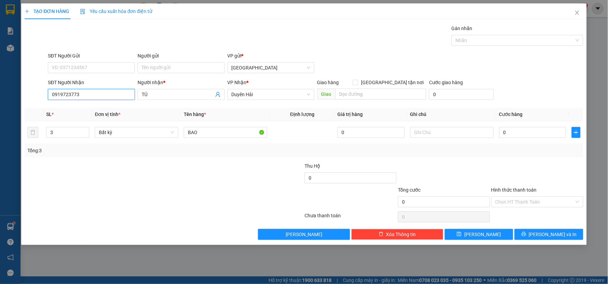
click at [59, 98] on input "0919723773" at bounding box center [91, 94] width 87 height 11
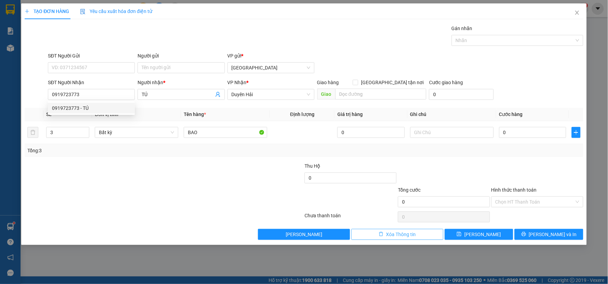
drag, startPoint x: 365, startPoint y: 243, endPoint x: 354, endPoint y: 238, distance: 11.8
click at [357, 239] on div "TẠO ĐƠN HÀNG Yêu cầu xuất hóa đơn điện tử Transit Pickup Surcharge Ids Transit …" at bounding box center [303, 123] width 565 height 241
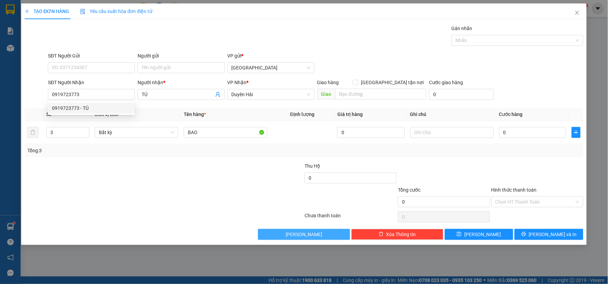
click at [346, 235] on button "[PERSON_NAME]" at bounding box center [304, 234] width 92 height 11
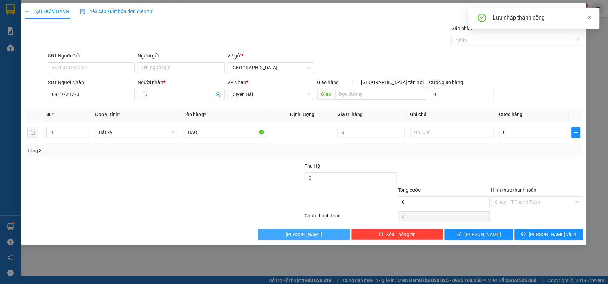
click at [336, 234] on button "[PERSON_NAME]" at bounding box center [304, 234] width 92 height 11
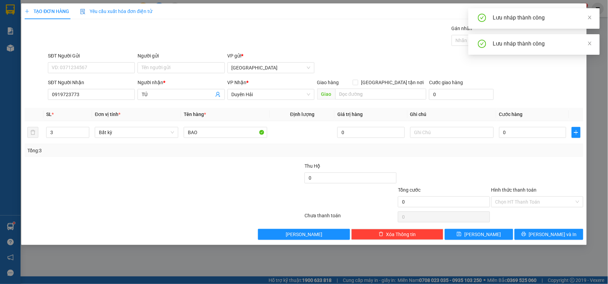
click at [582, 17] on div "Lưu nháp thành công" at bounding box center [542, 18] width 98 height 8
click at [595, 17] on div "Lưu nháp thành công" at bounding box center [533, 18] width 131 height 21
click at [587, 16] on div "Lưu nháp thành công" at bounding box center [542, 18] width 98 height 8
click at [589, 18] on icon "close" at bounding box center [589, 17] width 3 height 3
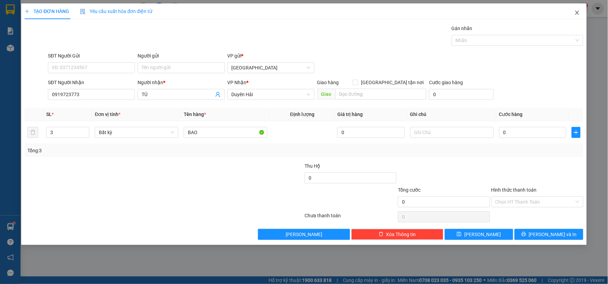
click at [577, 11] on icon "close" at bounding box center [576, 12] width 5 height 5
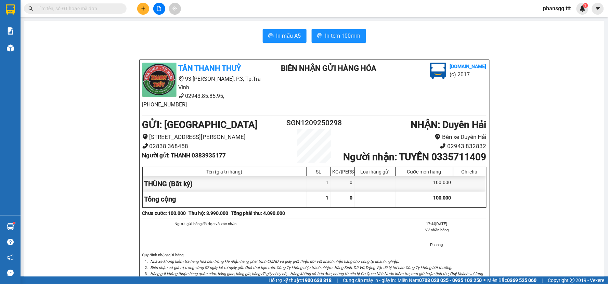
click at [109, 9] on input "text" at bounding box center [78, 9] width 81 height 8
paste input "0919723773"
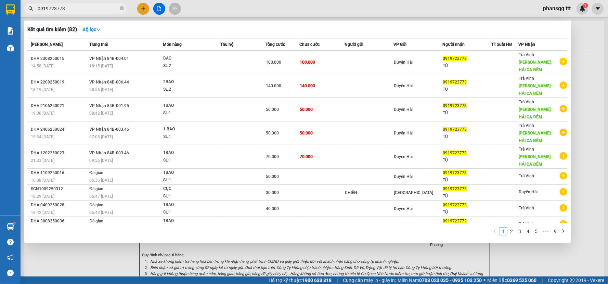
click at [144, 10] on div at bounding box center [304, 142] width 608 height 284
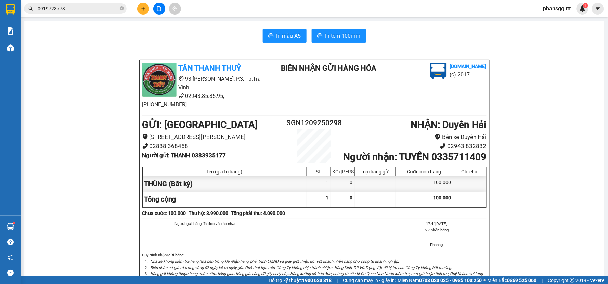
click at [144, 11] on icon "plus" at bounding box center [143, 8] width 5 height 5
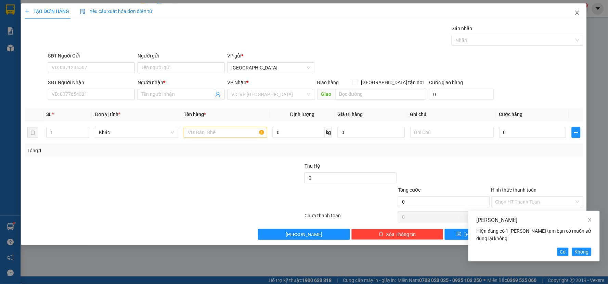
drag, startPoint x: 580, startPoint y: 12, endPoint x: 383, endPoint y: 15, distance: 197.3
click at [571, 12] on span "Close" at bounding box center [576, 12] width 19 height 19
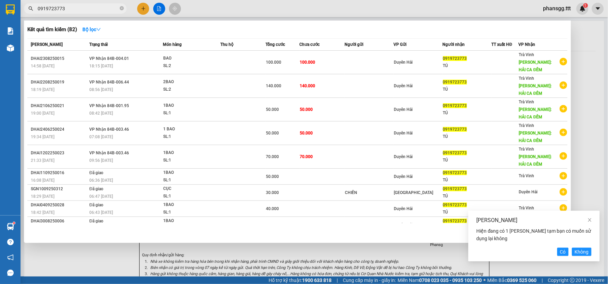
click at [90, 11] on input "0919723773" at bounding box center [78, 9] width 81 height 8
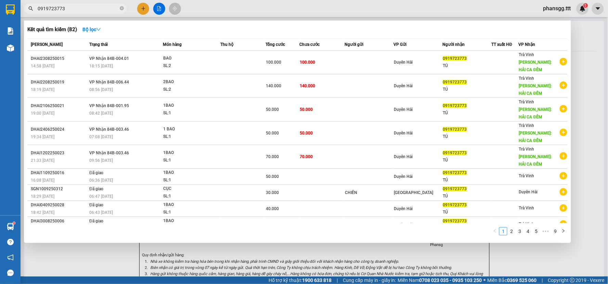
click at [138, 8] on div at bounding box center [304, 142] width 608 height 284
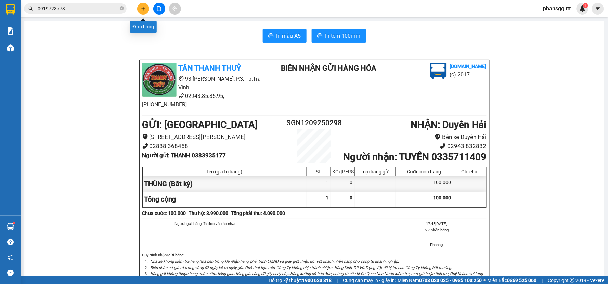
click at [138, 8] on button at bounding box center [143, 9] width 12 height 12
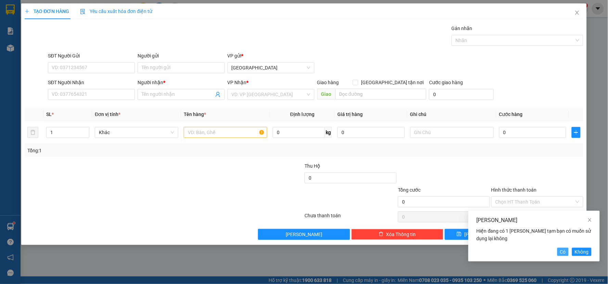
drag, startPoint x: 565, startPoint y: 252, endPoint x: 544, endPoint y: 245, distance: 21.6
click at [562, 251] on span "Có" at bounding box center [563, 252] width 6 height 8
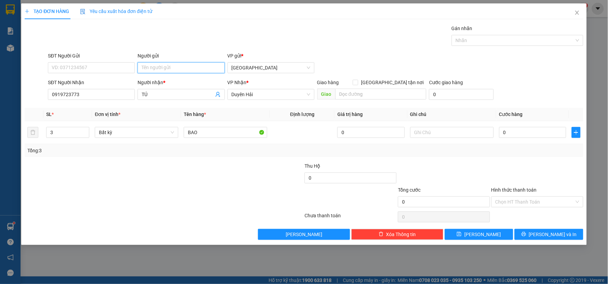
click at [172, 69] on input "Người gửi" at bounding box center [180, 67] width 87 height 11
click at [522, 135] on input "0" at bounding box center [532, 132] width 67 height 11
click at [498, 156] on div "Tổng: 3" at bounding box center [304, 150] width 558 height 13
drag, startPoint x: 526, startPoint y: 231, endPoint x: 512, endPoint y: 205, distance: 29.2
click at [527, 231] on button "[PERSON_NAME] và In" at bounding box center [548, 234] width 69 height 11
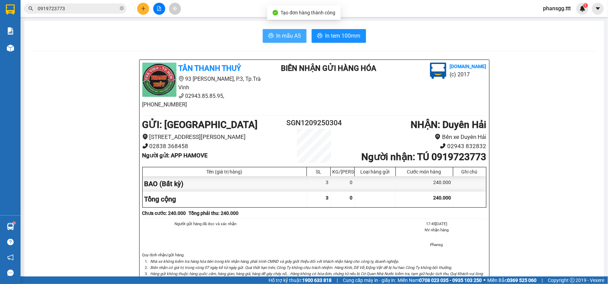
click at [291, 37] on span "In mẫu A5" at bounding box center [288, 35] width 25 height 9
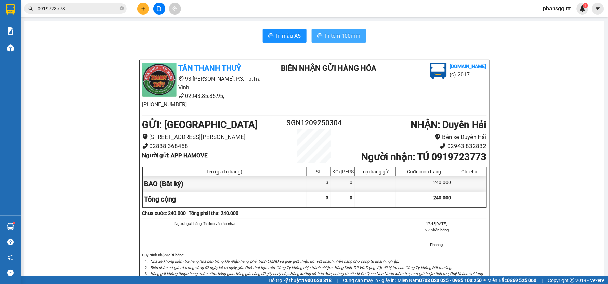
click at [335, 36] on span "In tem 100mm" at bounding box center [342, 35] width 35 height 9
click at [141, 9] on icon "plus" at bounding box center [143, 8] width 5 height 5
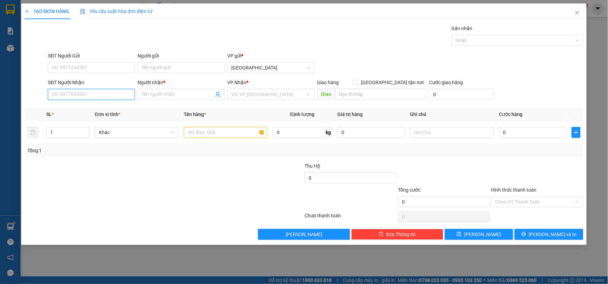
drag, startPoint x: 104, startPoint y: 93, endPoint x: 98, endPoint y: 92, distance: 5.9
click at [104, 93] on input "SĐT Người Nhận" at bounding box center [91, 94] width 87 height 11
click at [119, 110] on div "0988850107 - [PERSON_NAME]" at bounding box center [91, 108] width 79 height 8
click at [155, 74] on div "Người gửi Tên người gửi" at bounding box center [180, 64] width 87 height 24
click at [154, 72] on input "Người gửi" at bounding box center [180, 67] width 87 height 11
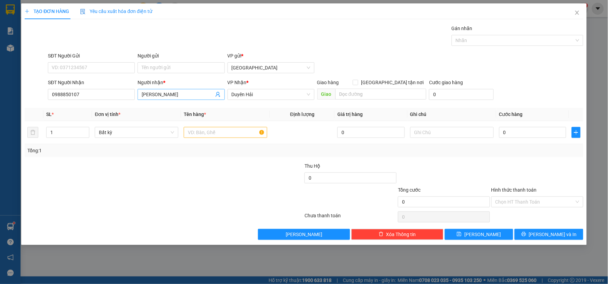
click at [179, 96] on input "[PERSON_NAME]" at bounding box center [178, 95] width 72 height 8
click at [171, 70] on input "Người gửi" at bounding box center [180, 67] width 87 height 11
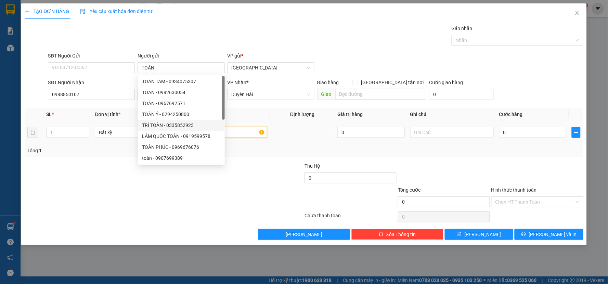
click at [240, 137] on input "text" at bounding box center [225, 132] width 83 height 11
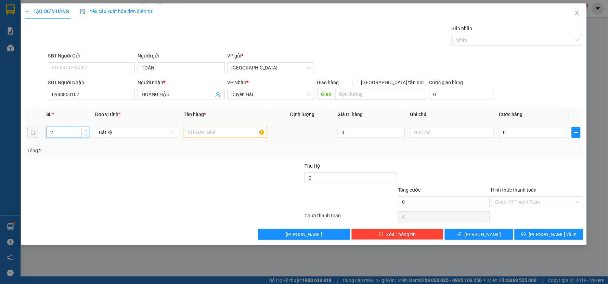
click at [86, 130] on icon "up" at bounding box center [85, 130] width 2 height 1
click at [221, 134] on input "text" at bounding box center [225, 132] width 83 height 11
click at [524, 128] on input "0" at bounding box center [532, 132] width 67 height 11
click at [522, 155] on div "Tổng: 3" at bounding box center [304, 150] width 558 height 13
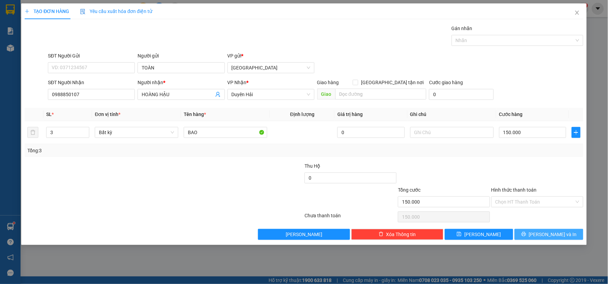
click at [535, 231] on button "[PERSON_NAME] và In" at bounding box center [548, 234] width 69 height 11
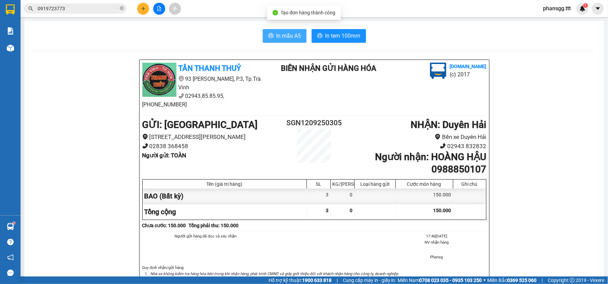
click at [264, 37] on button "In mẫu A5" at bounding box center [285, 36] width 44 height 14
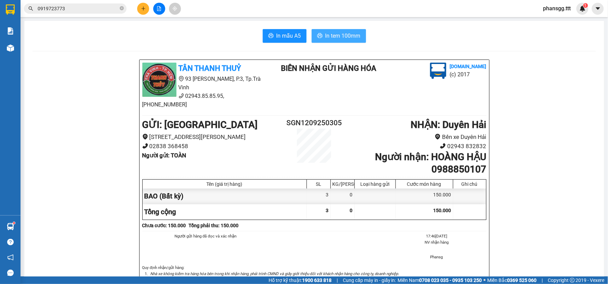
click at [350, 38] on span "In tem 100mm" at bounding box center [342, 35] width 35 height 9
drag, startPoint x: 60, startPoint y: 250, endPoint x: 74, endPoint y: 237, distance: 19.1
click at [60, 250] on div "TÂN THANH THUỶ 93 [PERSON_NAME], P.3, Tp.Trà Vinh 02943.85.85.95, [PHONE_NUMBER…" at bounding box center [313, 274] width 563 height 431
click at [137, 47] on div "In mẫu A5 In tem 100mm TÂN THANH THUỶ 93 [PERSON_NAME], P.3, Tp.Trà Vinh 02943.…" at bounding box center [314, 259] width 580 height 477
click at [142, 40] on div "In mẫu A5 In tem 100mm" at bounding box center [313, 36] width 563 height 14
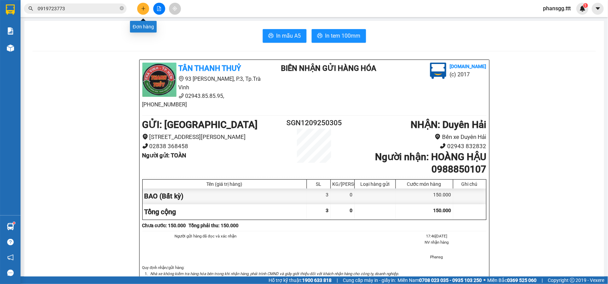
click at [145, 10] on icon "plus" at bounding box center [143, 8] width 5 height 5
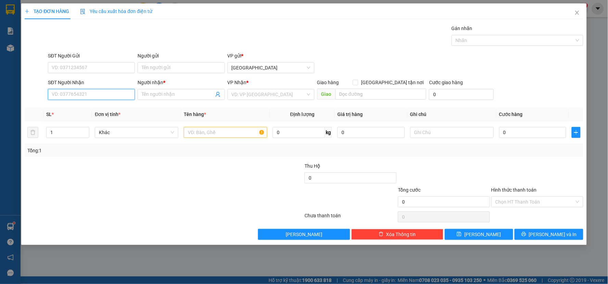
click at [108, 96] on input "SĐT Người Nhận" at bounding box center [91, 94] width 87 height 11
click at [84, 115] on div "0918704533 - [PERSON_NAME]" at bounding box center [91, 119] width 79 height 8
click at [191, 134] on input "text" at bounding box center [225, 132] width 83 height 11
click at [192, 134] on input "text" at bounding box center [225, 132] width 83 height 11
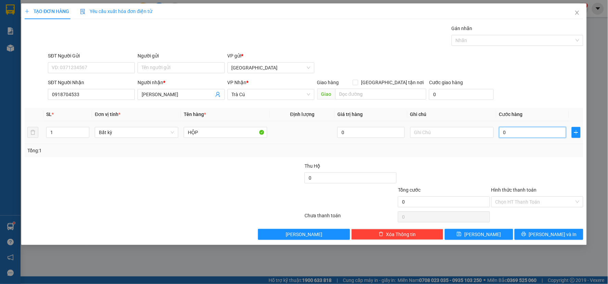
click at [510, 135] on input "0" at bounding box center [532, 132] width 67 height 11
click at [504, 149] on div "Tổng: 1" at bounding box center [303, 151] width 553 height 8
click at [514, 202] on input "Hình thức thanh toán" at bounding box center [534, 202] width 79 height 10
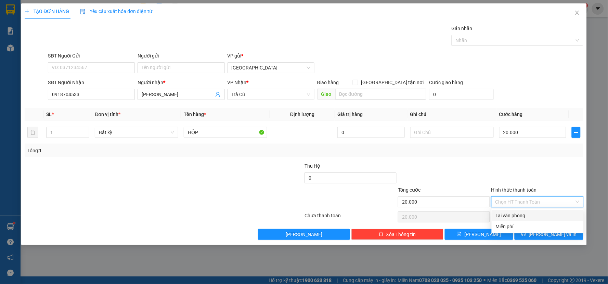
click at [515, 214] on div "Tại văn phòng" at bounding box center [537, 216] width 84 height 8
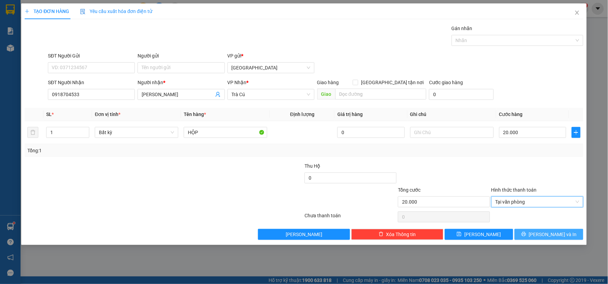
click at [521, 232] on button "[PERSON_NAME] và In" at bounding box center [548, 234] width 69 height 11
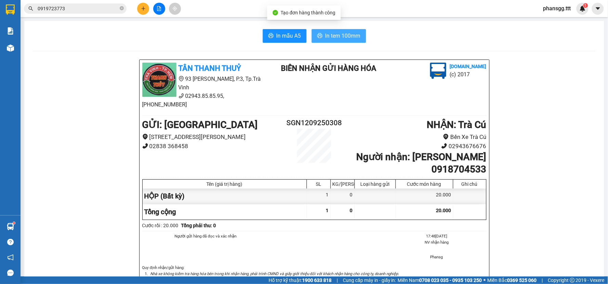
click at [312, 34] on button "In tem 100mm" at bounding box center [339, 36] width 54 height 14
click at [139, 12] on button at bounding box center [143, 9] width 12 height 12
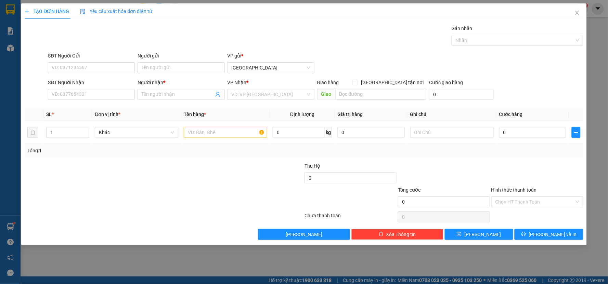
click at [113, 101] on div "SĐT Người Nhận VD: 0377654321" at bounding box center [91, 91] width 87 height 24
click at [120, 95] on input "SĐT Người Nhận" at bounding box center [91, 94] width 87 height 11
click at [105, 109] on div "0842419999 - BẢO" at bounding box center [91, 108] width 79 height 8
click at [190, 134] on input "text" at bounding box center [225, 132] width 83 height 11
click at [547, 137] on input "0" at bounding box center [532, 132] width 67 height 11
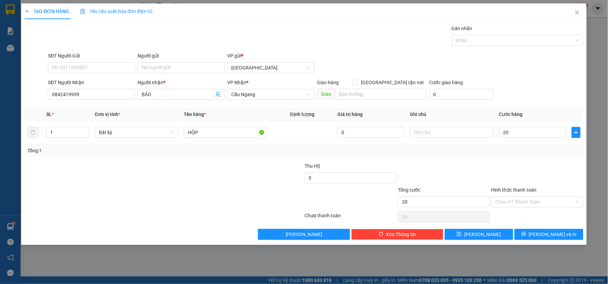
click at [552, 167] on div at bounding box center [536, 174] width 93 height 24
click at [541, 238] on button "[PERSON_NAME] và In" at bounding box center [548, 234] width 69 height 11
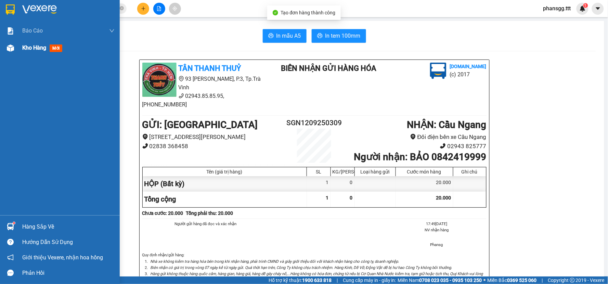
click at [20, 50] on div "Kho hàng mới" at bounding box center [60, 47] width 120 height 17
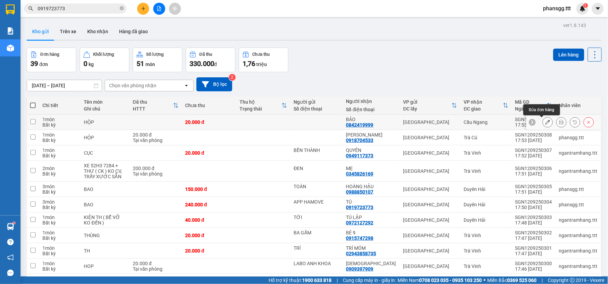
click at [545, 124] on icon at bounding box center [547, 122] width 5 height 5
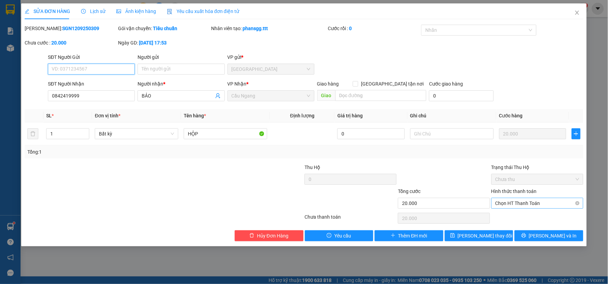
drag, startPoint x: 507, startPoint y: 200, endPoint x: 508, endPoint y: 209, distance: 9.1
click at [507, 200] on span "Chọn HT Thanh Toán" at bounding box center [537, 203] width 84 height 10
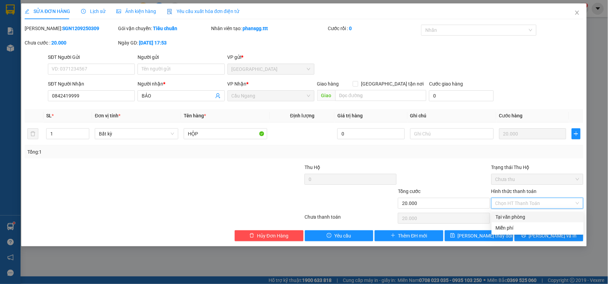
click at [508, 212] on div "Tại văn phòng" at bounding box center [537, 216] width 92 height 11
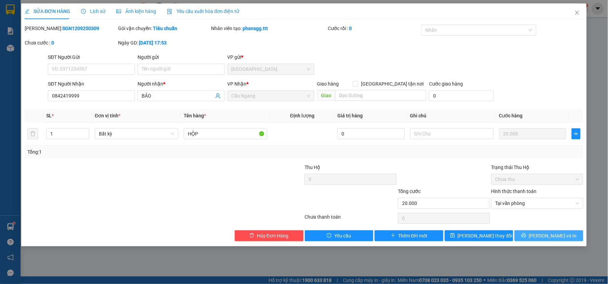
click at [528, 236] on button "[PERSON_NAME] và In" at bounding box center [548, 235] width 69 height 11
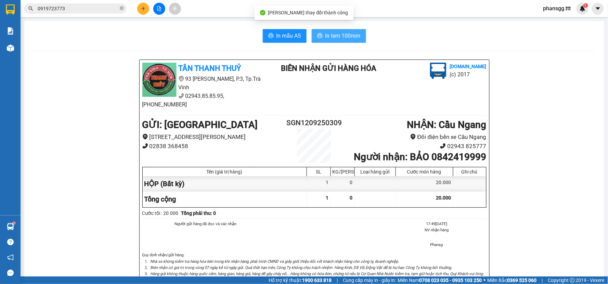
click at [325, 32] on span "In tem 100mm" at bounding box center [342, 35] width 35 height 9
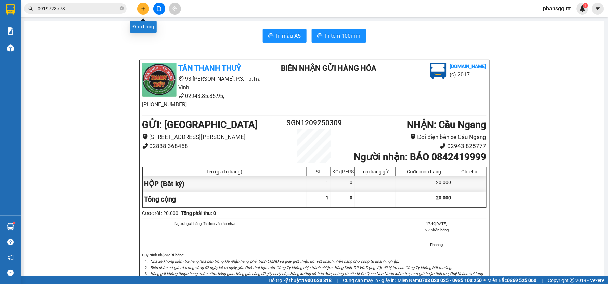
click at [138, 9] on button at bounding box center [143, 9] width 12 height 12
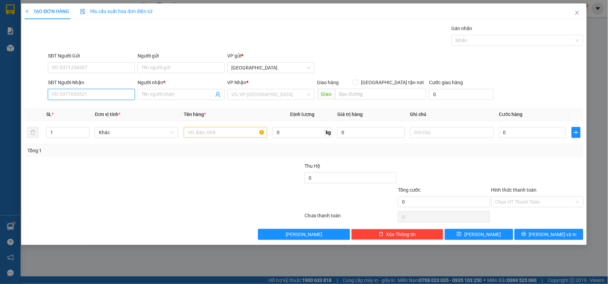
click at [108, 98] on input "SĐT Người Nhận" at bounding box center [91, 94] width 87 height 11
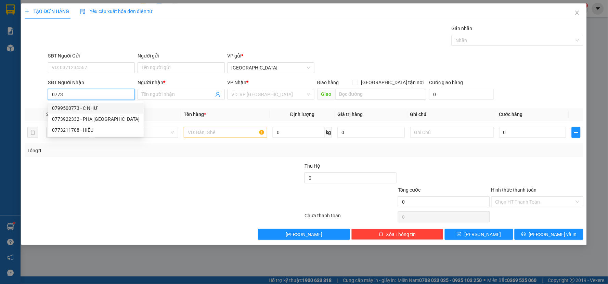
click at [111, 105] on div "0799500773 - C NHƯ" at bounding box center [96, 108] width 88 height 8
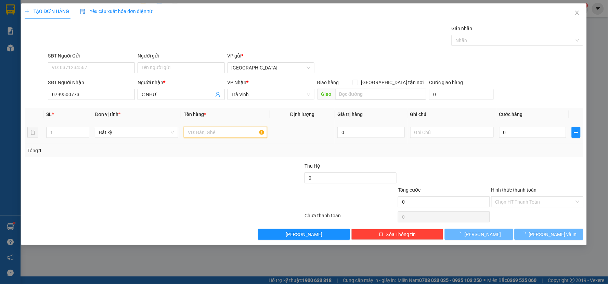
click at [207, 135] on input "text" at bounding box center [225, 132] width 83 height 11
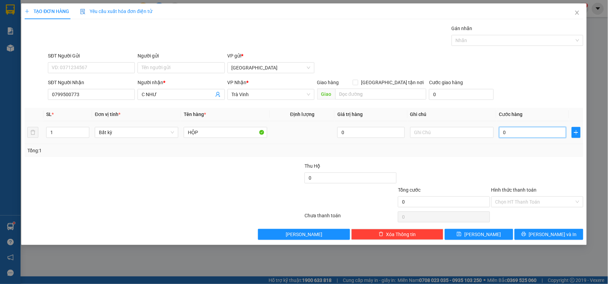
click at [525, 133] on input "0" at bounding box center [532, 132] width 67 height 11
click at [507, 141] on td "20" at bounding box center [532, 132] width 73 height 23
click at [518, 203] on input "Hình thức thanh toán" at bounding box center [534, 202] width 79 height 10
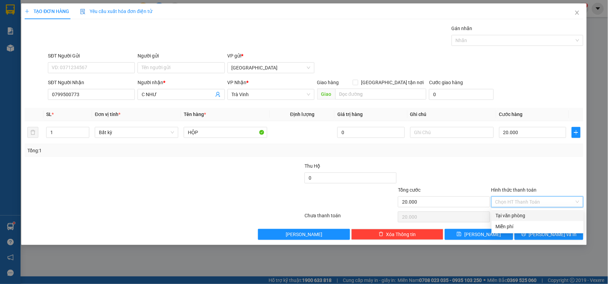
drag, startPoint x: 518, startPoint y: 213, endPoint x: 525, endPoint y: 225, distance: 13.2
click at [519, 214] on div "Tại văn phòng" at bounding box center [537, 216] width 84 height 8
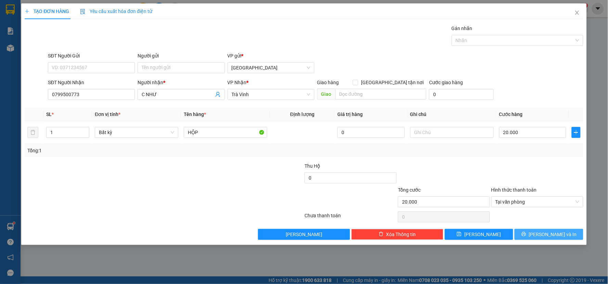
click at [528, 236] on button "[PERSON_NAME] và In" at bounding box center [548, 234] width 69 height 11
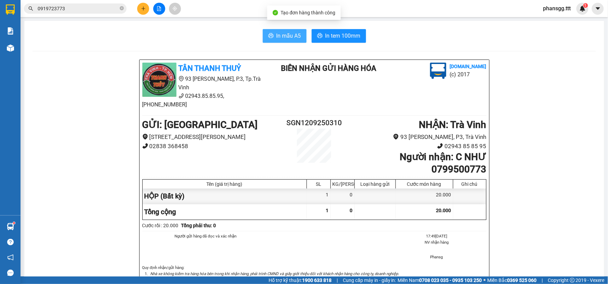
click at [271, 36] on button "In mẫu A5" at bounding box center [285, 36] width 44 height 14
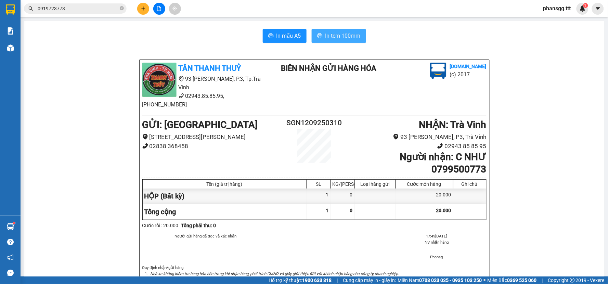
click at [330, 37] on span "In tem 100mm" at bounding box center [342, 35] width 35 height 9
click at [141, 5] on button at bounding box center [143, 9] width 12 height 12
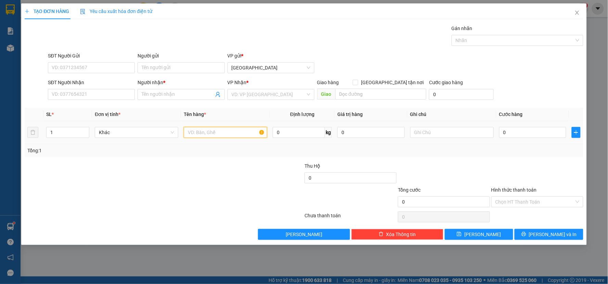
click at [196, 135] on input "text" at bounding box center [225, 132] width 83 height 11
drag, startPoint x: 105, startPoint y: 90, endPoint x: 98, endPoint y: 92, distance: 7.7
click at [105, 91] on input "SĐT Người Nhận" at bounding box center [91, 94] width 87 height 11
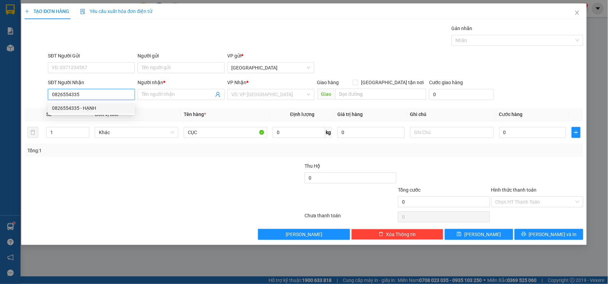
drag, startPoint x: 101, startPoint y: 111, endPoint x: 116, endPoint y: 106, distance: 15.9
click at [100, 111] on div "0826554335 - HẠNH" at bounding box center [91, 108] width 79 height 8
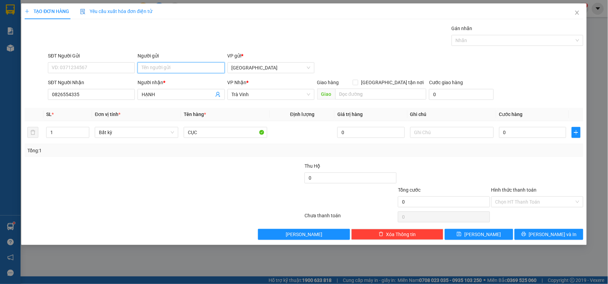
click at [202, 64] on input "Người gửi" at bounding box center [180, 67] width 87 height 11
click at [527, 133] on input "0" at bounding box center [532, 132] width 67 height 11
drag, startPoint x: 516, startPoint y: 158, endPoint x: 528, endPoint y: 185, distance: 29.8
click at [517, 158] on div "Transit Pickup Surcharge Ids Transit Deliver Surcharge Ids Transit Deliver Surc…" at bounding box center [304, 132] width 558 height 215
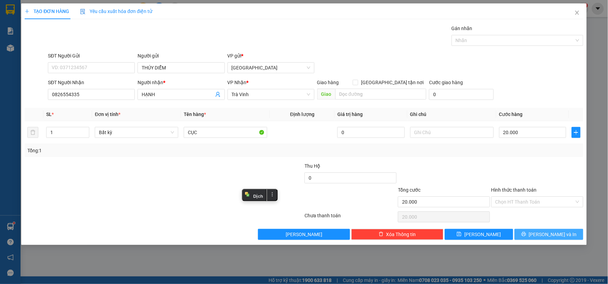
drag, startPoint x: 548, startPoint y: 240, endPoint x: 542, endPoint y: 218, distance: 22.5
click at [548, 239] on button "[PERSON_NAME] và In" at bounding box center [548, 234] width 69 height 11
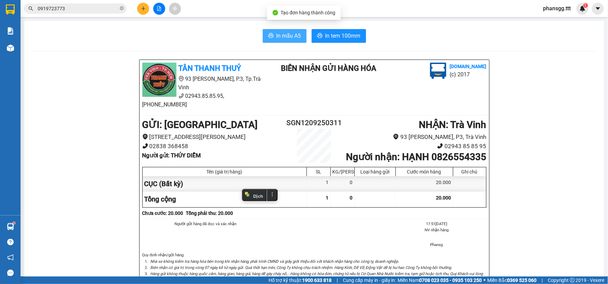
click at [290, 35] on span "In mẫu A5" at bounding box center [288, 35] width 25 height 9
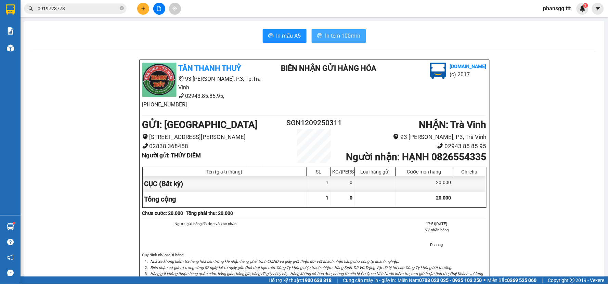
click at [332, 32] on span "In tem 100mm" at bounding box center [342, 35] width 35 height 9
click at [145, 5] on button at bounding box center [143, 9] width 12 height 12
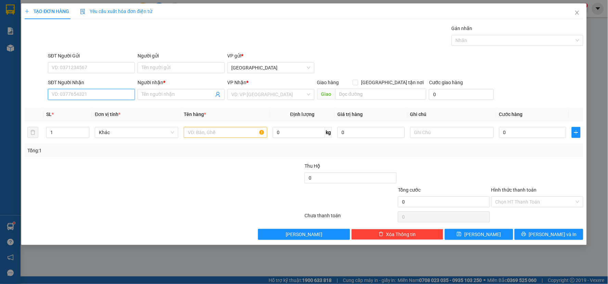
click at [109, 94] on input "SĐT Người Nhận" at bounding box center [91, 94] width 87 height 11
click at [194, 133] on input "text" at bounding box center [225, 132] width 83 height 11
click at [74, 89] on input "SĐT Người Nhận" at bounding box center [91, 94] width 87 height 11
click at [63, 104] on div "0392630164 - CÔ NGHỆ" at bounding box center [91, 108] width 79 height 8
click at [499, 145] on div "Tổng: 1" at bounding box center [304, 150] width 558 height 13
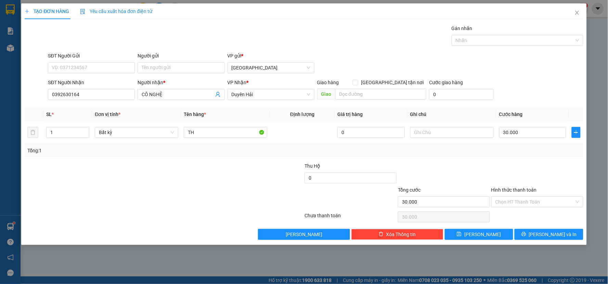
click at [535, 227] on div "Transit Pickup Surcharge Ids Transit Deliver Surcharge Ids Transit Deliver Surc…" at bounding box center [304, 132] width 558 height 215
click at [526, 234] on icon "printer" at bounding box center [523, 233] width 5 height 5
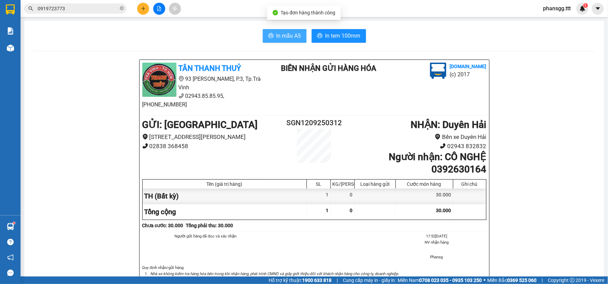
click at [280, 32] on span "In mẫu A5" at bounding box center [288, 35] width 25 height 9
click at [323, 27] on div "In mẫu A5 In tem 100mm TÂN THANH THUỶ 93 [PERSON_NAME], P.3, Tp.Trà Vinh 02943.…" at bounding box center [314, 259] width 580 height 477
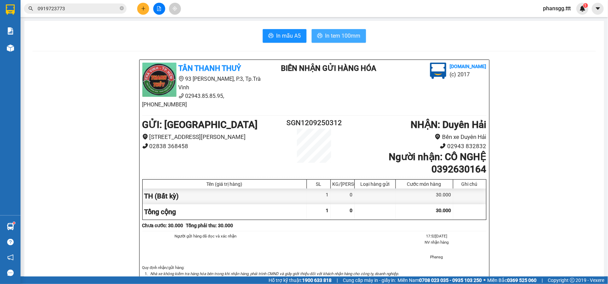
click at [327, 40] on span "In tem 100mm" at bounding box center [342, 35] width 35 height 9
click at [144, 9] on icon "plus" at bounding box center [143, 8] width 5 height 5
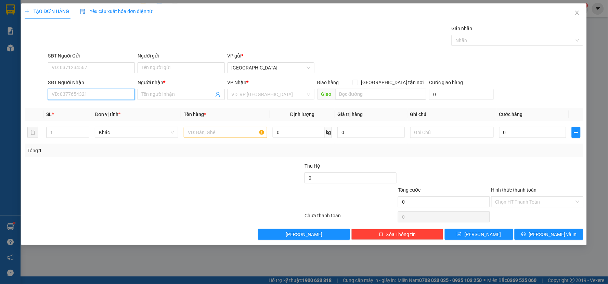
click at [103, 94] on input "SĐT Người Nhận" at bounding box center [91, 94] width 87 height 11
click at [105, 105] on div "02943858735 - TRÍ MÓM" at bounding box center [91, 108] width 79 height 8
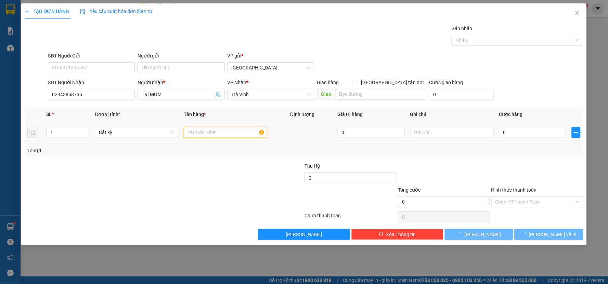
click at [197, 136] on input "text" at bounding box center [225, 132] width 83 height 11
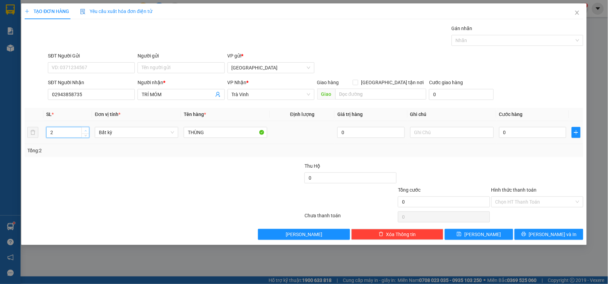
click at [88, 130] on span "Increase Value" at bounding box center [85, 130] width 8 height 6
click at [184, 131] on input "THÙNG" at bounding box center [225, 132] width 83 height 11
click at [217, 136] on input "1THÙNG" at bounding box center [225, 132] width 83 height 11
click at [503, 161] on div "Transit Pickup Surcharge Ids Transit Deliver Surcharge Ids Transit Deliver Surc…" at bounding box center [304, 132] width 558 height 215
click at [524, 226] on div "Transit Pickup Surcharge Ids Transit Deliver Surcharge Ids Transit Deliver Surc…" at bounding box center [304, 132] width 558 height 215
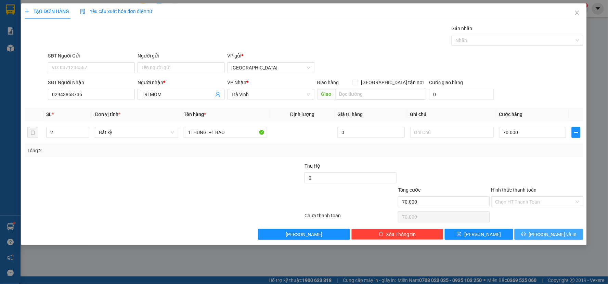
click at [528, 240] on button "[PERSON_NAME] và In" at bounding box center [548, 234] width 69 height 11
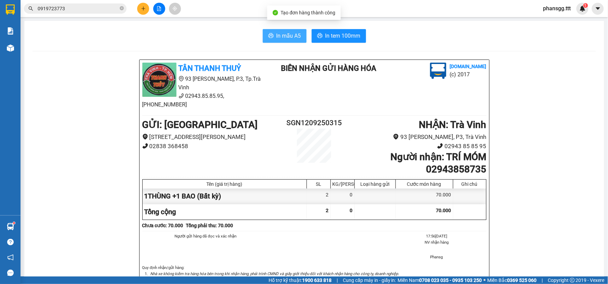
click at [282, 34] on span "In mẫu A5" at bounding box center [288, 35] width 25 height 9
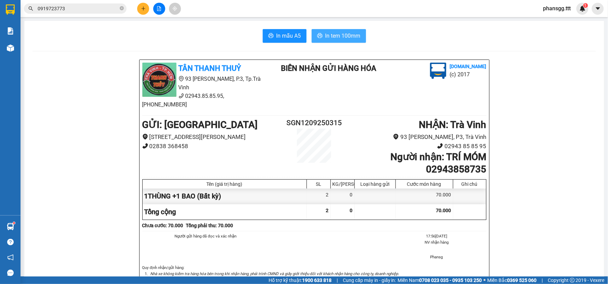
click at [335, 31] on button "In tem 100mm" at bounding box center [339, 36] width 54 height 14
click at [161, 11] on icon "file-add" at bounding box center [159, 8] width 4 height 5
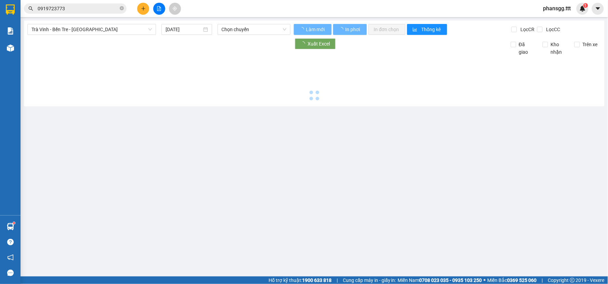
click at [89, 35] on div "Trà Vinh - Bến Tre - [GEOGRAPHIC_DATA] [DATE] Chọn chuyến Làm mới In phơi In đơ…" at bounding box center [314, 64] width 580 height 86
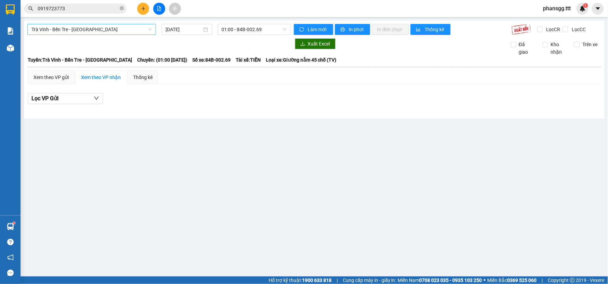
click at [89, 34] on span "Trà Vinh - Bến Tre - [GEOGRAPHIC_DATA]" at bounding box center [91, 29] width 120 height 10
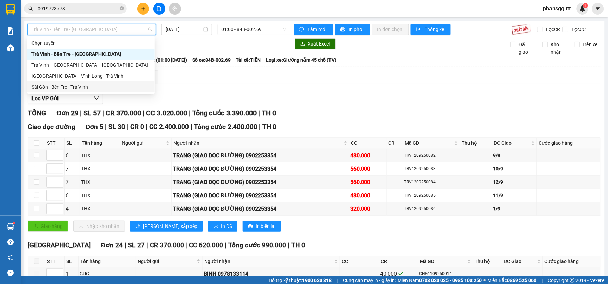
click at [69, 84] on div "Sài Gòn - Bến Tre - Trà Vinh" at bounding box center [90, 87] width 119 height 8
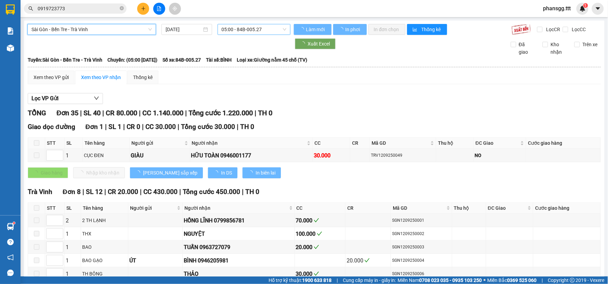
click at [223, 26] on span "05:00 - 84B-005.27" at bounding box center [254, 29] width 65 height 10
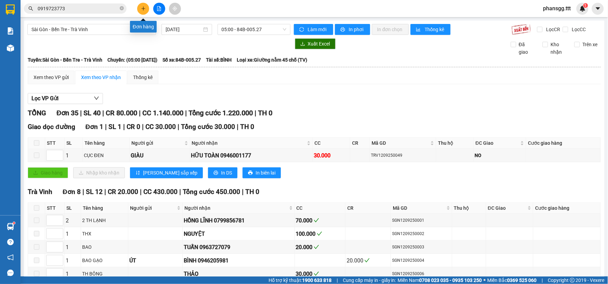
click at [146, 12] on button at bounding box center [143, 9] width 12 height 12
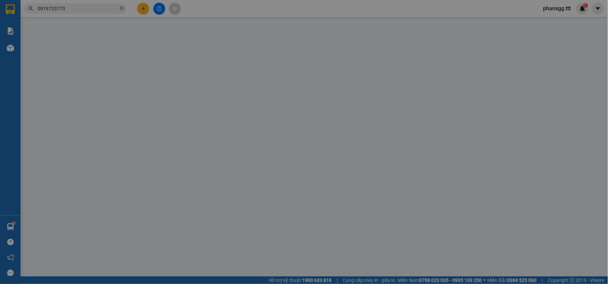
click at [146, 12] on span "Yêu cầu xuất hóa đơn điện tử" at bounding box center [116, 11] width 72 height 5
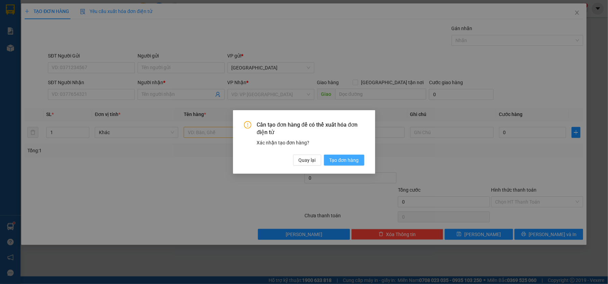
click at [344, 163] on span "Tạo đơn hàng" at bounding box center [343, 160] width 29 height 8
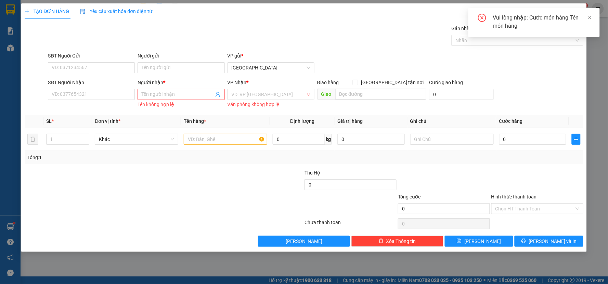
click at [111, 100] on div "SĐT Người Nhận VD: 0377654321" at bounding box center [91, 91] width 87 height 24
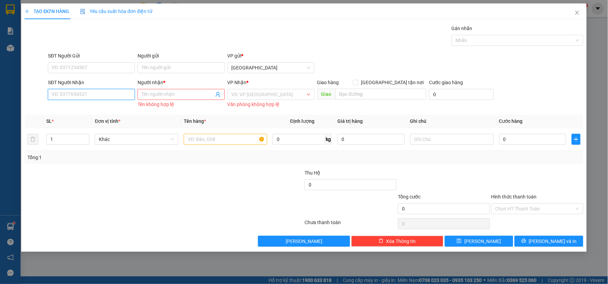
click at [112, 93] on input "SĐT Người Nhận" at bounding box center [91, 94] width 87 height 11
click at [83, 98] on input "039487" at bounding box center [91, 94] width 87 height 11
click at [86, 96] on input "039487" at bounding box center [91, 94] width 87 height 11
click at [88, 105] on div "0396487116 - [GEOGRAPHIC_DATA]" at bounding box center [91, 108] width 79 height 8
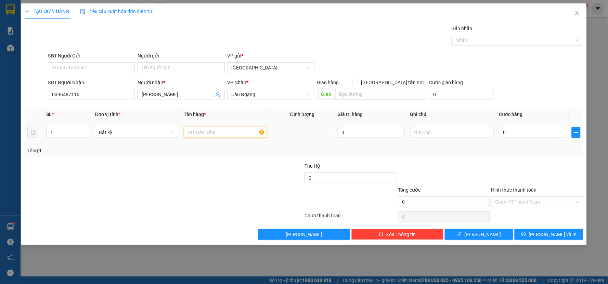
click at [207, 129] on input "text" at bounding box center [225, 132] width 83 height 11
click at [535, 135] on input "0" at bounding box center [532, 132] width 67 height 11
click at [520, 154] on div "Tổng: 1" at bounding box center [303, 151] width 553 height 8
click at [524, 202] on input "Hình thức thanh toán" at bounding box center [534, 202] width 79 height 10
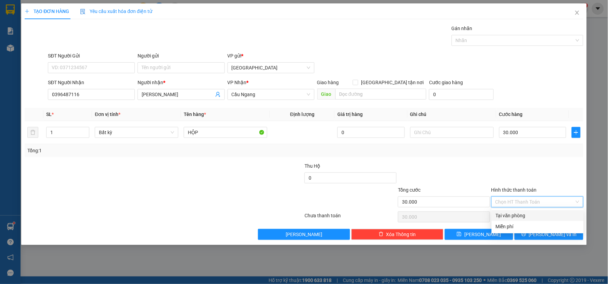
click at [522, 214] on div "Tại văn phòng" at bounding box center [537, 216] width 84 height 8
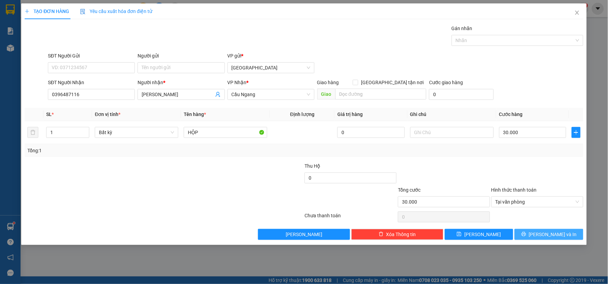
click at [526, 236] on icon "printer" at bounding box center [523, 233] width 5 height 5
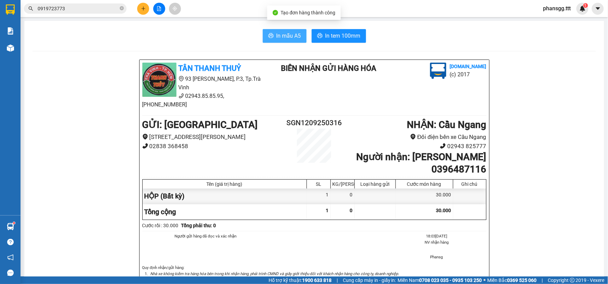
click at [269, 31] on button "In mẫu A5" at bounding box center [285, 36] width 44 height 14
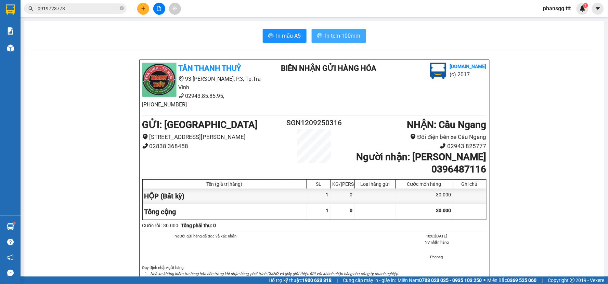
click at [341, 34] on span "In tem 100mm" at bounding box center [342, 35] width 35 height 9
click at [123, 8] on icon "close-circle" at bounding box center [122, 8] width 4 height 4
click at [142, 6] on icon "plus" at bounding box center [143, 8] width 5 height 5
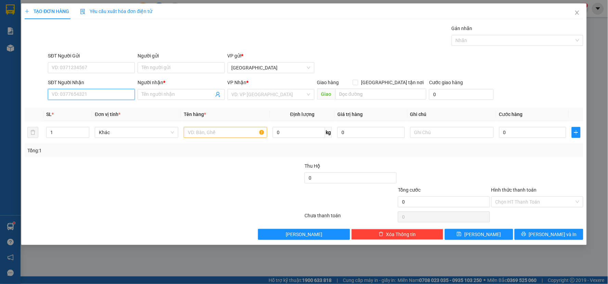
click at [87, 97] on input "SĐT Người Nhận" at bounding box center [91, 94] width 87 height 11
click at [85, 100] on input "SĐT Người Nhận" at bounding box center [91, 94] width 87 height 11
click at [99, 96] on input "SĐT Người Nhận" at bounding box center [91, 94] width 87 height 11
click at [120, 108] on div "0942225121 - THỤC NGHI" at bounding box center [91, 108] width 79 height 8
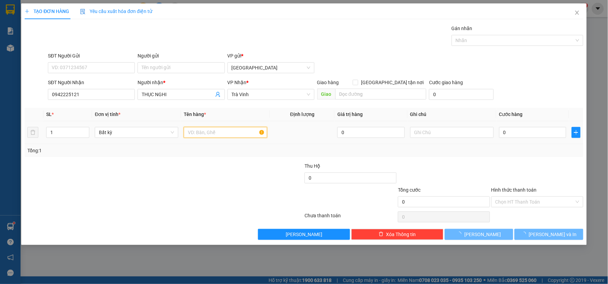
click at [199, 132] on input "text" at bounding box center [225, 132] width 83 height 11
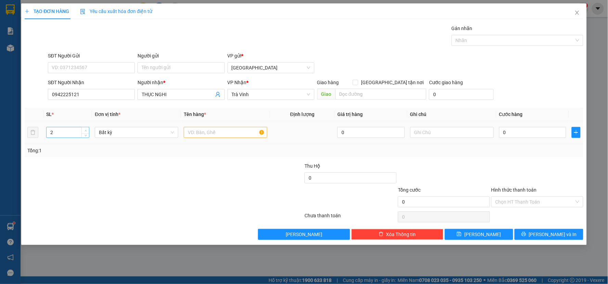
click at [84, 128] on span "Increase Value" at bounding box center [85, 130] width 8 height 6
click at [186, 132] on input "text" at bounding box center [225, 132] width 83 height 11
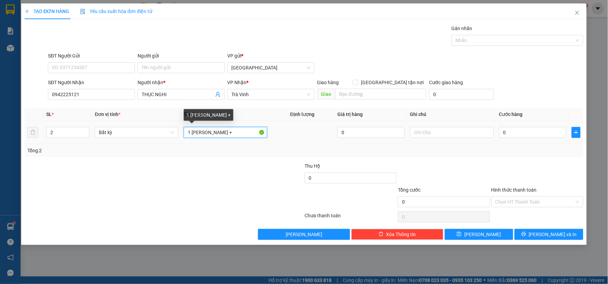
drag, startPoint x: 220, startPoint y: 132, endPoint x: 210, endPoint y: 135, distance: 10.9
click at [210, 135] on input "1 [PERSON_NAME] +" at bounding box center [225, 132] width 83 height 11
click at [231, 131] on input "1 THÙNG BÔNG +" at bounding box center [225, 132] width 83 height 11
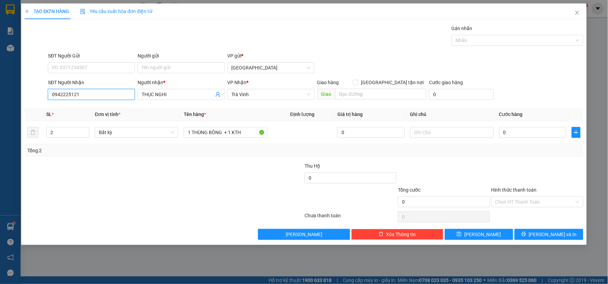
click at [112, 99] on input "0942225121" at bounding box center [91, 94] width 87 height 11
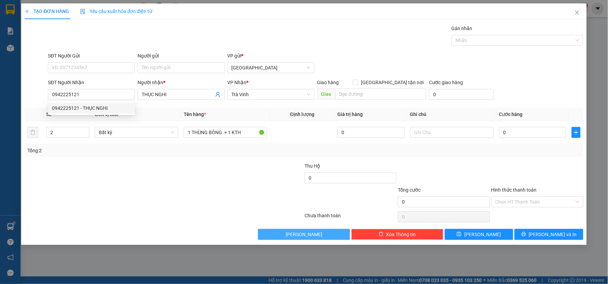
click at [285, 235] on button "[PERSON_NAME]" at bounding box center [304, 234] width 92 height 11
click at [575, 13] on icon "close" at bounding box center [576, 12] width 5 height 5
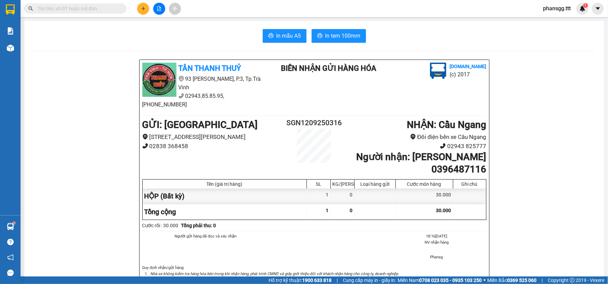
paste input "0942225121"
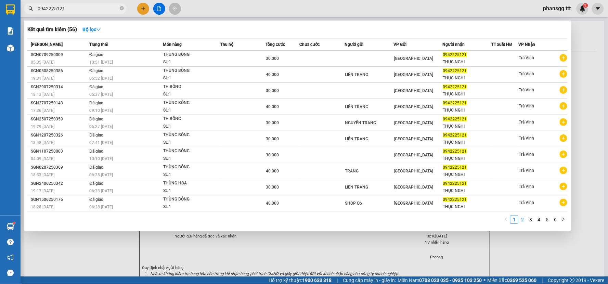
click at [520, 223] on link "2" at bounding box center [522, 220] width 8 height 8
click at [531, 221] on link "3" at bounding box center [531, 220] width 8 height 8
click at [145, 11] on div at bounding box center [304, 142] width 608 height 284
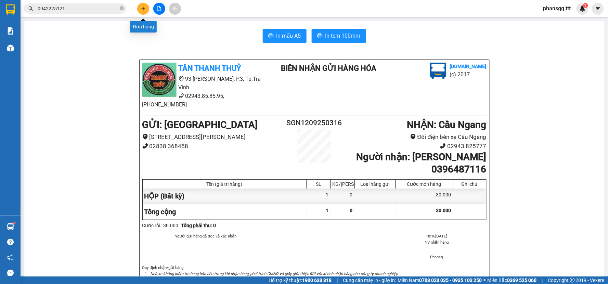
click at [145, 11] on button at bounding box center [143, 9] width 12 height 12
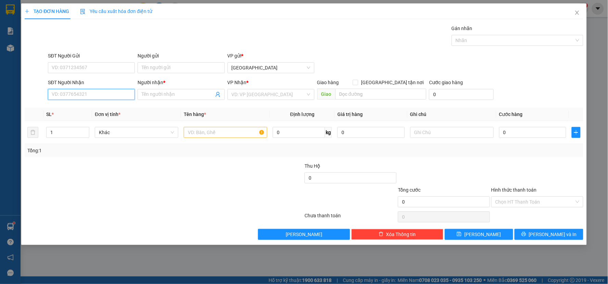
click at [124, 90] on input "SĐT Người Nhận" at bounding box center [91, 94] width 87 height 11
click at [577, 11] on icon "close" at bounding box center [576, 12] width 5 height 5
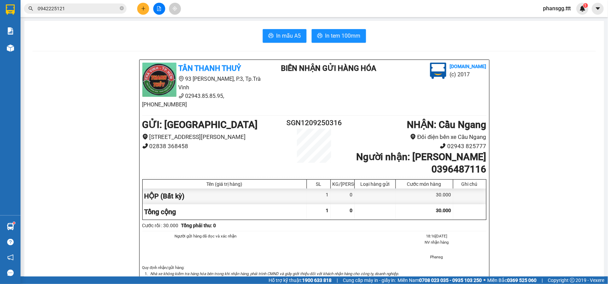
click at [67, 1] on div "Kết quả tìm kiếm ( 56 ) Bộ lọc Mã ĐH Trạng thái Món hàng Thu hộ Tổng cước Chưa …" at bounding box center [304, 8] width 608 height 17
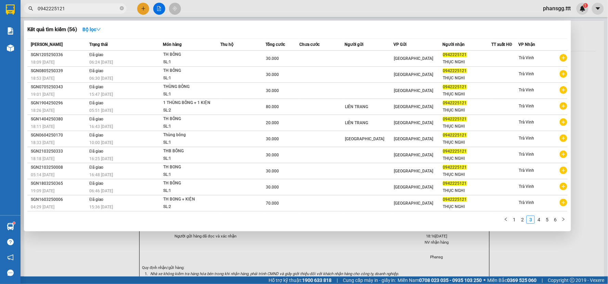
click at [67, 8] on input "0942225121" at bounding box center [78, 9] width 81 height 8
click at [140, 8] on div at bounding box center [304, 142] width 608 height 284
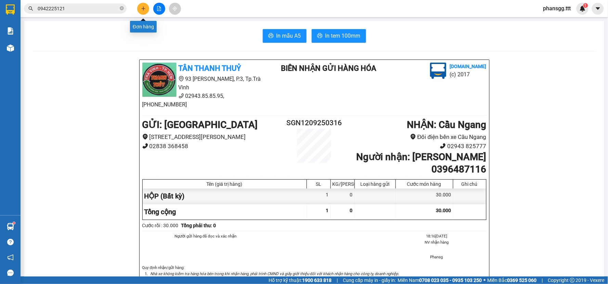
click at [140, 8] on button at bounding box center [143, 9] width 12 height 12
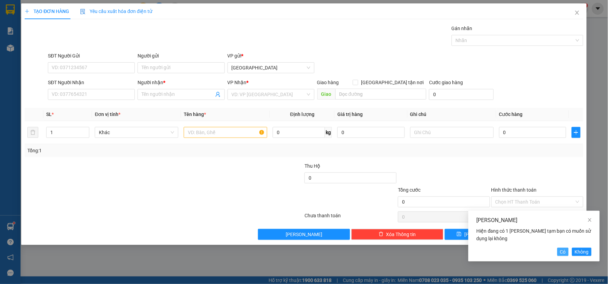
click at [561, 255] on button "Có" at bounding box center [562, 252] width 11 height 8
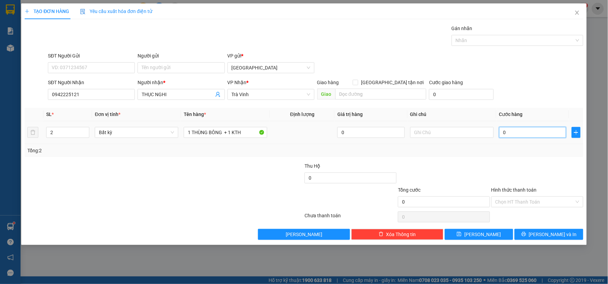
click at [506, 131] on input "0" at bounding box center [532, 132] width 67 height 11
drag, startPoint x: 527, startPoint y: 97, endPoint x: 539, endPoint y: 100, distance: 11.8
click at [527, 97] on div "SĐT Người Nhận 0942225121 Người nhận * THỤC NGHI VP Nhận * Trà Vinh Giao hàng […" at bounding box center [316, 91] width 538 height 24
click at [546, 235] on span "[PERSON_NAME] và In" at bounding box center [553, 234] width 48 height 8
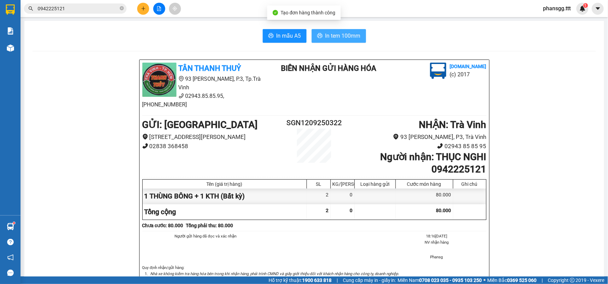
click at [319, 29] on button "In tem 100mm" at bounding box center [339, 36] width 54 height 14
click at [148, 8] on button at bounding box center [143, 9] width 12 height 12
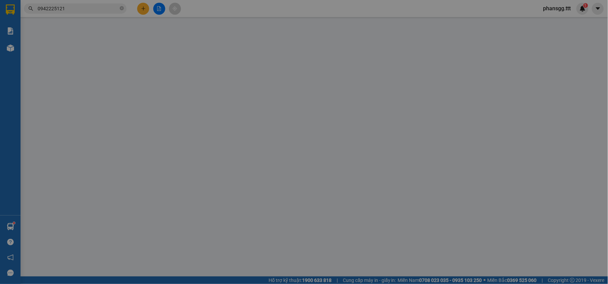
click at [145, 9] on span "Yêu cầu xuất hóa đơn điện tử" at bounding box center [116, 11] width 72 height 5
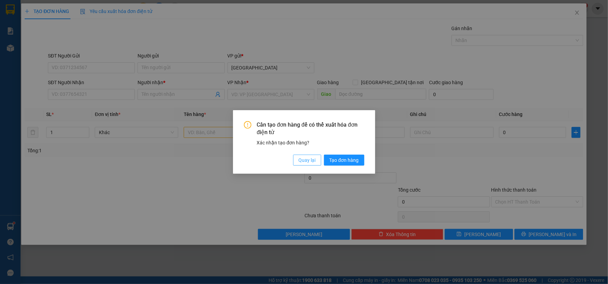
click at [305, 161] on span "Quay lại" at bounding box center [307, 160] width 17 height 8
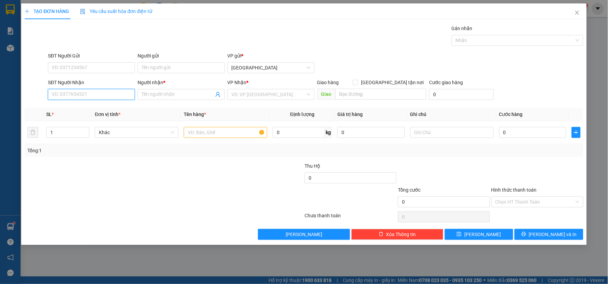
drag, startPoint x: 118, startPoint y: 96, endPoint x: 92, endPoint y: 95, distance: 26.3
click at [117, 96] on input "SĐT Người Nhận" at bounding box center [91, 94] width 87 height 11
click at [90, 106] on div "0909656129 - LIÊU TÂM" at bounding box center [91, 108] width 79 height 8
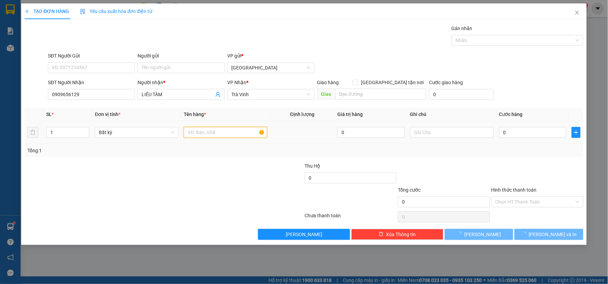
click at [209, 135] on input "text" at bounding box center [225, 132] width 83 height 11
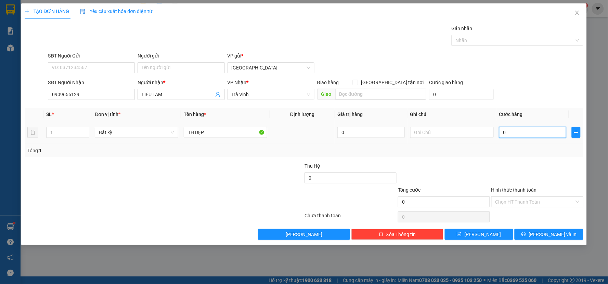
click at [512, 134] on input "0" at bounding box center [532, 132] width 67 height 11
click at [513, 141] on td "20" at bounding box center [532, 132] width 73 height 23
click at [528, 240] on div "TẠO ĐƠN HÀNG Yêu cầu xuất hóa đơn điện tử Transit Pickup Surcharge Ids Transit …" at bounding box center [303, 123] width 565 height 241
click at [528, 234] on button "[PERSON_NAME] và In" at bounding box center [548, 234] width 69 height 11
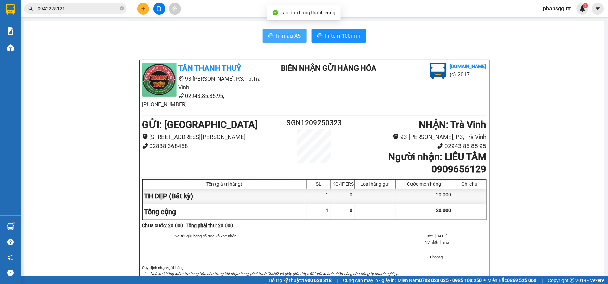
click at [291, 36] on span "In mẫu A5" at bounding box center [288, 35] width 25 height 9
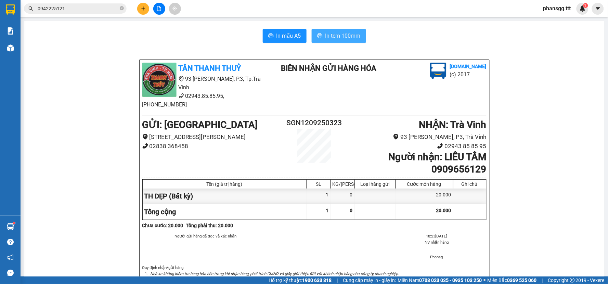
click at [329, 40] on button "In tem 100mm" at bounding box center [339, 36] width 54 height 14
click at [141, 13] on button at bounding box center [143, 9] width 12 height 12
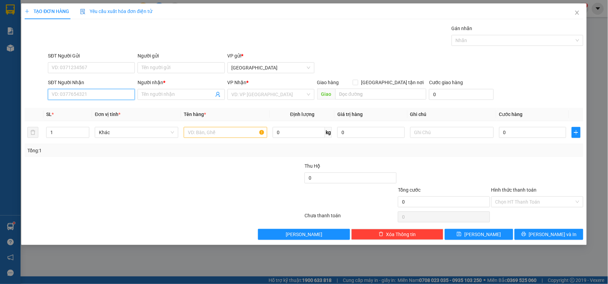
click at [130, 92] on input "SĐT Người Nhận" at bounding box center [91, 94] width 87 height 11
click at [67, 106] on div "0949626884 - HƯNG" at bounding box center [91, 108] width 79 height 8
click at [194, 128] on input "text" at bounding box center [225, 132] width 83 height 11
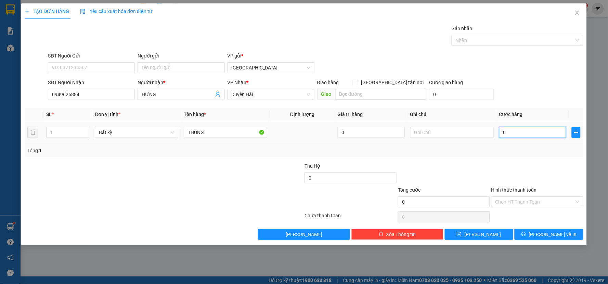
click at [514, 136] on input "0" at bounding box center [532, 132] width 67 height 11
click at [183, 72] on input "Người gửi" at bounding box center [180, 67] width 87 height 11
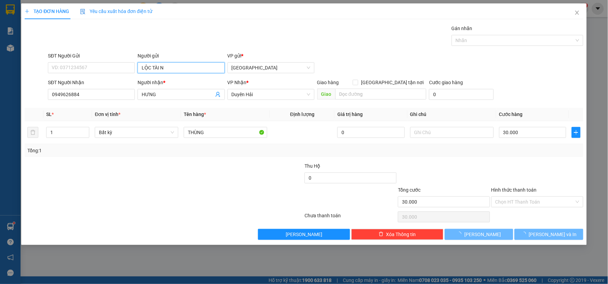
click at [183, 72] on input "LỘC TÀI N" at bounding box center [180, 67] width 87 height 11
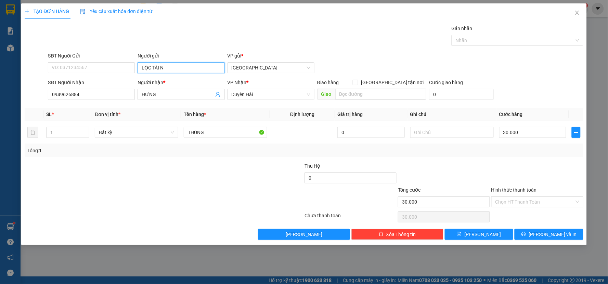
click at [183, 72] on input "LỘC TÀI N" at bounding box center [180, 67] width 87 height 11
drag, startPoint x: 162, startPoint y: 70, endPoint x: 159, endPoint y: 74, distance: 5.6
click at [159, 74] on div "Người gửi LỘC TÀI N LỘC TÀI N" at bounding box center [180, 64] width 87 height 24
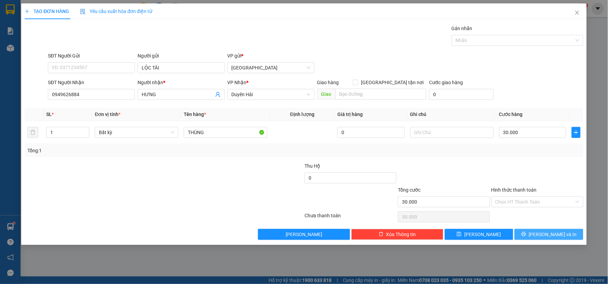
click at [543, 231] on div "Transit Pickup Surcharge Ids Transit Deliver Surcharge Ids Transit Deliver Surc…" at bounding box center [304, 132] width 558 height 215
click at [541, 236] on button "[PERSON_NAME] và In" at bounding box center [548, 234] width 69 height 11
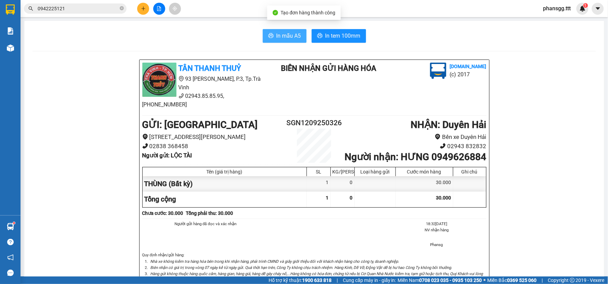
click at [272, 37] on button "In mẫu A5" at bounding box center [285, 36] width 44 height 14
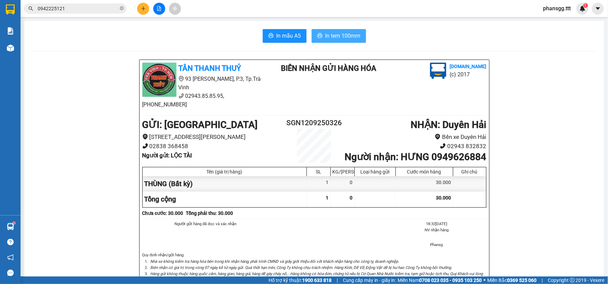
click at [349, 34] on span "In tem 100mm" at bounding box center [342, 35] width 35 height 9
click at [144, 10] on icon "plus" at bounding box center [143, 8] width 5 height 5
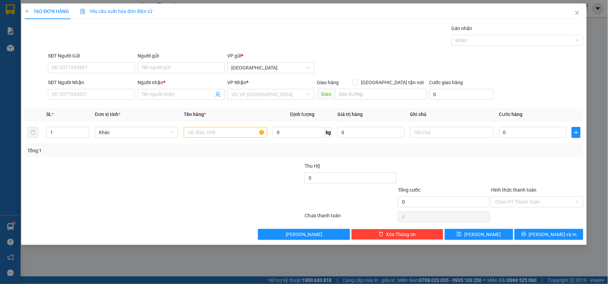
click at [90, 100] on div "SĐT Người Nhận VD: 0377654321" at bounding box center [91, 91] width 87 height 24
click at [89, 92] on input "SĐT Người Nhận" at bounding box center [91, 94] width 87 height 11
drag, startPoint x: 83, startPoint y: 108, endPoint x: 179, endPoint y: 77, distance: 100.8
click at [98, 106] on div "0939530770 - BÍCH" at bounding box center [91, 108] width 79 height 8
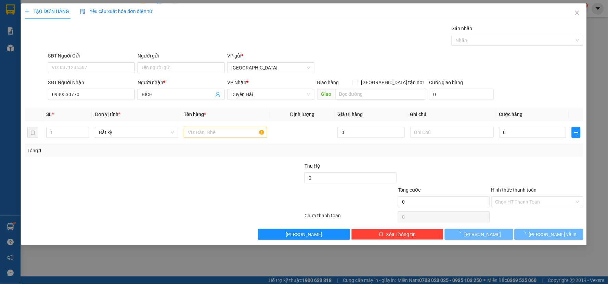
click at [184, 59] on div "Người gửi" at bounding box center [180, 56] width 87 height 8
click at [184, 62] on input "Người gửi" at bounding box center [180, 67] width 87 height 11
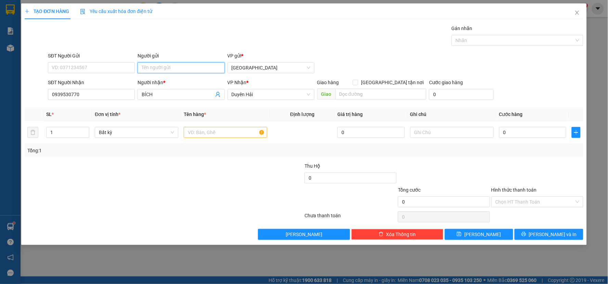
click at [179, 73] on input "Người gửi" at bounding box center [180, 67] width 87 height 11
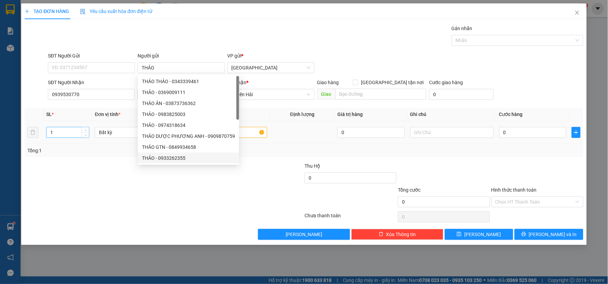
click at [63, 131] on input "1" at bounding box center [68, 132] width 42 height 10
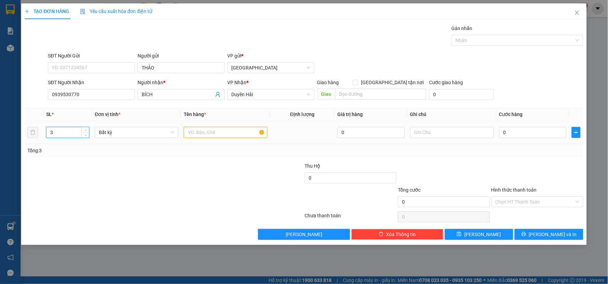
click at [202, 134] on input "text" at bounding box center [225, 132] width 83 height 11
click at [204, 135] on input "text" at bounding box center [225, 132] width 83 height 11
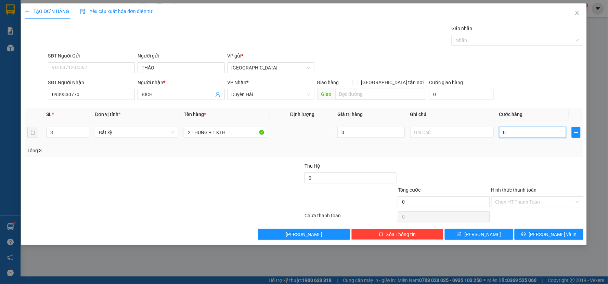
click at [529, 135] on input "0" at bounding box center [532, 132] width 67 height 11
click at [537, 167] on div "Transit Pickup Surcharge Ids Transit Deliver Surcharge Ids Transit Deliver Surc…" at bounding box center [304, 132] width 558 height 215
drag, startPoint x: 552, startPoint y: 195, endPoint x: 552, endPoint y: 202, distance: 6.8
click at [552, 202] on div "Hình thức thanh toán Chọn HT Thanh Toán" at bounding box center [537, 198] width 92 height 24
drag, startPoint x: 553, startPoint y: 203, endPoint x: 552, endPoint y: 206, distance: 3.4
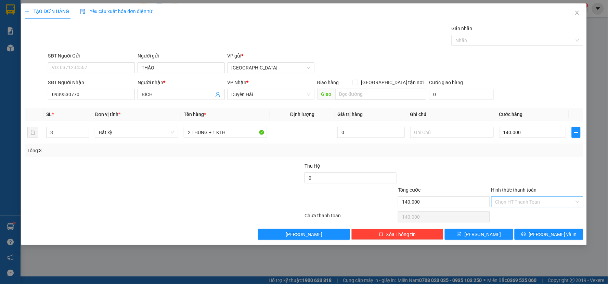
click at [552, 205] on input "Hình thức thanh toán" at bounding box center [534, 202] width 79 height 10
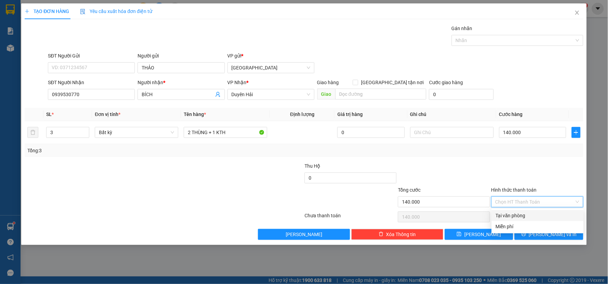
click at [549, 214] on div "Tại văn phòng" at bounding box center [537, 216] width 84 height 8
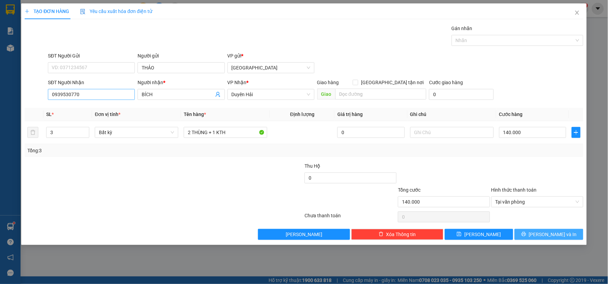
drag, startPoint x: 556, startPoint y: 236, endPoint x: 118, endPoint y: 97, distance: 460.0
click at [103, 91] on div "Transit Pickup Surcharge Ids Transit Deliver Surcharge Ids Transit Deliver Surc…" at bounding box center [304, 132] width 558 height 215
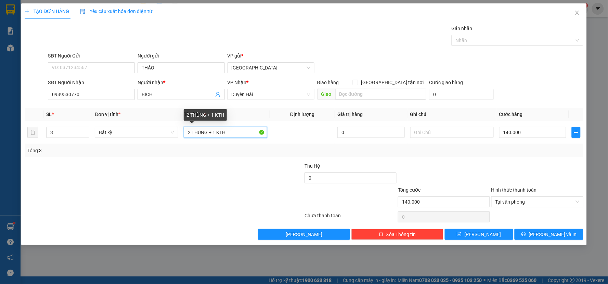
drag, startPoint x: 236, startPoint y: 133, endPoint x: 11, endPoint y: 125, distance: 225.8
click at [11, 125] on div "TẠO ĐƠN HÀNG Yêu cầu xuất hóa đơn điện tử Transit Pickup Surcharge Ids Transit …" at bounding box center [304, 142] width 608 height 284
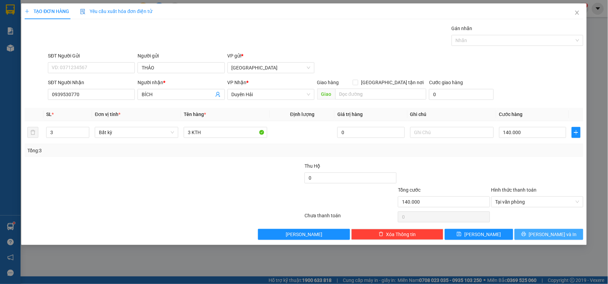
click at [571, 234] on button "[PERSON_NAME] và In" at bounding box center [548, 234] width 69 height 11
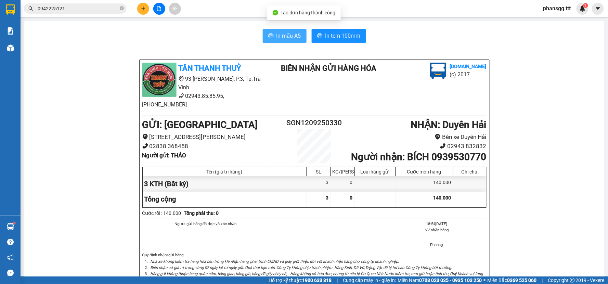
click at [290, 39] on span "In mẫu A5" at bounding box center [288, 35] width 25 height 9
click at [272, 32] on button "In mẫu A5" at bounding box center [285, 36] width 44 height 14
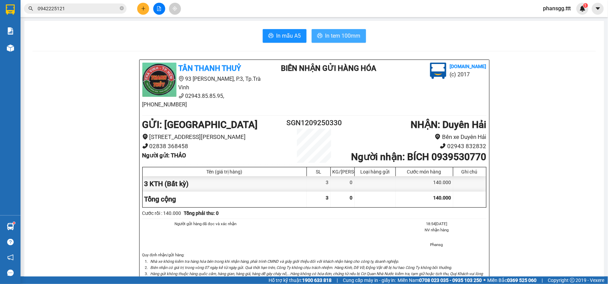
click at [349, 35] on span "In tem 100mm" at bounding box center [342, 35] width 35 height 9
click at [141, 11] on button at bounding box center [143, 9] width 12 height 12
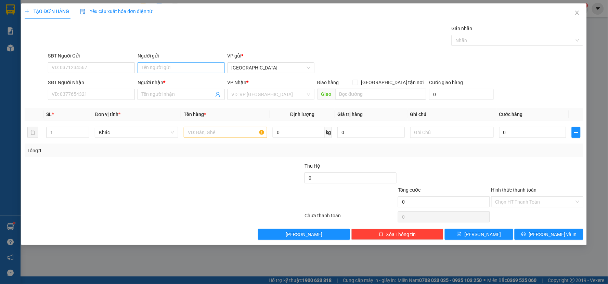
drag, startPoint x: 181, startPoint y: 80, endPoint x: 180, endPoint y: 72, distance: 8.2
click at [181, 80] on div "Người nhận *" at bounding box center [180, 83] width 87 height 8
click at [181, 91] on input "Người nhận *" at bounding box center [178, 95] width 72 height 8
click at [179, 59] on div "Người gửi" at bounding box center [180, 56] width 87 height 8
click at [179, 62] on input "Người gửi" at bounding box center [180, 67] width 87 height 11
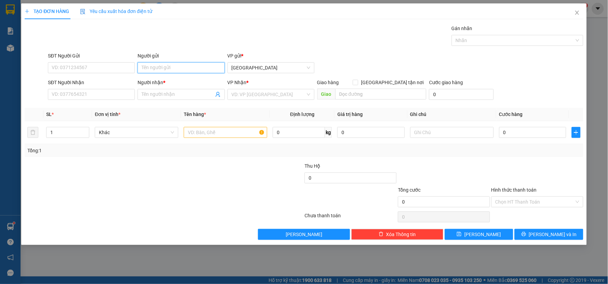
click at [176, 69] on input "Người gửi" at bounding box center [180, 67] width 87 height 11
click at [151, 72] on input "BLYUE SKY" at bounding box center [180, 67] width 87 height 11
drag, startPoint x: 177, startPoint y: 66, endPoint x: 5, endPoint y: 66, distance: 172.0
click at [5, 66] on div "TẠO ĐƠN HÀNG Yêu cầu xuất hóa đơn điện tử Transit Pickup Surcharge Ids Transit …" at bounding box center [304, 142] width 608 height 284
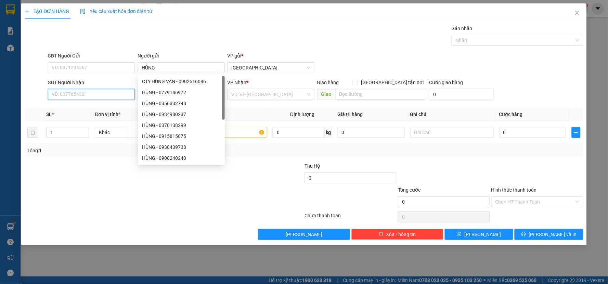
click at [68, 92] on input "SĐT Người Nhận" at bounding box center [91, 94] width 87 height 11
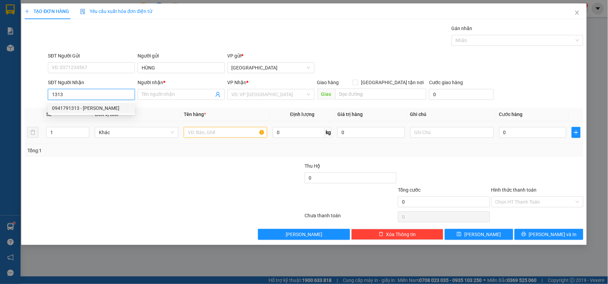
drag, startPoint x: 121, startPoint y: 107, endPoint x: 204, endPoint y: 124, distance: 84.1
click at [124, 108] on div "0941791313 - [PERSON_NAME]" at bounding box center [91, 108] width 79 height 8
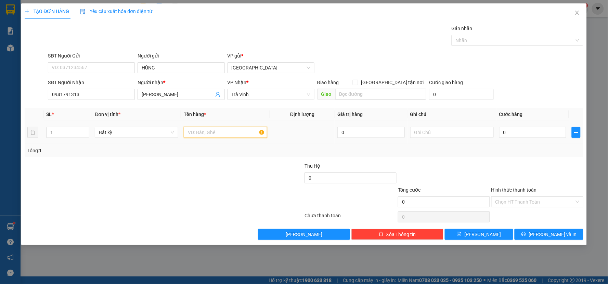
click at [206, 127] on input "text" at bounding box center [225, 132] width 83 height 11
click at [550, 131] on input "0" at bounding box center [532, 132] width 67 height 11
click at [573, 237] on button "[PERSON_NAME] và In" at bounding box center [548, 234] width 69 height 11
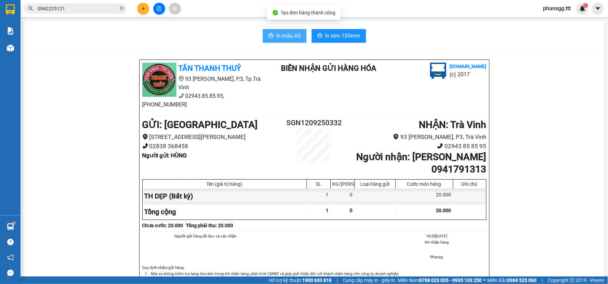
click at [280, 42] on button "In mẫu A5" at bounding box center [285, 36] width 44 height 14
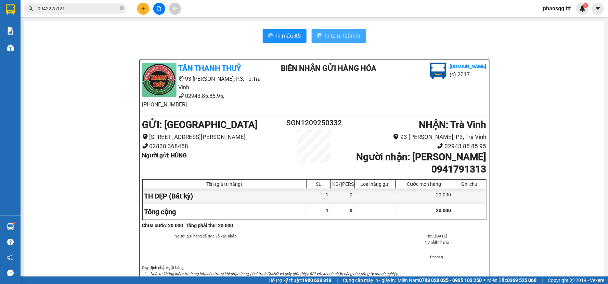
click at [339, 39] on span "In tem 100mm" at bounding box center [342, 35] width 35 height 9
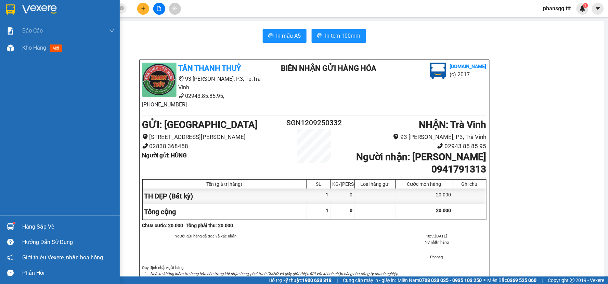
click at [35, 222] on div "Hàng sắp về" at bounding box center [68, 227] width 92 height 10
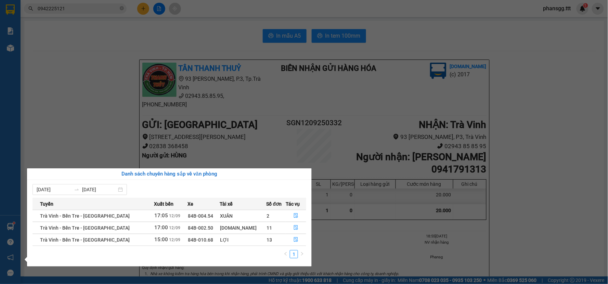
click at [91, 173] on div "Danh sách chuyến hàng sắp về văn phòng" at bounding box center [169, 174] width 274 height 8
click at [94, 130] on section "Kết quả tìm kiếm ( 56 ) Bộ lọc Mã ĐH Trạng thái Món hàng Thu hộ Tổng cước Chưa …" at bounding box center [304, 142] width 608 height 284
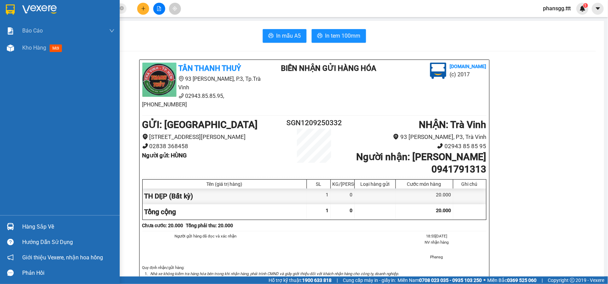
click at [7, 228] on img at bounding box center [10, 226] width 7 height 7
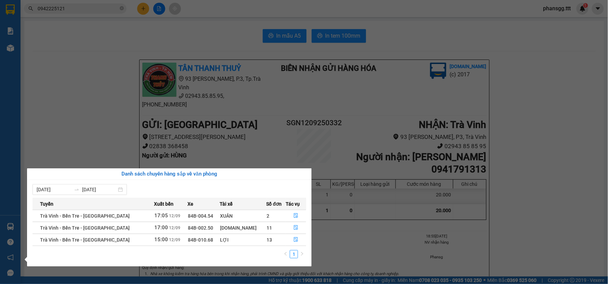
click at [65, 172] on div "Danh sách chuyến hàng sắp về văn phòng" at bounding box center [169, 174] width 274 height 8
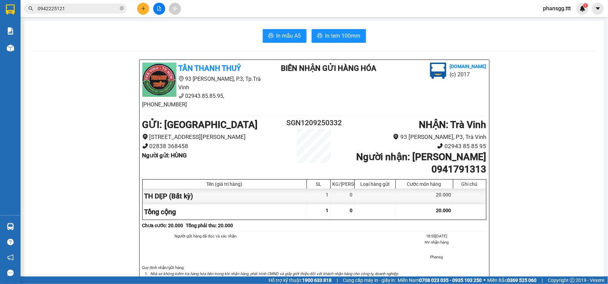
click at [24, 100] on section "Kết quả tìm kiếm ( 56 ) Bộ lọc Mã ĐH Trạng thái Món hàng Thu hộ Tổng cước Chưa …" at bounding box center [304, 142] width 608 height 284
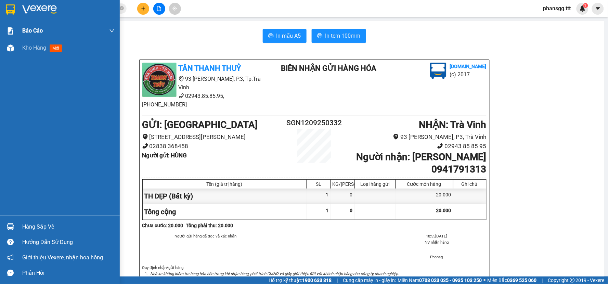
drag, startPoint x: 13, startPoint y: 46, endPoint x: 19, endPoint y: 32, distance: 15.6
click at [13, 46] on img at bounding box center [10, 47] width 7 height 7
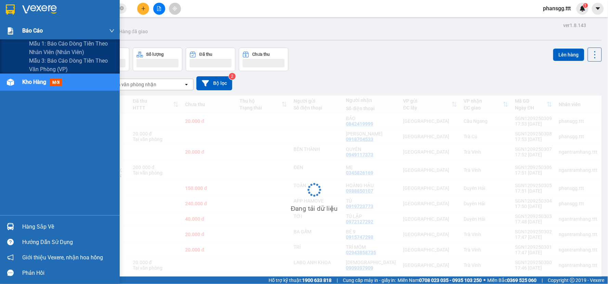
click at [19, 32] on div "Báo cáo" at bounding box center [60, 30] width 120 height 17
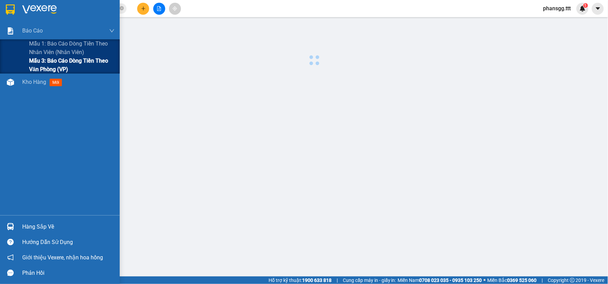
click at [32, 59] on span "Mẫu 3: Báo cáo dòng tiền theo văn phòng (VP)" at bounding box center [71, 64] width 85 height 17
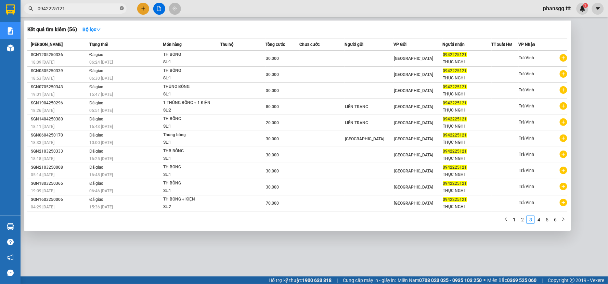
click at [122, 7] on icon "close-circle" at bounding box center [122, 8] width 4 height 4
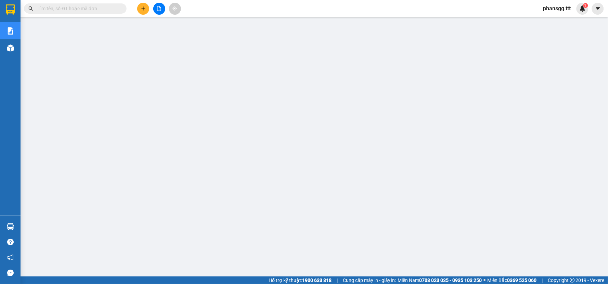
click at [141, 6] on icon "plus" at bounding box center [143, 8] width 5 height 5
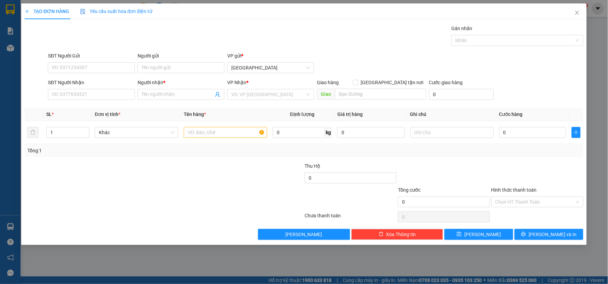
click at [141, 6] on div "Yêu cầu xuất hóa đơn điện tử" at bounding box center [116, 11] width 72 height 16
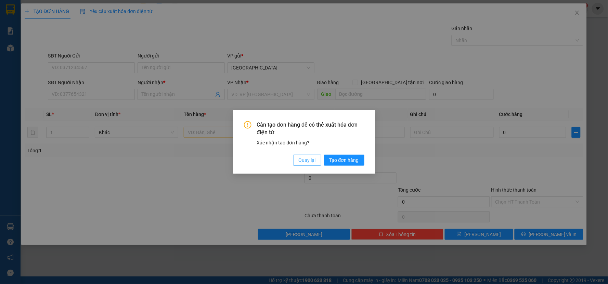
click at [301, 158] on span "Quay lại" at bounding box center [307, 160] width 17 height 8
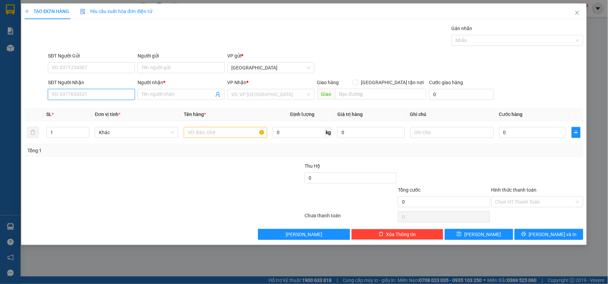
click at [113, 98] on input "SĐT Người Nhận" at bounding box center [91, 94] width 87 height 11
click at [67, 111] on div "0868105100 - TRÂN" at bounding box center [91, 108] width 79 height 8
click at [185, 65] on input "Người gửi" at bounding box center [180, 67] width 87 height 11
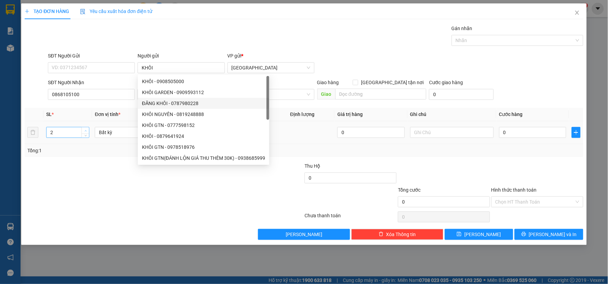
click at [86, 130] on icon "up" at bounding box center [85, 131] width 2 height 2
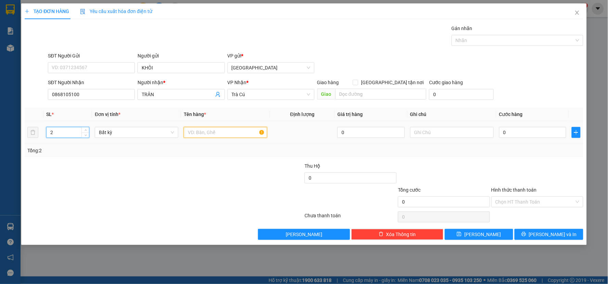
click at [243, 135] on input "text" at bounding box center [225, 132] width 83 height 11
click at [120, 96] on input "0868105100" at bounding box center [91, 94] width 87 height 11
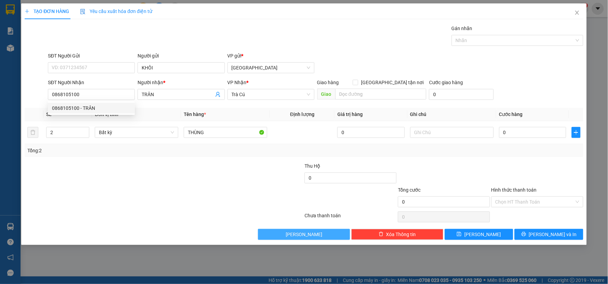
click at [269, 234] on button "[PERSON_NAME]" at bounding box center [304, 234] width 92 height 11
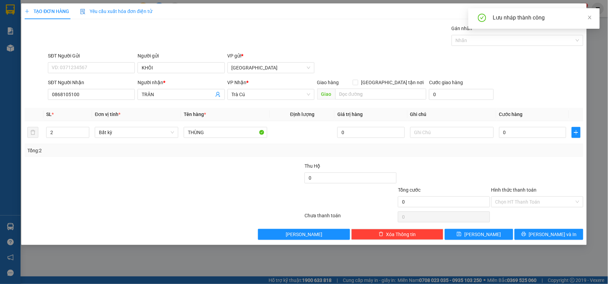
click at [586, 18] on div "Lưu nháp thành công" at bounding box center [542, 18] width 98 height 8
drag, startPoint x: 589, startPoint y: 14, endPoint x: 585, endPoint y: 18, distance: 5.3
click at [588, 16] on span at bounding box center [589, 17] width 5 height 5
click at [579, 12] on icon "close" at bounding box center [576, 12] width 5 height 5
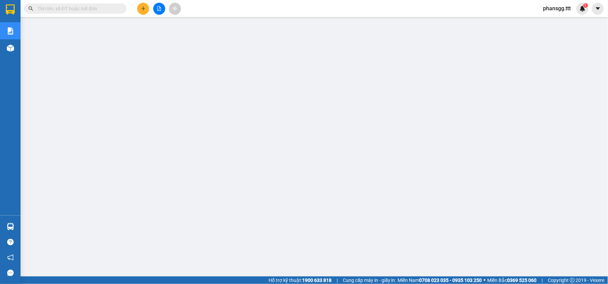
click at [108, 11] on input "text" at bounding box center [78, 9] width 81 height 8
paste input "0868105100"
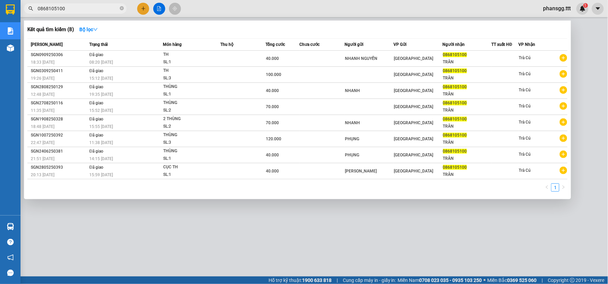
click at [144, 7] on div at bounding box center [304, 142] width 608 height 284
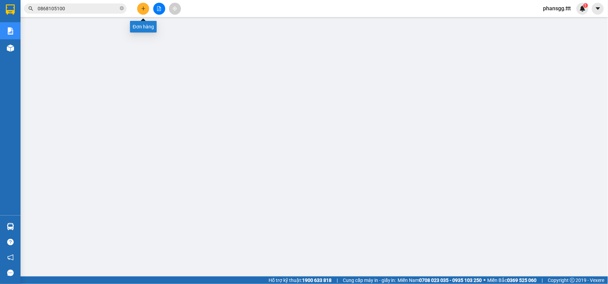
click at [144, 7] on icon "plus" at bounding box center [143, 8] width 5 height 5
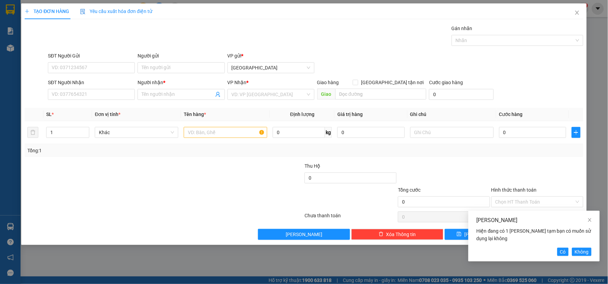
click at [556, 251] on div "[PERSON_NAME] Hiện đang có 1 [PERSON_NAME] tạm bạn có muốn sử dụng lại không Có…" at bounding box center [533, 236] width 131 height 51
click at [560, 250] on span "Có" at bounding box center [563, 252] width 6 height 8
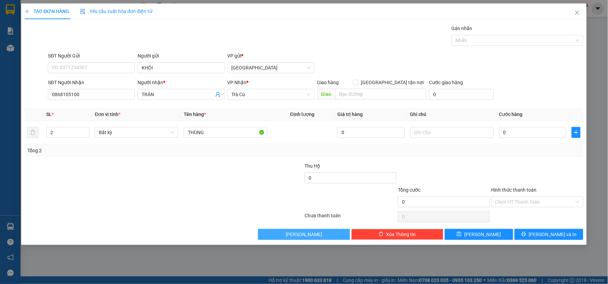
click at [317, 240] on button "[PERSON_NAME]" at bounding box center [304, 234] width 92 height 11
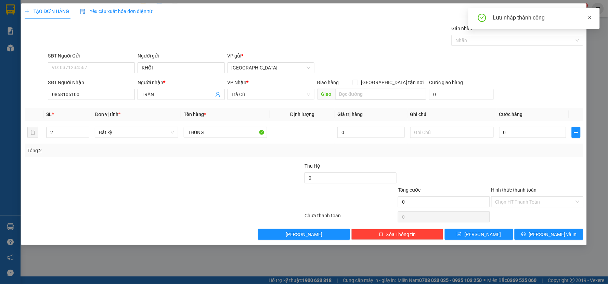
click at [588, 16] on icon "close" at bounding box center [589, 17] width 3 height 3
click at [577, 11] on icon "close" at bounding box center [576, 12] width 5 height 5
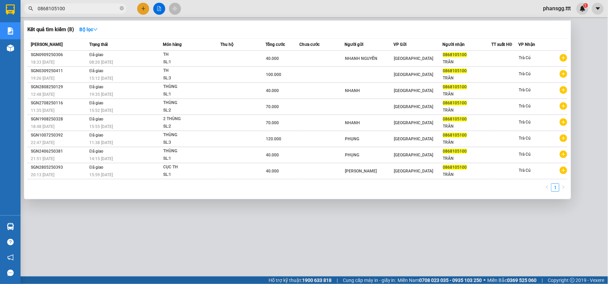
click at [74, 11] on input "0868105100" at bounding box center [78, 9] width 81 height 8
click at [138, 9] on div at bounding box center [304, 142] width 608 height 284
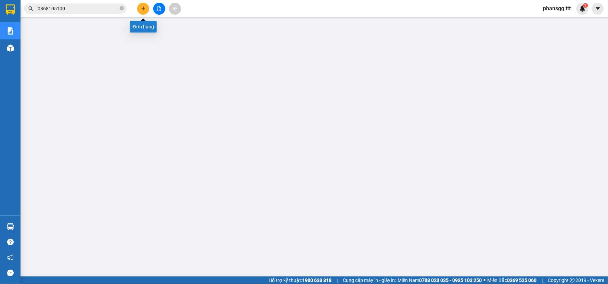
click at [138, 9] on button at bounding box center [143, 9] width 12 height 12
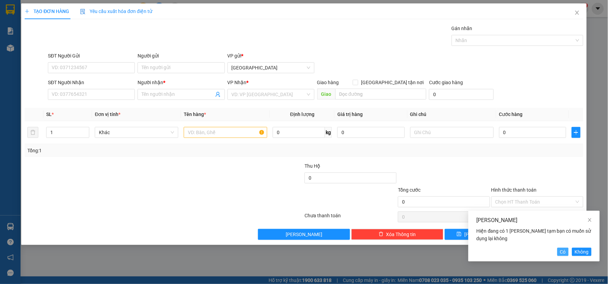
drag, startPoint x: 561, startPoint y: 249, endPoint x: 553, endPoint y: 241, distance: 11.4
click at [561, 250] on span "Có" at bounding box center [563, 252] width 6 height 8
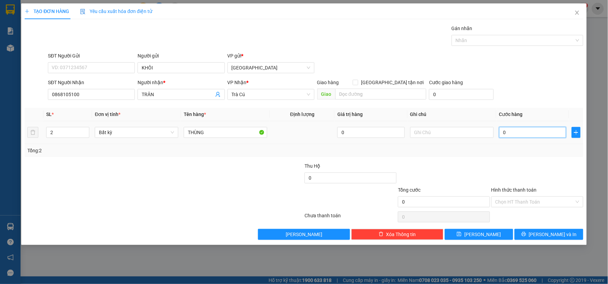
click at [530, 135] on input "0" at bounding box center [532, 132] width 67 height 11
click at [529, 151] on div "Tổng: 2" at bounding box center [303, 151] width 553 height 8
click at [529, 199] on input "Hình thức thanh toán" at bounding box center [534, 202] width 79 height 10
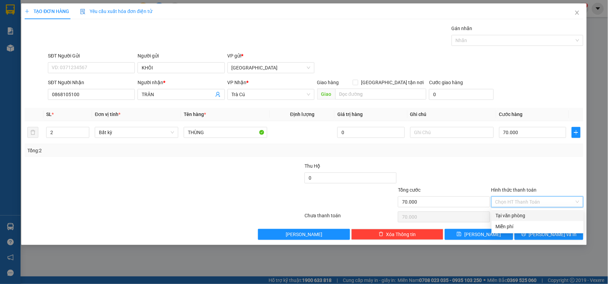
click at [531, 215] on div "Tại văn phòng" at bounding box center [537, 216] width 84 height 8
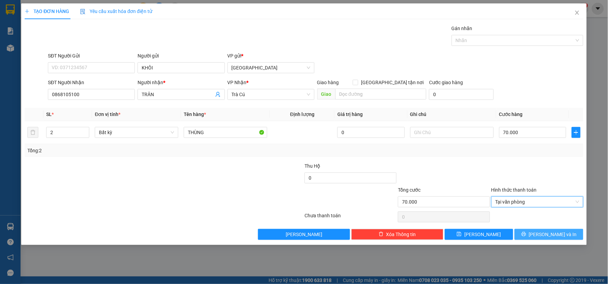
drag, startPoint x: 539, startPoint y: 229, endPoint x: 538, endPoint y: 216, distance: 13.7
click at [539, 229] on button "[PERSON_NAME] và In" at bounding box center [548, 234] width 69 height 11
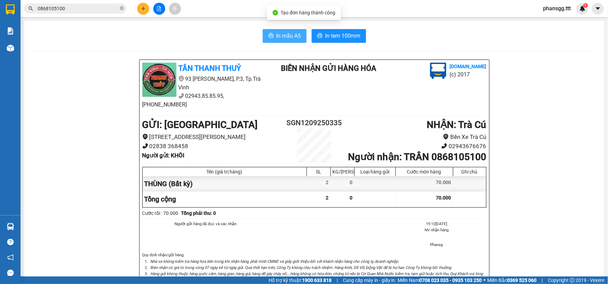
click at [294, 34] on span "In mẫu A5" at bounding box center [288, 35] width 25 height 9
click at [288, 31] on span "In mẫu A5" at bounding box center [288, 35] width 25 height 9
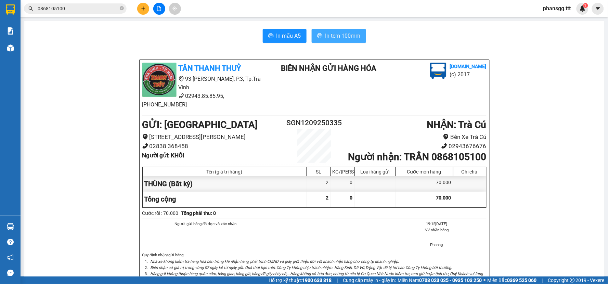
click at [333, 36] on span "In tem 100mm" at bounding box center [342, 35] width 35 height 9
drag, startPoint x: 121, startPoint y: 7, endPoint x: 134, endPoint y: 12, distance: 13.4
click at [121, 7] on icon "close-circle" at bounding box center [122, 8] width 4 height 4
click at [149, 12] on div at bounding box center [158, 9] width 51 height 12
click at [145, 11] on button at bounding box center [143, 9] width 12 height 12
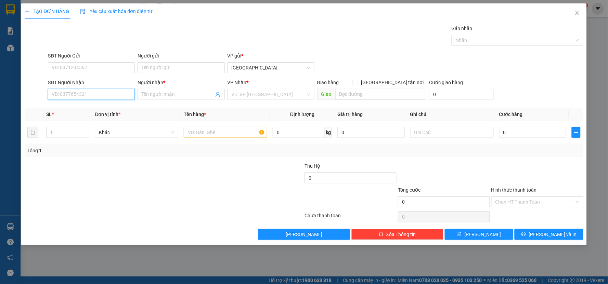
click at [101, 94] on input "SĐT Người Nhận" at bounding box center [91, 94] width 87 height 11
click at [98, 97] on input "9733" at bounding box center [91, 94] width 87 height 11
click at [180, 96] on input "Người nhận *" at bounding box center [178, 95] width 72 height 8
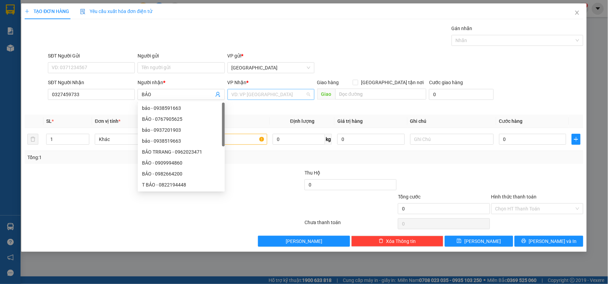
click at [295, 91] on input "search" at bounding box center [268, 94] width 74 height 10
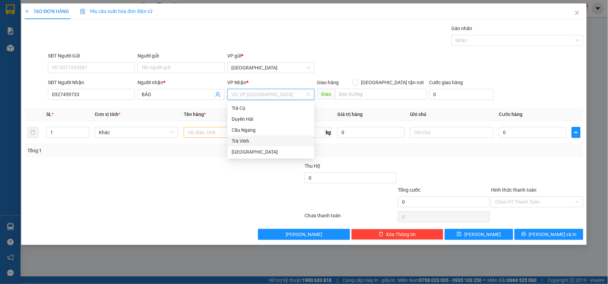
click at [245, 137] on div "Trà Vinh" at bounding box center [270, 141] width 79 height 8
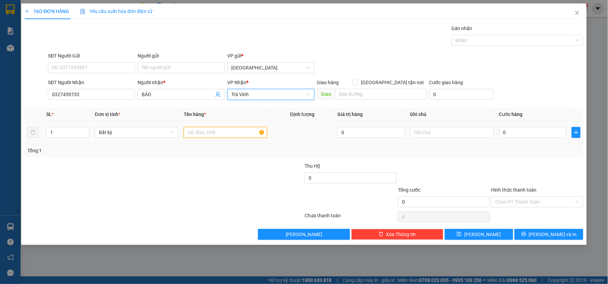
click at [208, 137] on input "text" at bounding box center [225, 132] width 83 height 11
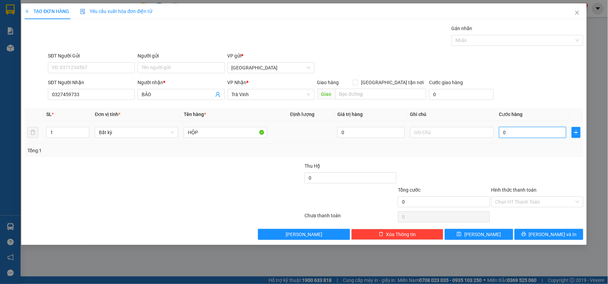
click at [507, 131] on input "0" at bounding box center [532, 132] width 67 height 11
click at [508, 182] on div at bounding box center [536, 174] width 93 height 24
click at [150, 64] on input "Người gửi" at bounding box center [180, 67] width 87 height 11
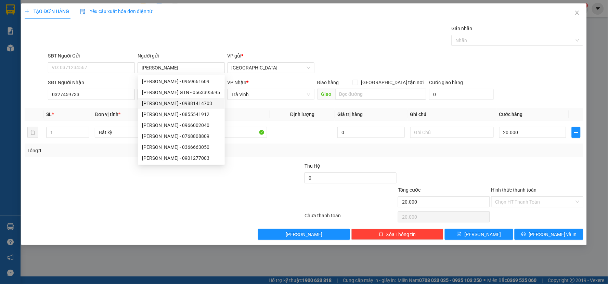
drag, startPoint x: 329, startPoint y: 161, endPoint x: 353, endPoint y: 161, distance: 23.9
click at [330, 161] on div "Transit Pickup Surcharge Ids Transit Deliver Surcharge Ids Transit Deliver Surc…" at bounding box center [304, 132] width 558 height 215
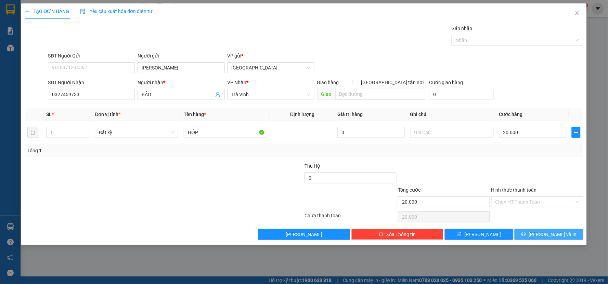
drag, startPoint x: 534, startPoint y: 235, endPoint x: 537, endPoint y: 235, distance: 3.5
click at [534, 235] on button "[PERSON_NAME] và In" at bounding box center [548, 234] width 69 height 11
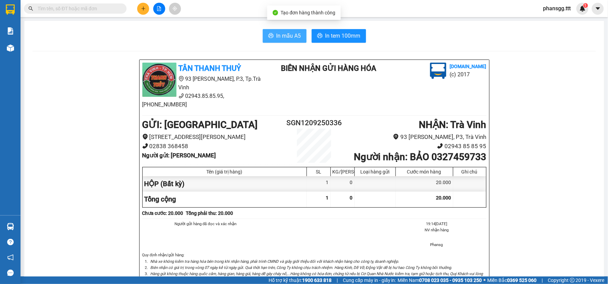
drag, startPoint x: 275, startPoint y: 25, endPoint x: 275, endPoint y: 30, distance: 5.1
click at [275, 28] on div "In mẫu A5 In tem 100mm TÂN THANH THUỶ 93 [PERSON_NAME], P.3, Tp.Trà Vinh 02943.…" at bounding box center [314, 253] width 580 height 465
click at [275, 30] on button "In mẫu A5" at bounding box center [285, 36] width 44 height 14
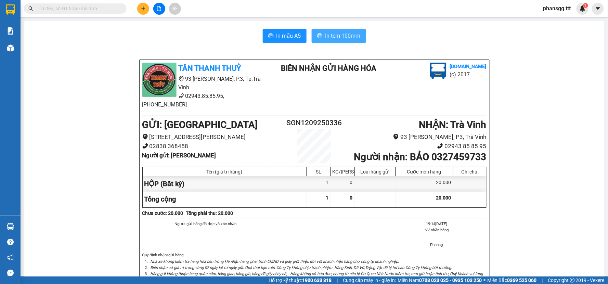
click at [328, 39] on span "In tem 100mm" at bounding box center [342, 35] width 35 height 9
click at [141, 9] on icon "plus" at bounding box center [143, 8] width 5 height 5
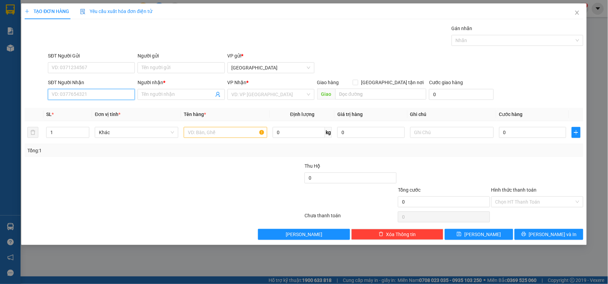
click at [120, 93] on input "SĐT Người Nhận" at bounding box center [91, 94] width 87 height 11
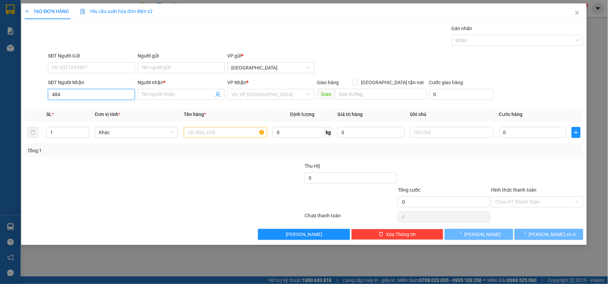
click at [119, 93] on input "484" at bounding box center [91, 94] width 87 height 11
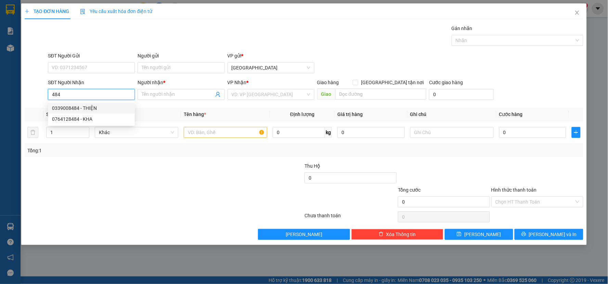
click at [102, 107] on div "0339008484 - THIỆN" at bounding box center [91, 108] width 79 height 8
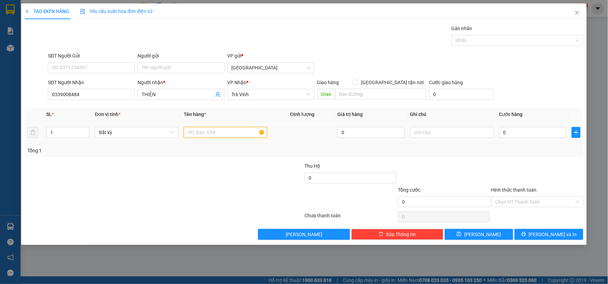
click at [233, 134] on input "text" at bounding box center [225, 132] width 83 height 11
click at [176, 73] on div "Người gửi Tên người gửi" at bounding box center [180, 64] width 87 height 24
click at [177, 66] on input "Người gửi" at bounding box center [180, 67] width 87 height 11
click at [522, 130] on input "0" at bounding box center [532, 132] width 67 height 11
click at [560, 167] on div at bounding box center [536, 174] width 93 height 24
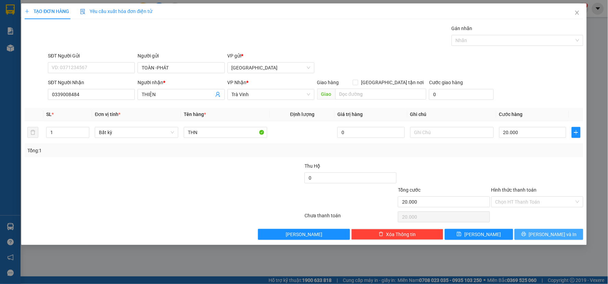
drag, startPoint x: 545, startPoint y: 246, endPoint x: 545, endPoint y: 237, distance: 8.5
click at [545, 244] on div "TẠO ĐƠN HÀNG Yêu cầu xuất hóa đơn điện tử Transit Pickup Surcharge Ids Transit …" at bounding box center [304, 142] width 608 height 284
click at [545, 237] on span "[PERSON_NAME] và In" at bounding box center [553, 234] width 48 height 8
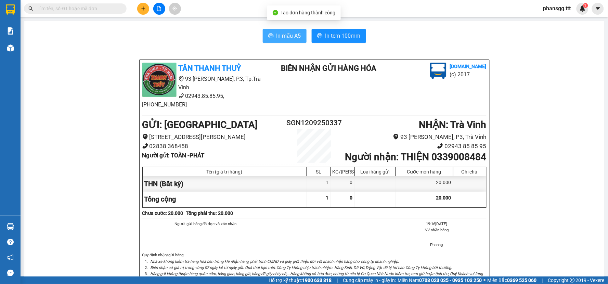
click at [268, 39] on span "printer" at bounding box center [270, 36] width 5 height 6
click at [144, 9] on icon "plus" at bounding box center [143, 8] width 4 height 0
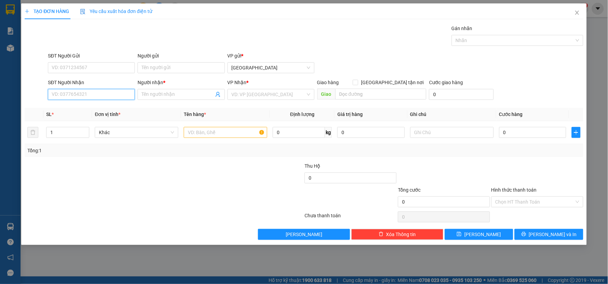
click at [111, 94] on input "SĐT Người Nhận" at bounding box center [91, 94] width 87 height 11
drag, startPoint x: 103, startPoint y: 106, endPoint x: 135, endPoint y: 90, distance: 36.1
click at [106, 105] on div "0918704645 - [PERSON_NAME]" at bounding box center [91, 108] width 79 height 8
click at [159, 68] on input "Người gửi" at bounding box center [180, 67] width 87 height 11
click at [198, 132] on input "text" at bounding box center [225, 132] width 83 height 11
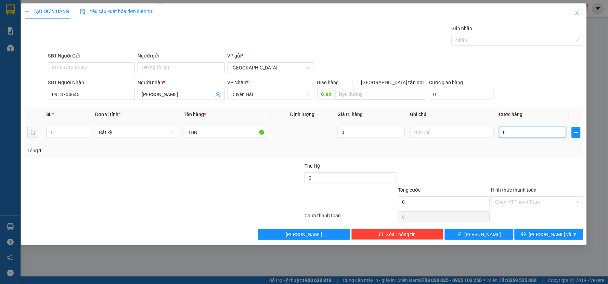
click at [521, 130] on input "0" at bounding box center [532, 132] width 67 height 11
click at [521, 142] on td "30.000" at bounding box center [532, 132] width 73 height 23
drag, startPoint x: 535, startPoint y: 233, endPoint x: 531, endPoint y: 211, distance: 21.9
click at [535, 231] on button "[PERSON_NAME] và In" at bounding box center [548, 234] width 69 height 11
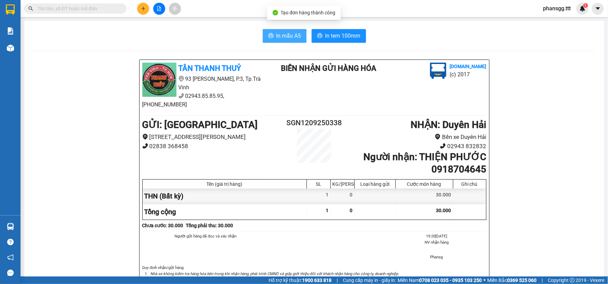
click at [282, 36] on span "In mẫu A5" at bounding box center [288, 35] width 25 height 9
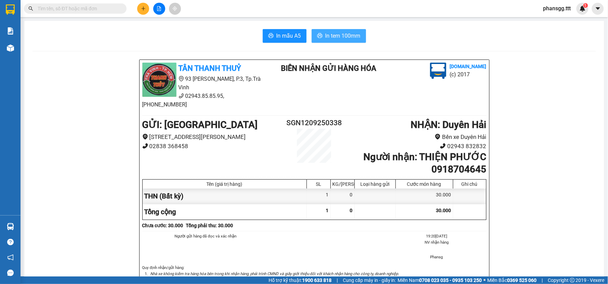
click at [344, 40] on span "In tem 100mm" at bounding box center [342, 35] width 35 height 9
click at [142, 10] on icon "plus" at bounding box center [143, 8] width 5 height 5
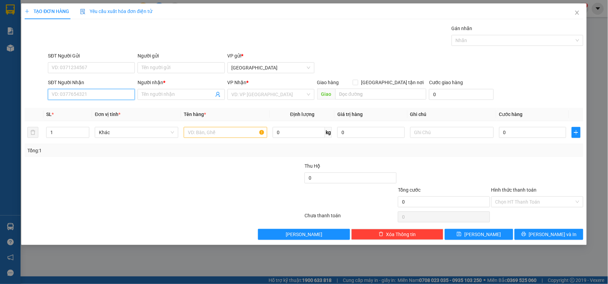
click at [81, 93] on input "SĐT Người Nhận" at bounding box center [91, 94] width 87 height 11
click at [77, 107] on div "0908623796 - TÈO" at bounding box center [91, 108] width 79 height 8
click at [210, 132] on input "text" at bounding box center [225, 132] width 83 height 11
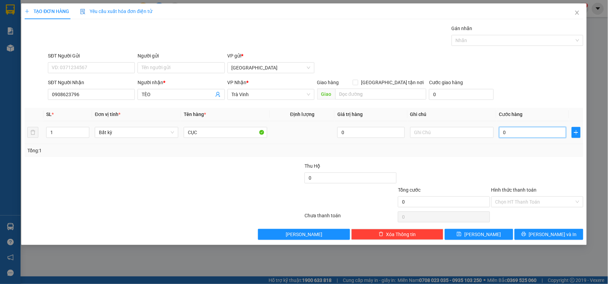
click at [510, 132] on input "0" at bounding box center [532, 132] width 67 height 11
click at [500, 151] on div "Tổng: 1" at bounding box center [303, 151] width 553 height 8
drag, startPoint x: 535, startPoint y: 234, endPoint x: 513, endPoint y: 184, distance: 54.7
click at [535, 231] on button "[PERSON_NAME] và In" at bounding box center [548, 234] width 69 height 11
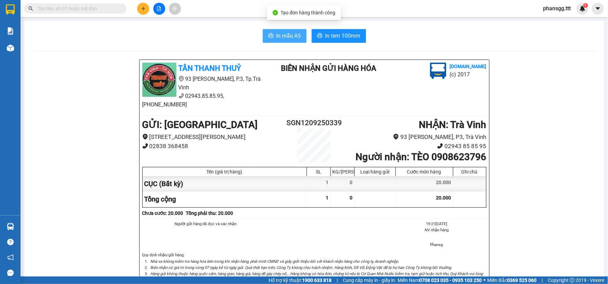
click at [289, 37] on span "In mẫu A5" at bounding box center [288, 35] width 25 height 9
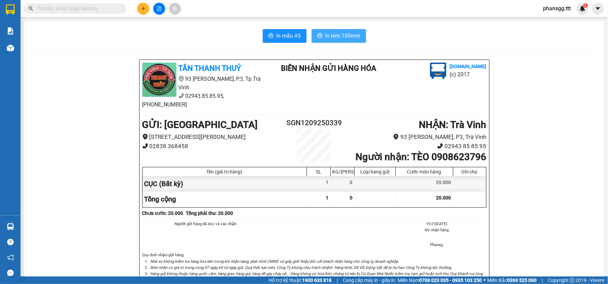
click at [339, 36] on span "In tem 100mm" at bounding box center [342, 35] width 35 height 9
click at [289, 36] on span "In mẫu A5" at bounding box center [288, 35] width 25 height 9
drag, startPoint x: 325, startPoint y: 37, endPoint x: 327, endPoint y: 33, distance: 4.1
click at [325, 38] on span "In tem 100mm" at bounding box center [342, 35] width 35 height 9
click at [144, 9] on icon "plus" at bounding box center [143, 8] width 5 height 5
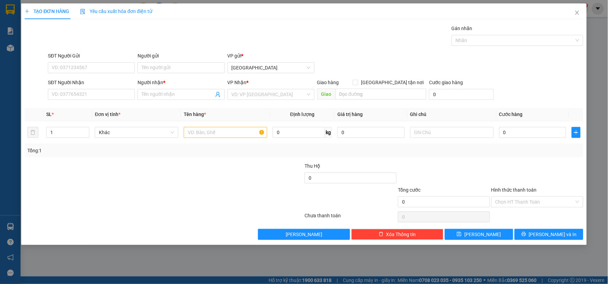
click at [74, 103] on div "SĐT Người Nhận VD: 0377654321" at bounding box center [91, 91] width 87 height 24
click at [77, 94] on input "SĐT Người Nhận" at bounding box center [91, 94] width 87 height 11
